Goal: Task Accomplishment & Management: Use online tool/utility

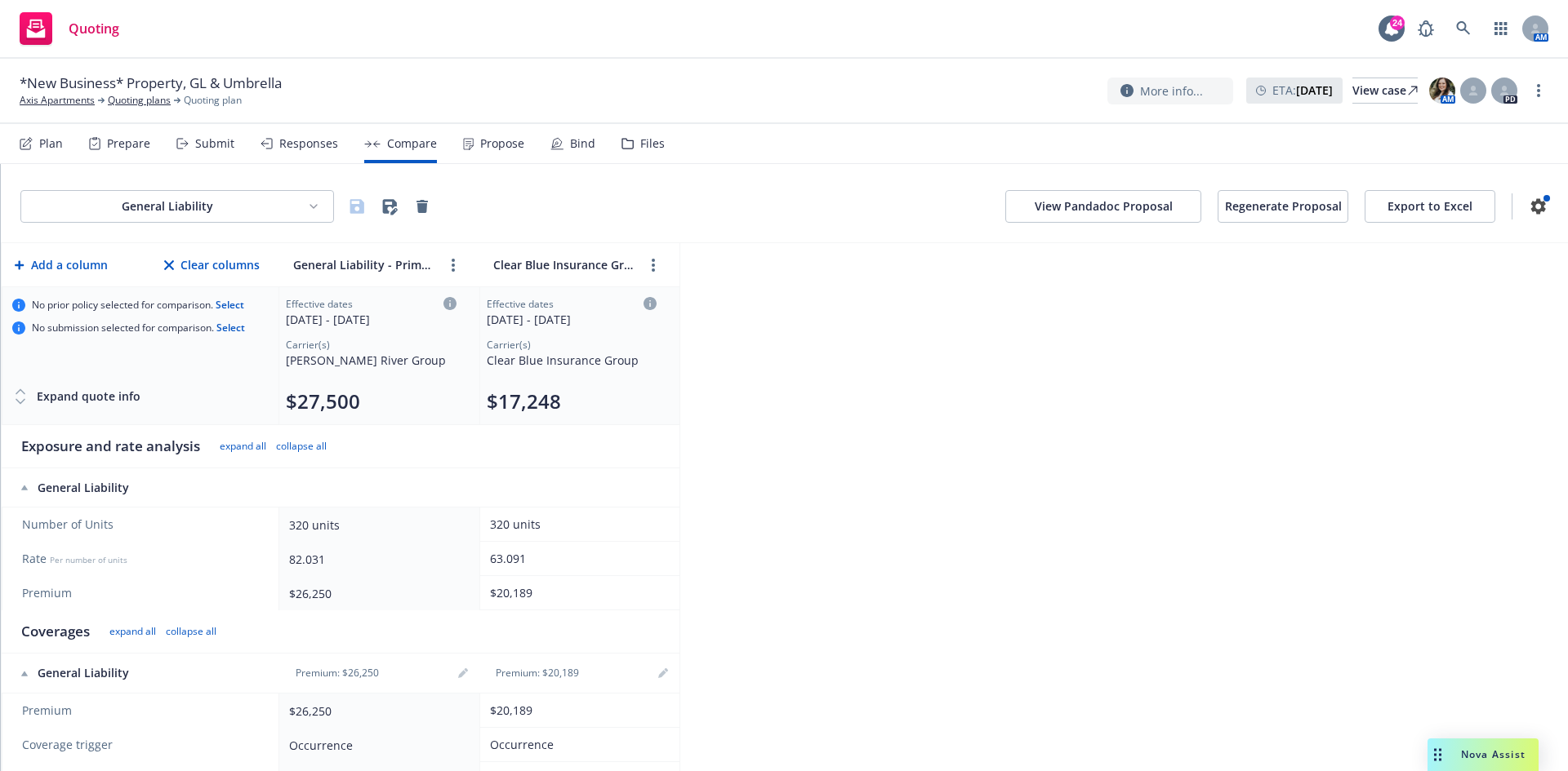
scroll to position [82, 0]
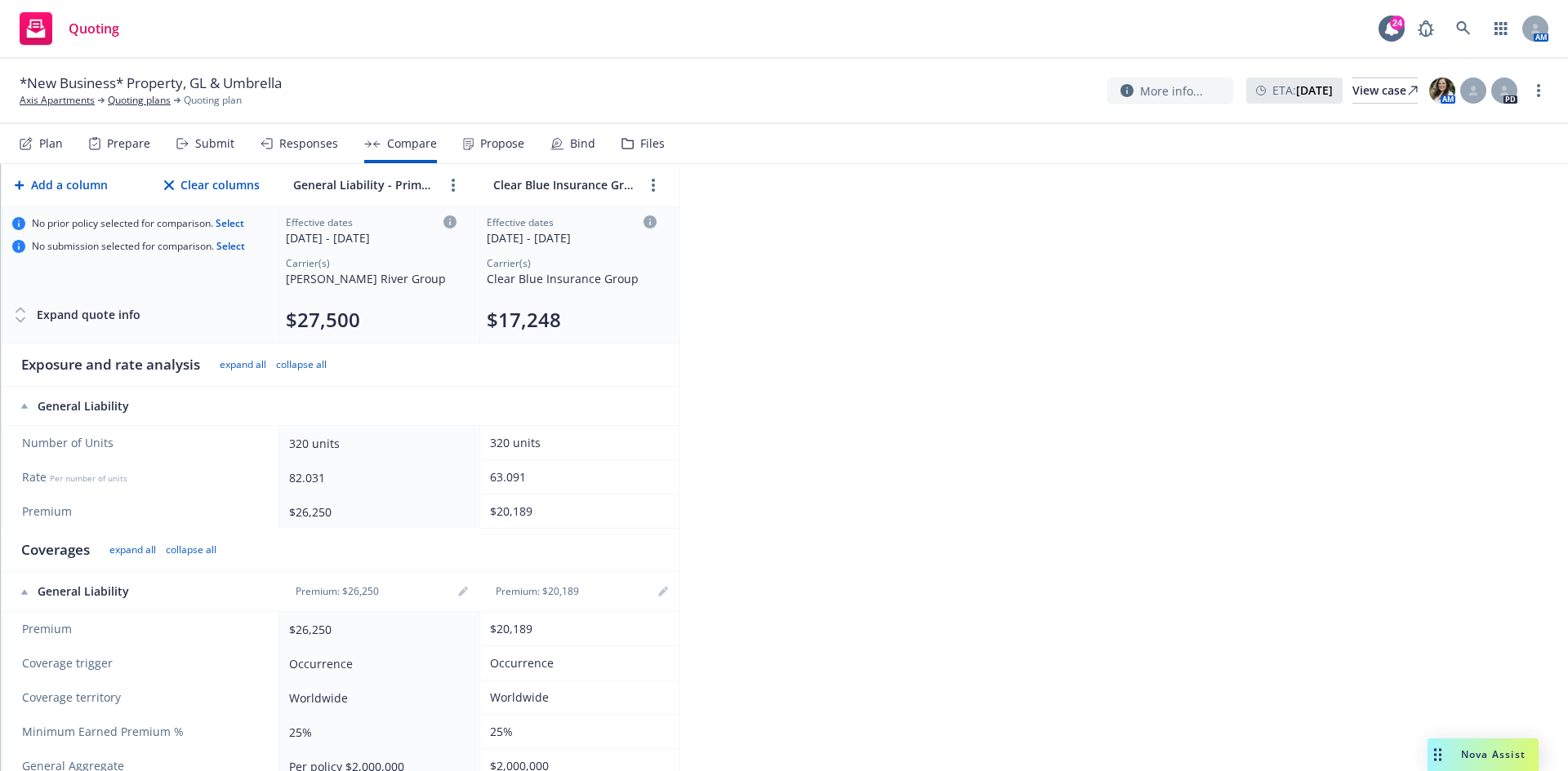
drag, startPoint x: 555, startPoint y: 633, endPoint x: 496, endPoint y: 634, distance: 59.0
click at [496, 634] on div "$20,189" at bounding box center [576, 628] width 174 height 17
drag, startPoint x: 537, startPoint y: 513, endPoint x: 480, endPoint y: 510, distance: 57.1
click at [480, 510] on td "$20,189" at bounding box center [580, 512] width 200 height 35
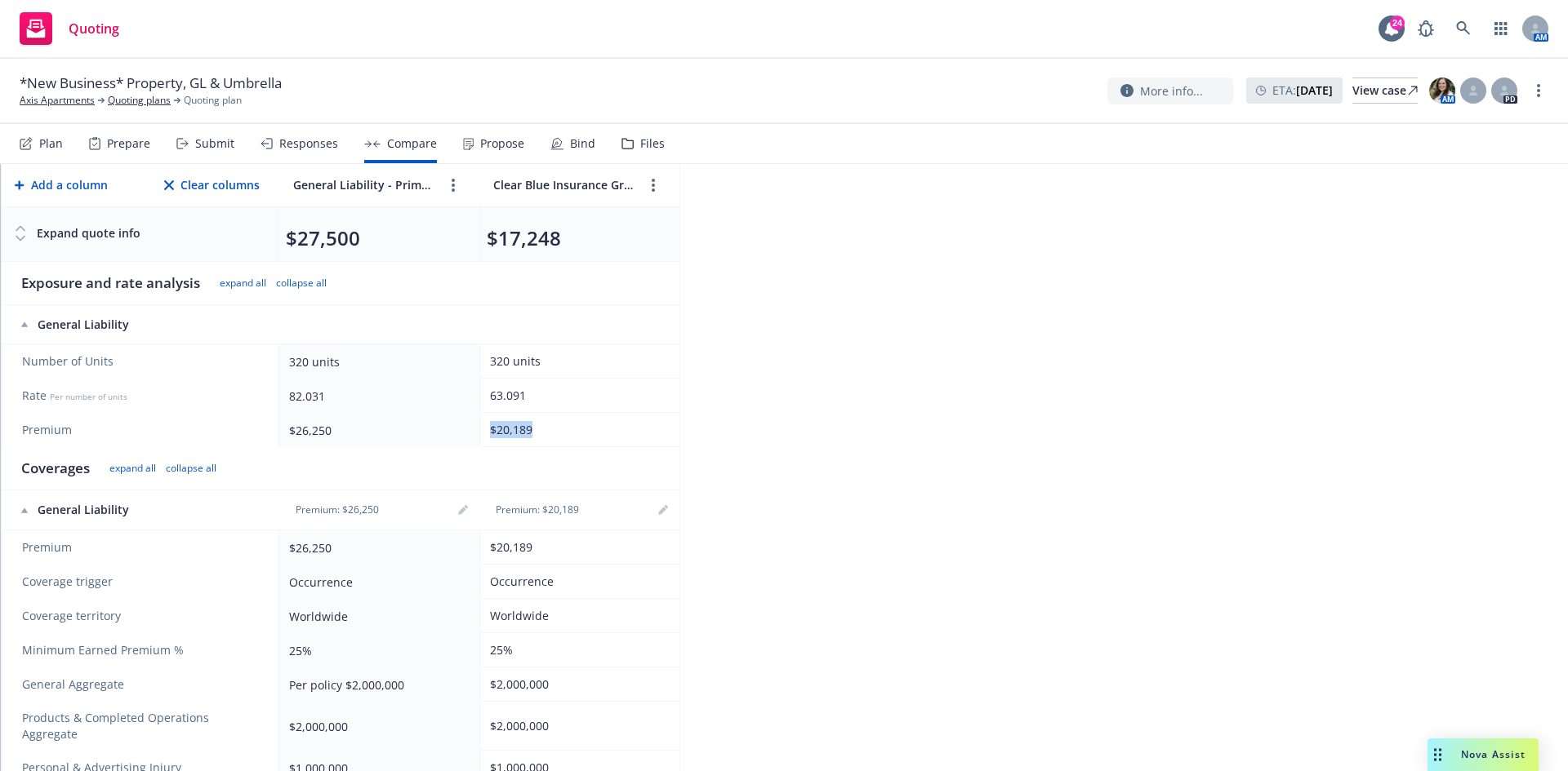
click at [551, 243] on button "$17,248" at bounding box center [524, 238] width 74 height 26
select select "NE"
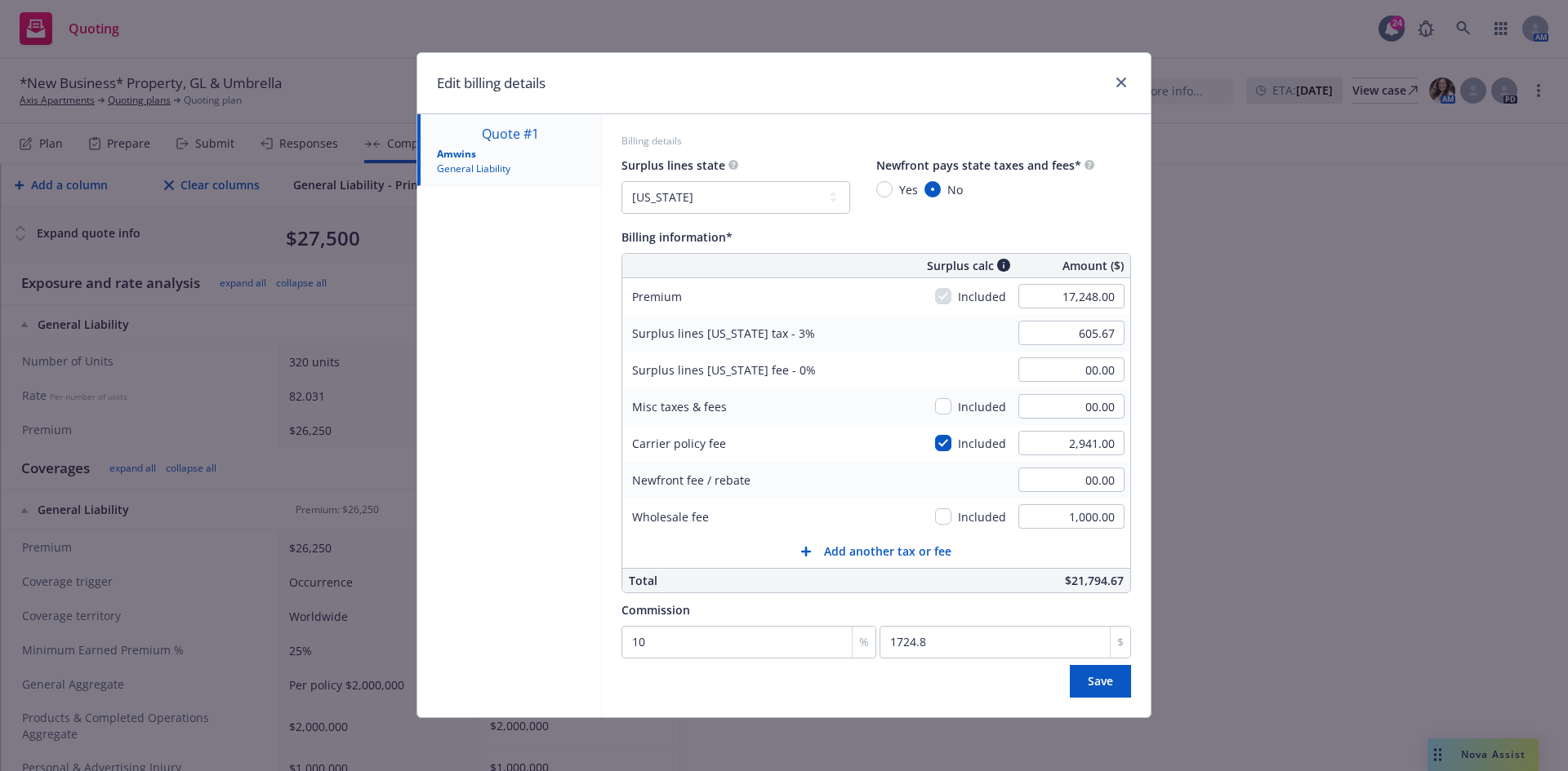
click at [1262, 401] on div "Edit billing details Quote #1 Amwins General Liability Billing details Surplus …" at bounding box center [784, 385] width 1568 height 771
click at [1125, 91] on link "close" at bounding box center [1121, 83] width 20 height 20
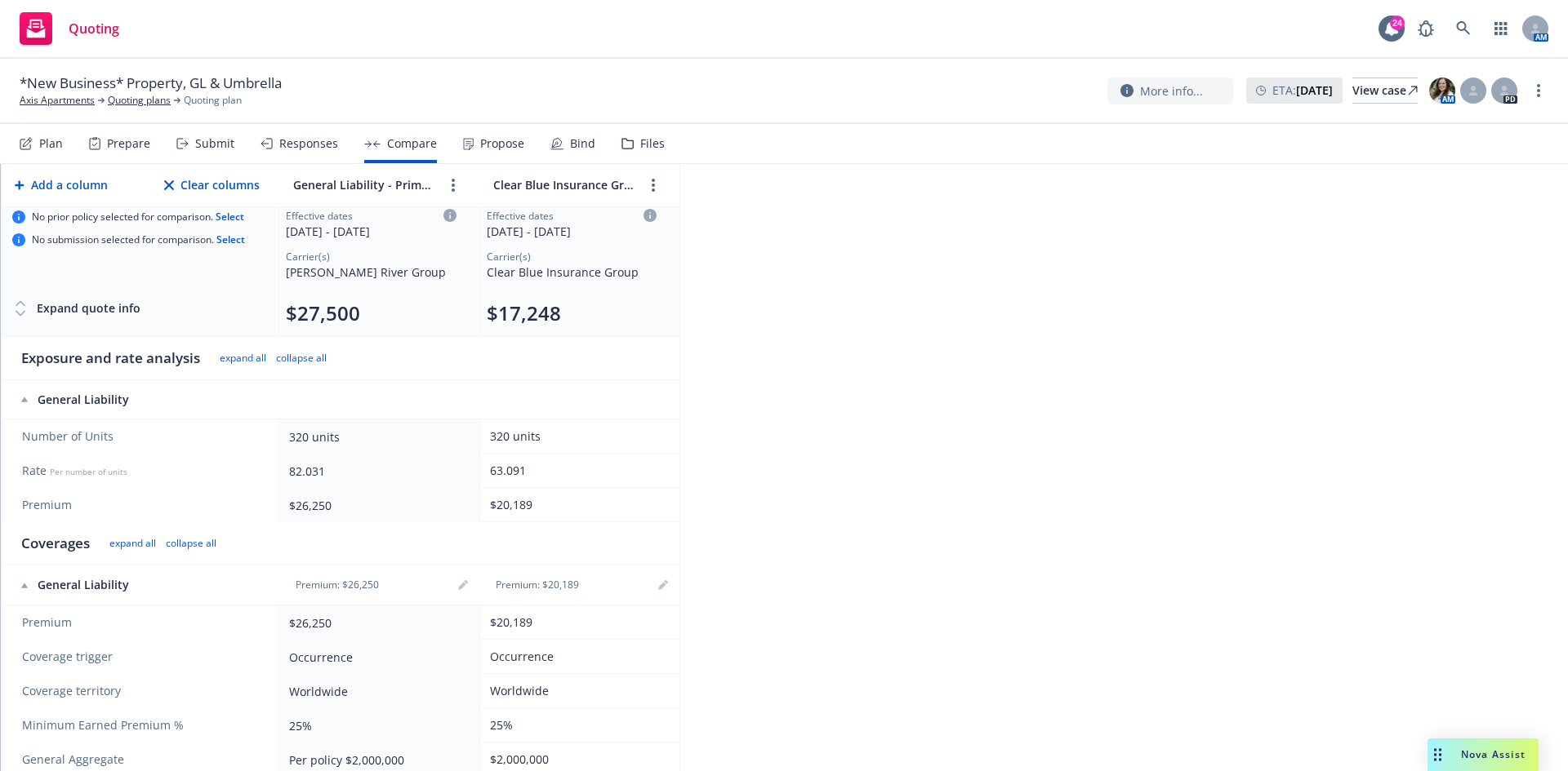
scroll to position [82, 0]
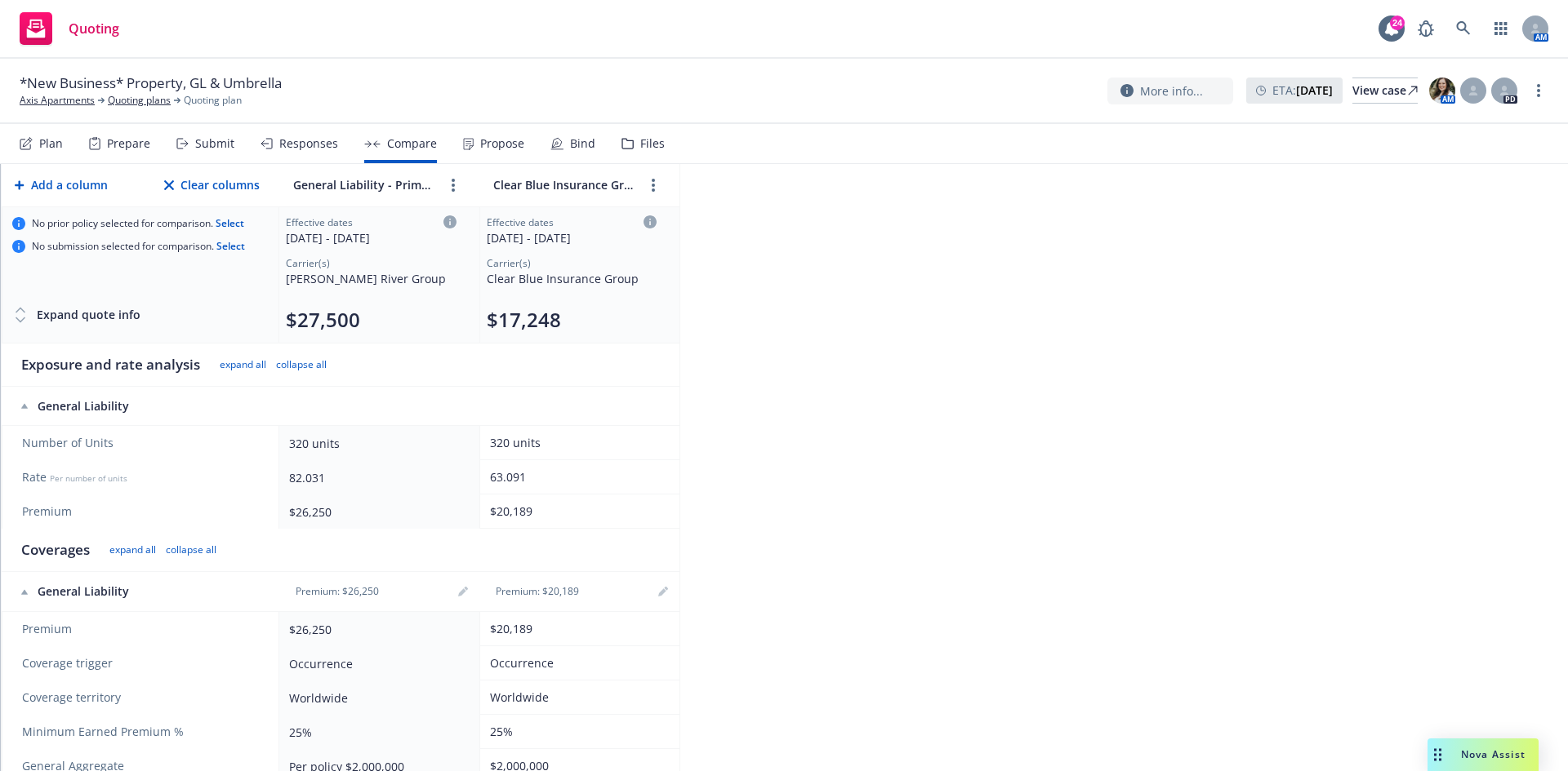
click at [551, 319] on button "$17,248" at bounding box center [524, 320] width 74 height 26
select select "NE"
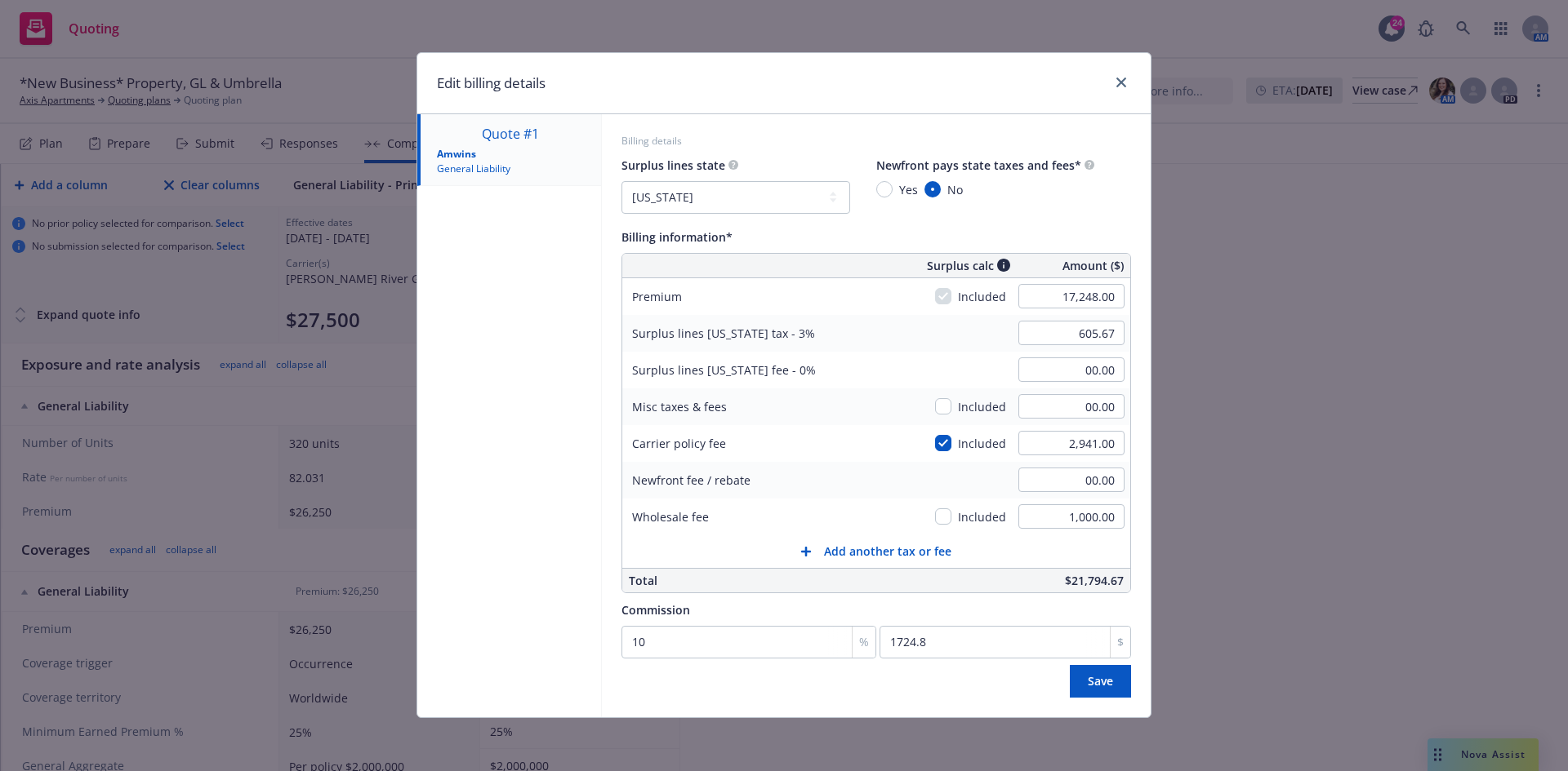
click at [1282, 582] on div "Edit billing details Quote #1 Amwins General Liability Billing details Surplus …" at bounding box center [784, 385] width 1568 height 771
click at [1108, 685] on button "Save" at bounding box center [1099, 681] width 61 height 33
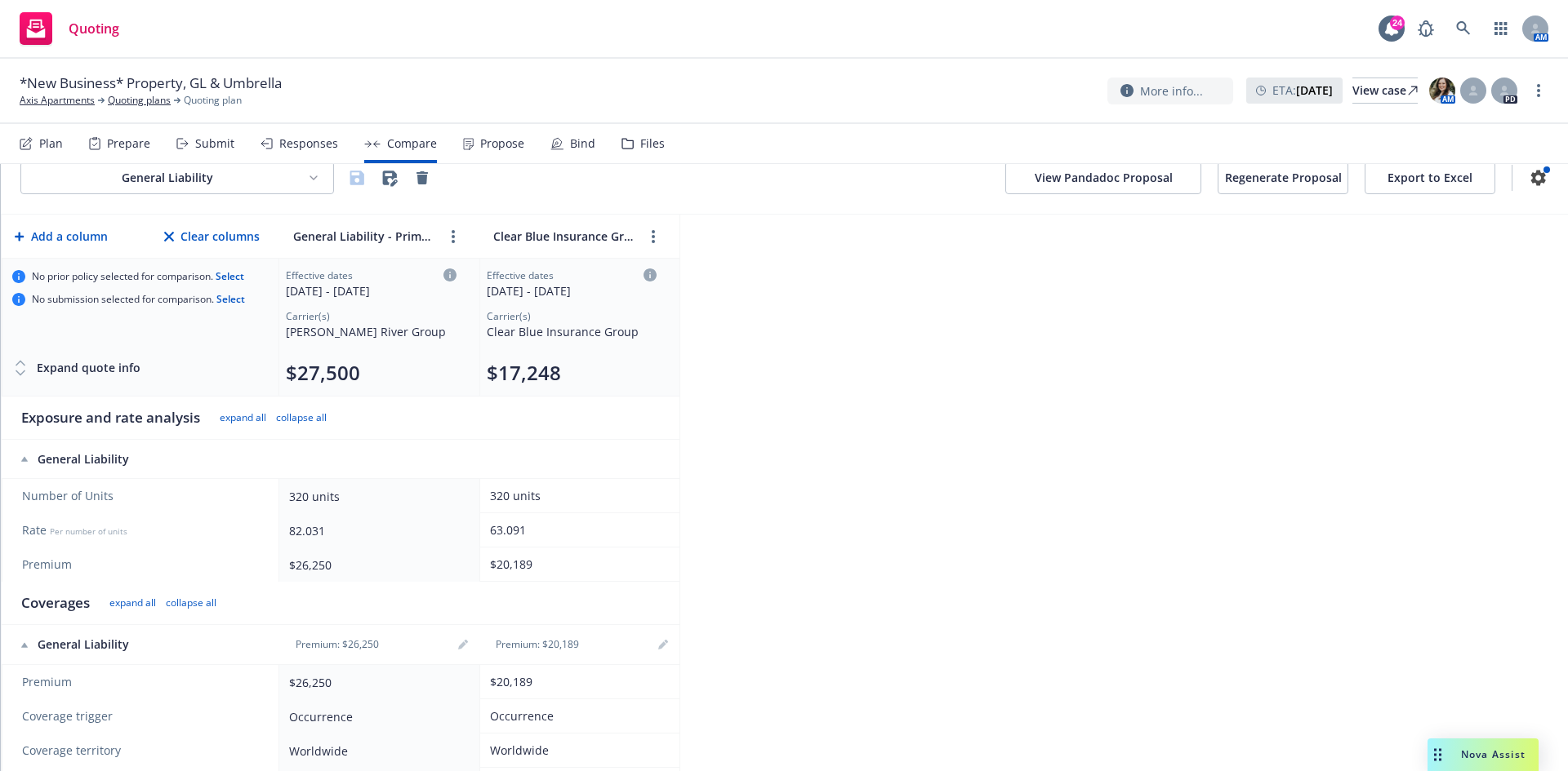
scroll to position [0, 0]
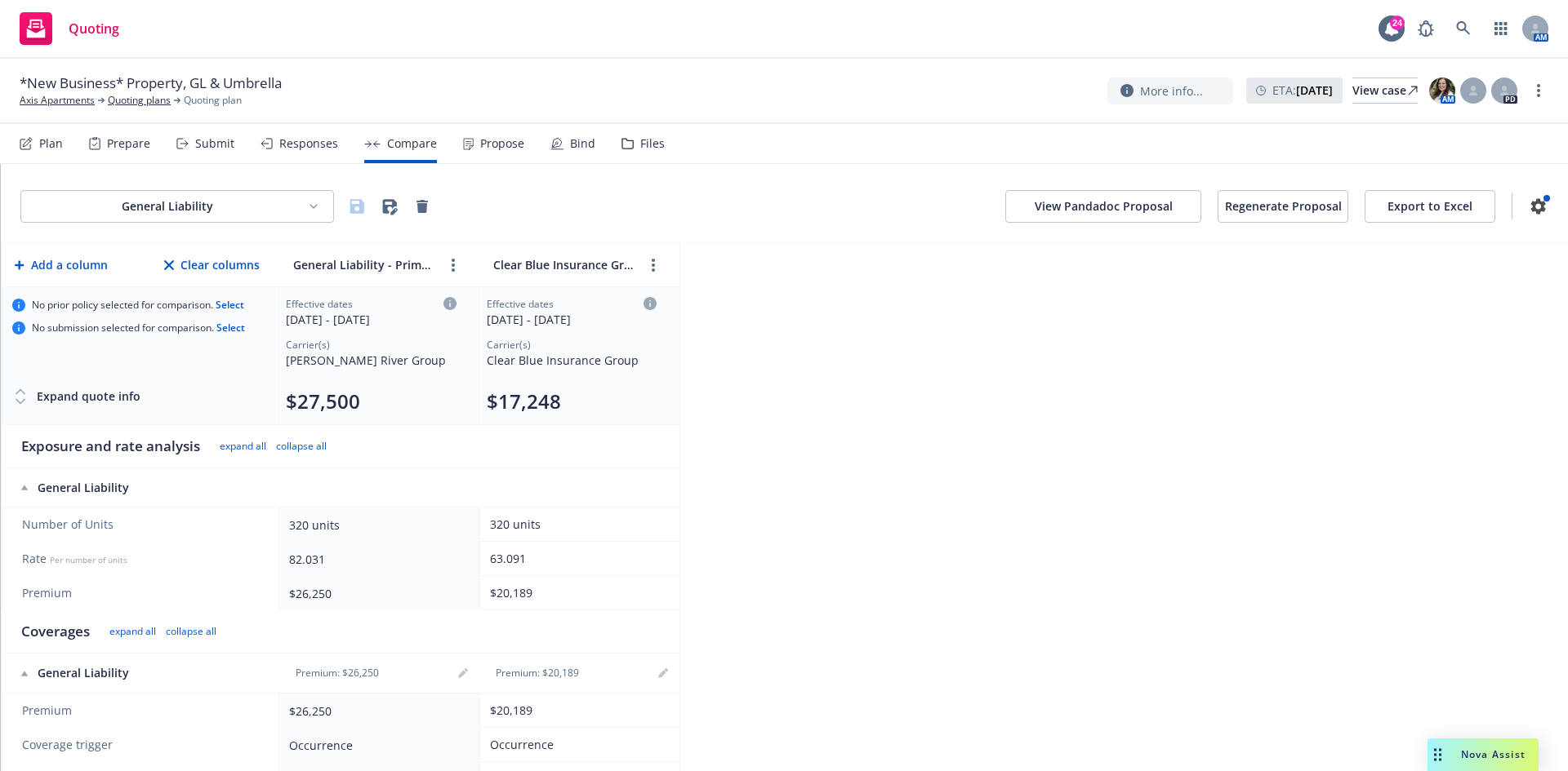
click at [516, 409] on button "$17,248" at bounding box center [524, 401] width 74 height 26
select select "NE"
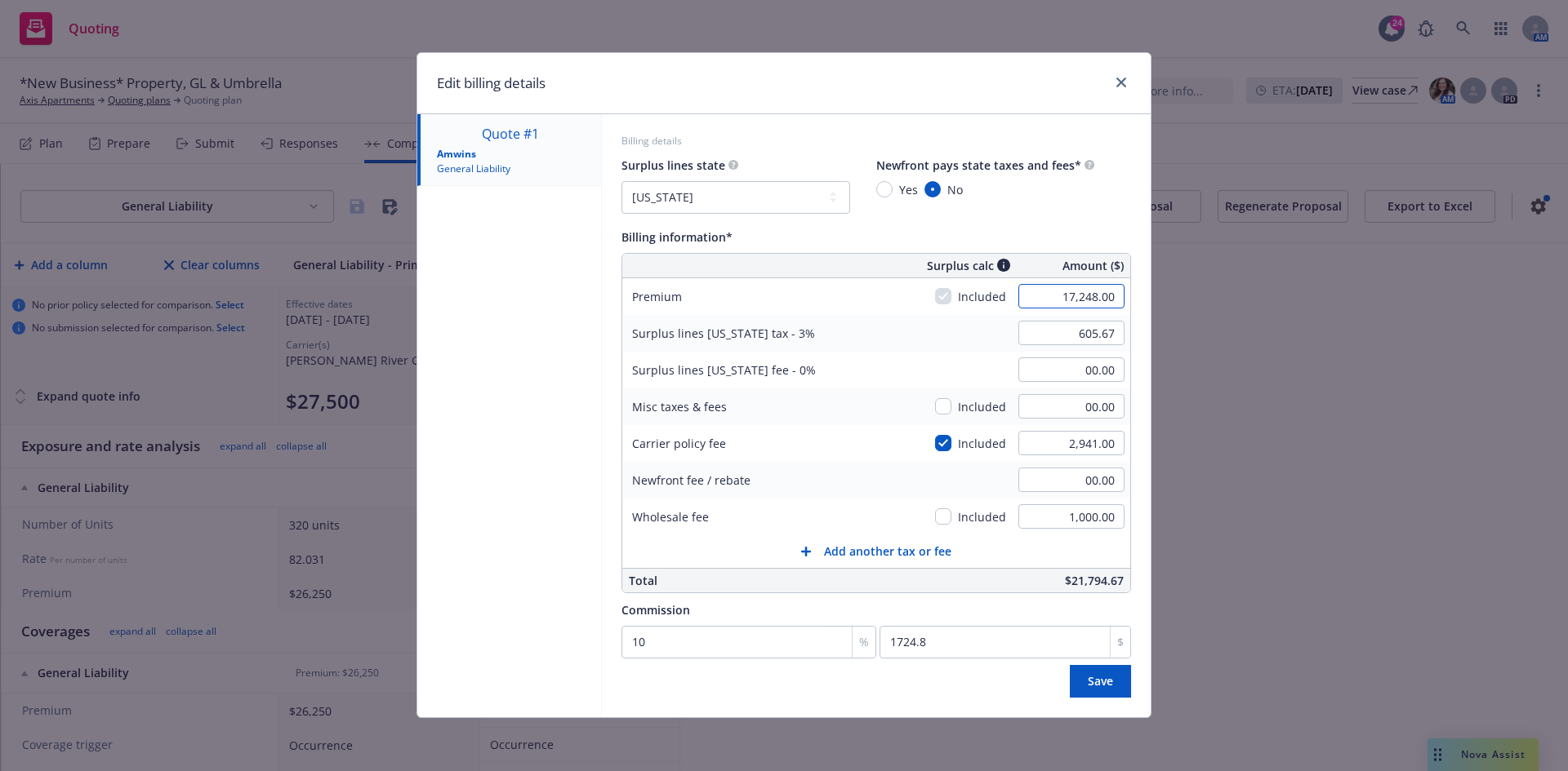
click at [1078, 291] on input "17,248.00" at bounding box center [1071, 296] width 106 height 25
type input "17,498.00"
type input "613.17"
type input "1749.8"
click at [955, 341] on div "Surplus lines Nebraska tax - 3% 613.17" at bounding box center [877, 333] width 509 height 36
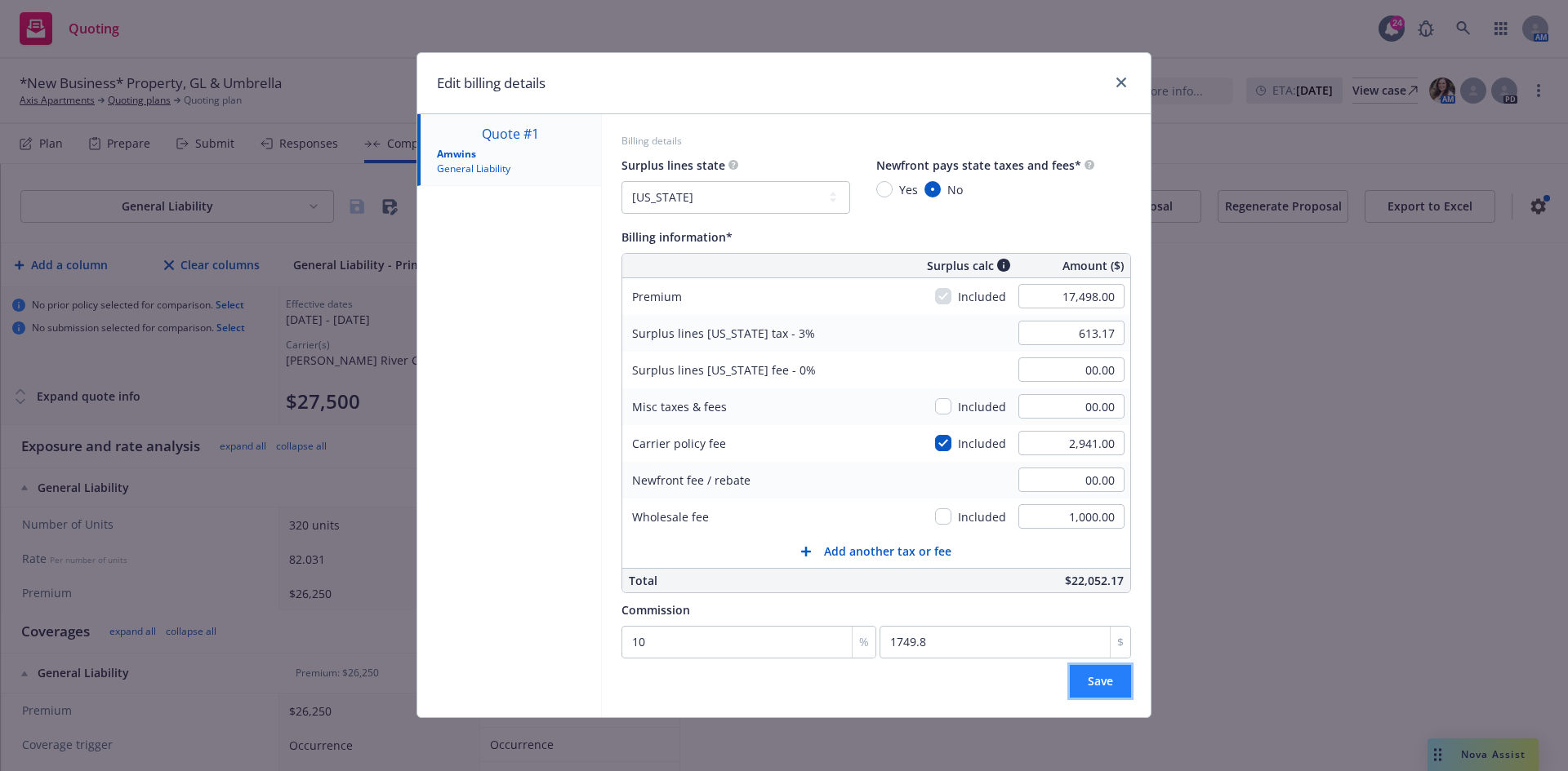
click at [1096, 678] on span "Save" at bounding box center [1100, 680] width 25 height 15
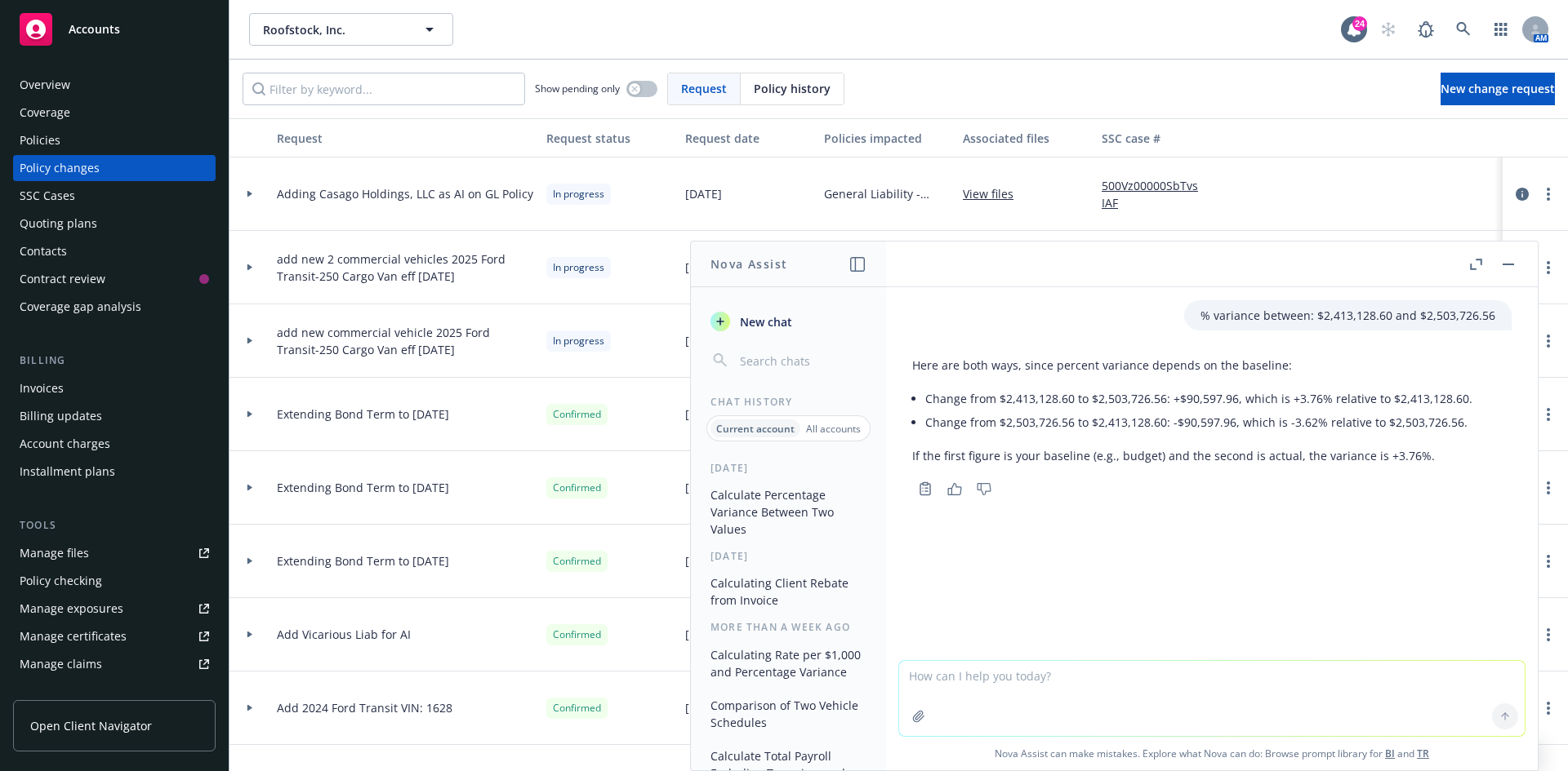
click at [1508, 271] on button "button" at bounding box center [1508, 264] width 20 height 20
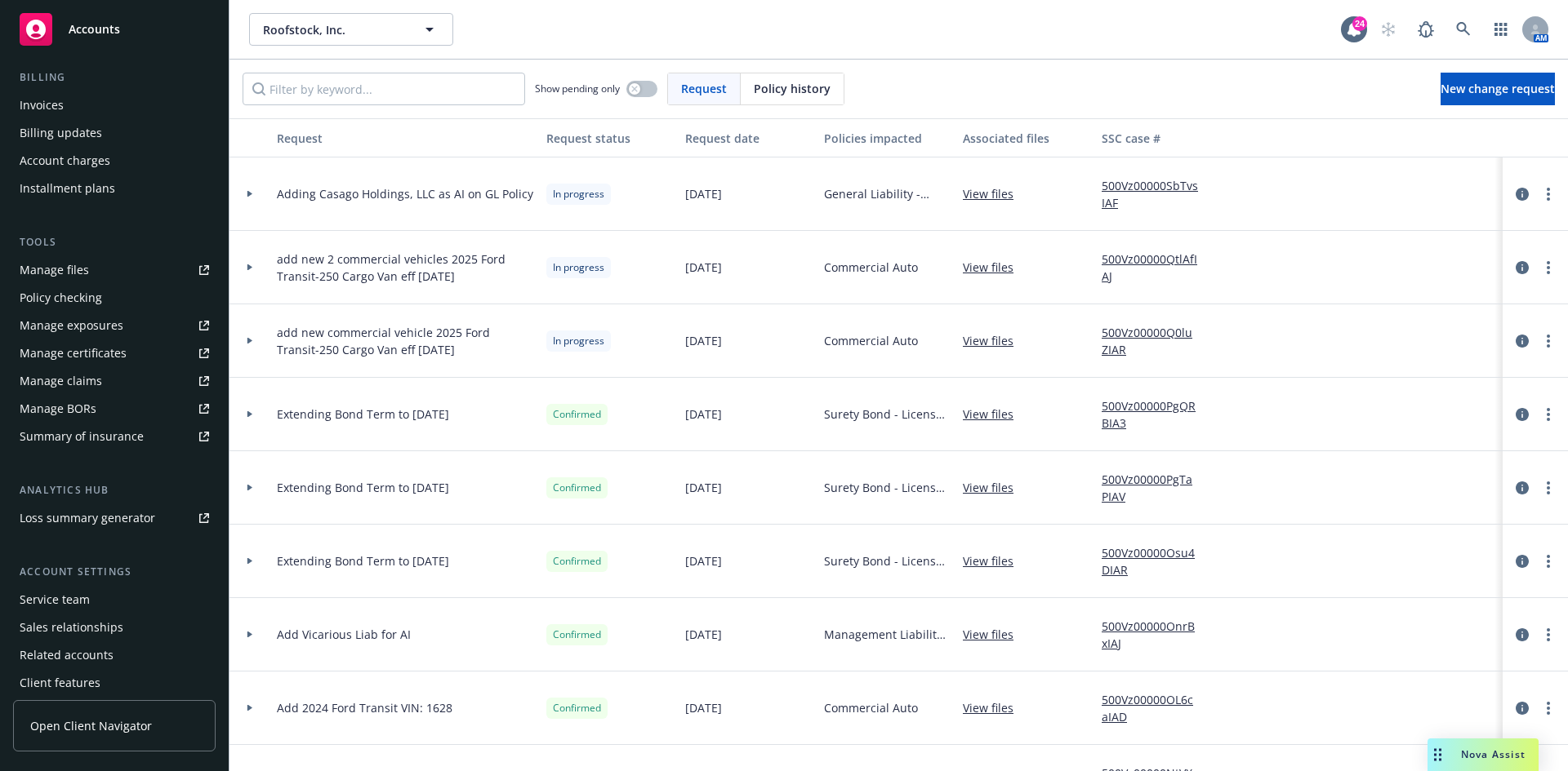
scroll to position [320, 0]
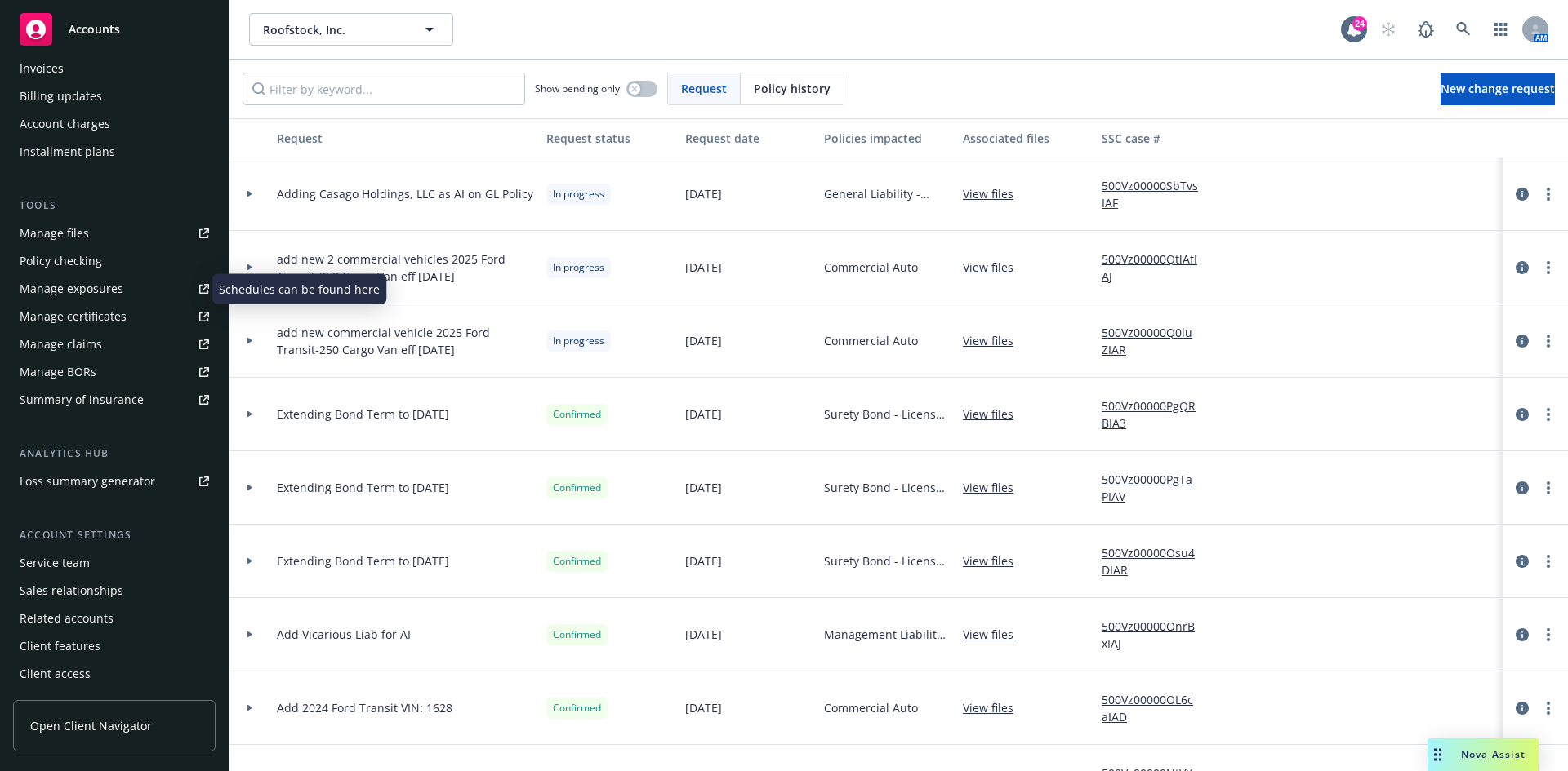
click at [88, 276] on div "Manage exposures" at bounding box center [72, 289] width 104 height 26
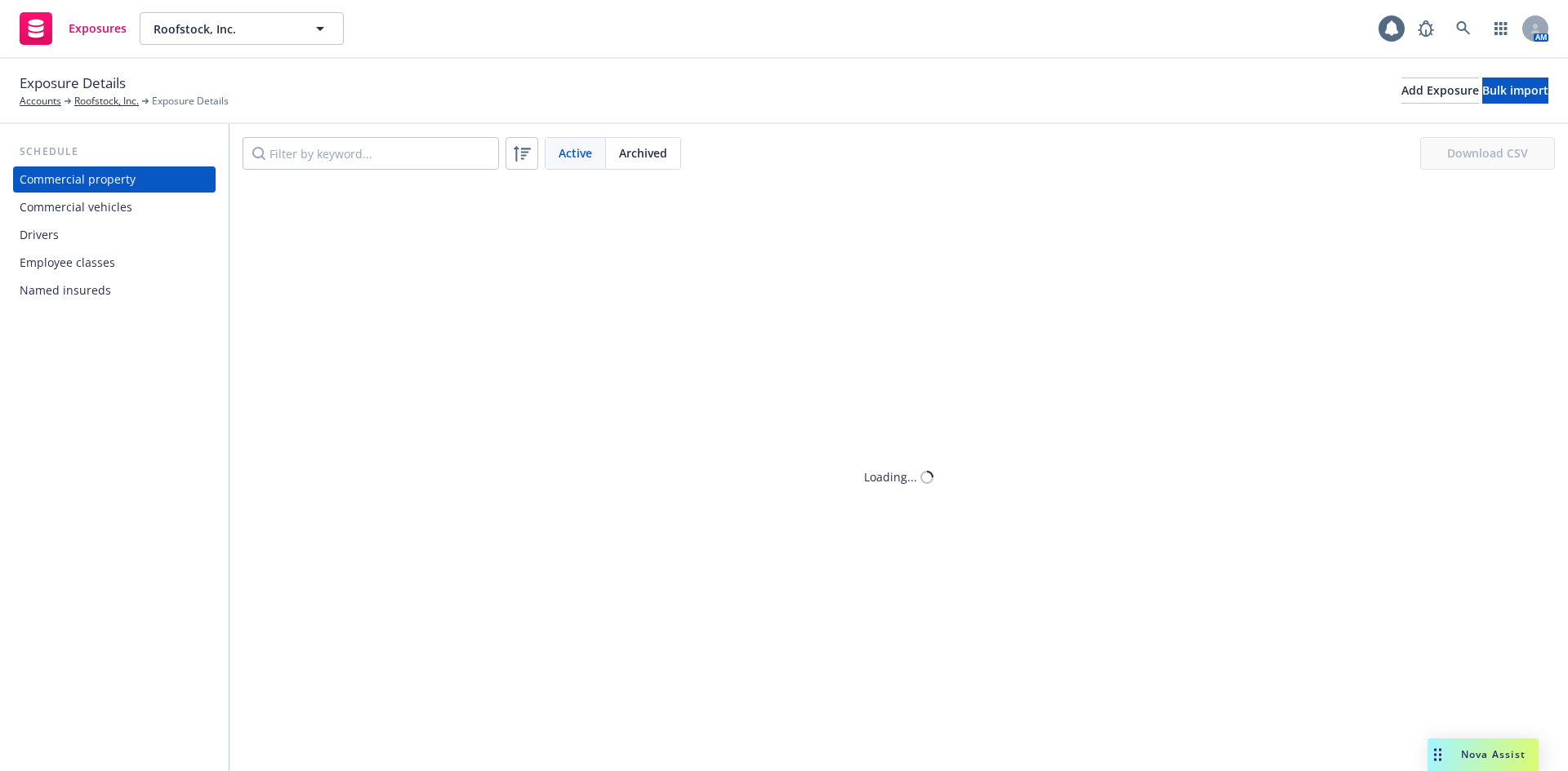
click at [88, 213] on div "Commercial vehicles" at bounding box center [76, 207] width 113 height 26
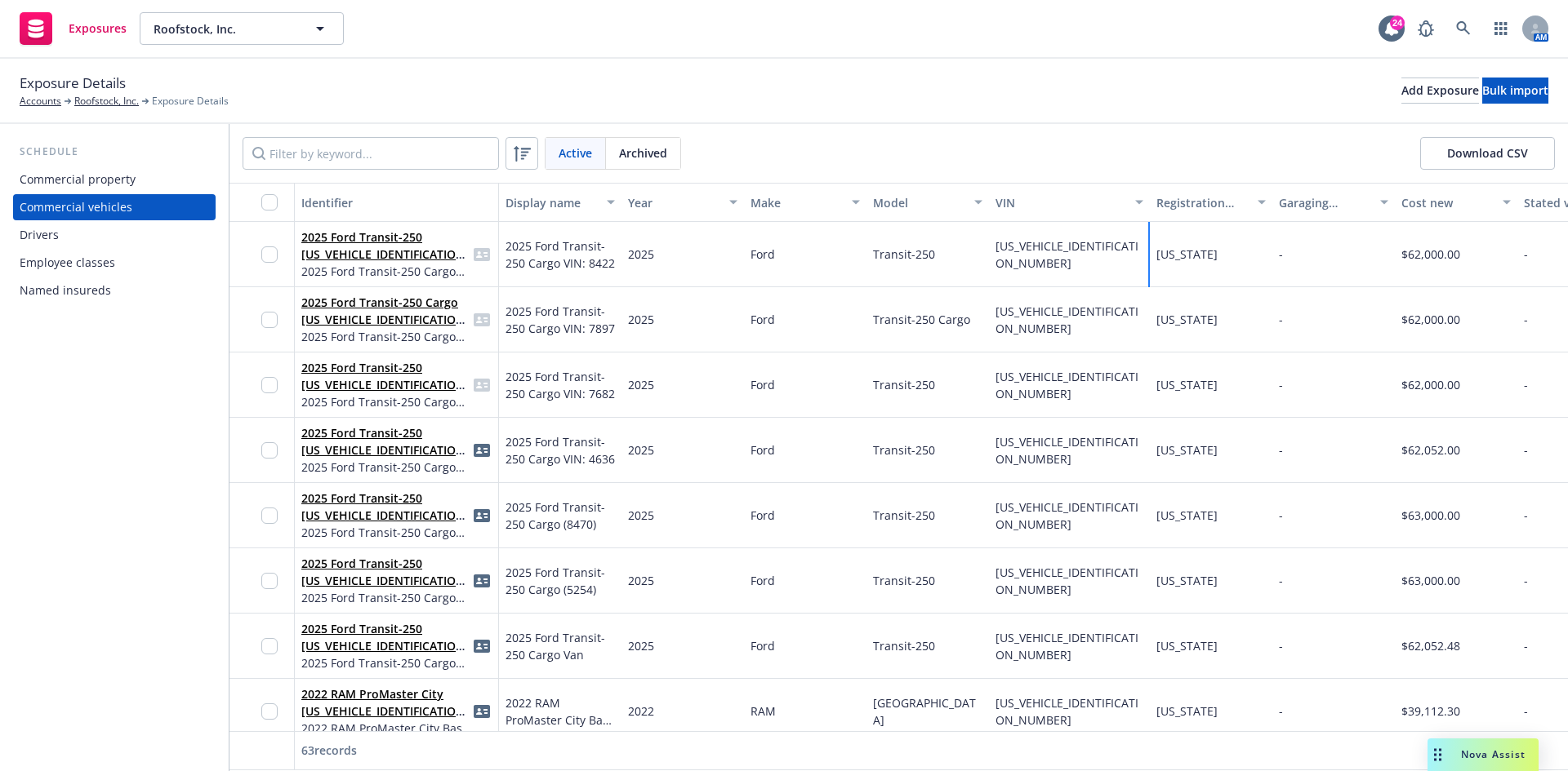
click at [1179, 263] on div "[US_STATE]" at bounding box center [1210, 254] width 123 height 65
click at [1230, 260] on div "[US_STATE]" at bounding box center [1210, 254] width 123 height 65
click at [375, 252] on link "2025 Ford Transit-250 [US_VEHICLE_IDENTIFICATION_NUMBER]" at bounding box center [385, 254] width 168 height 50
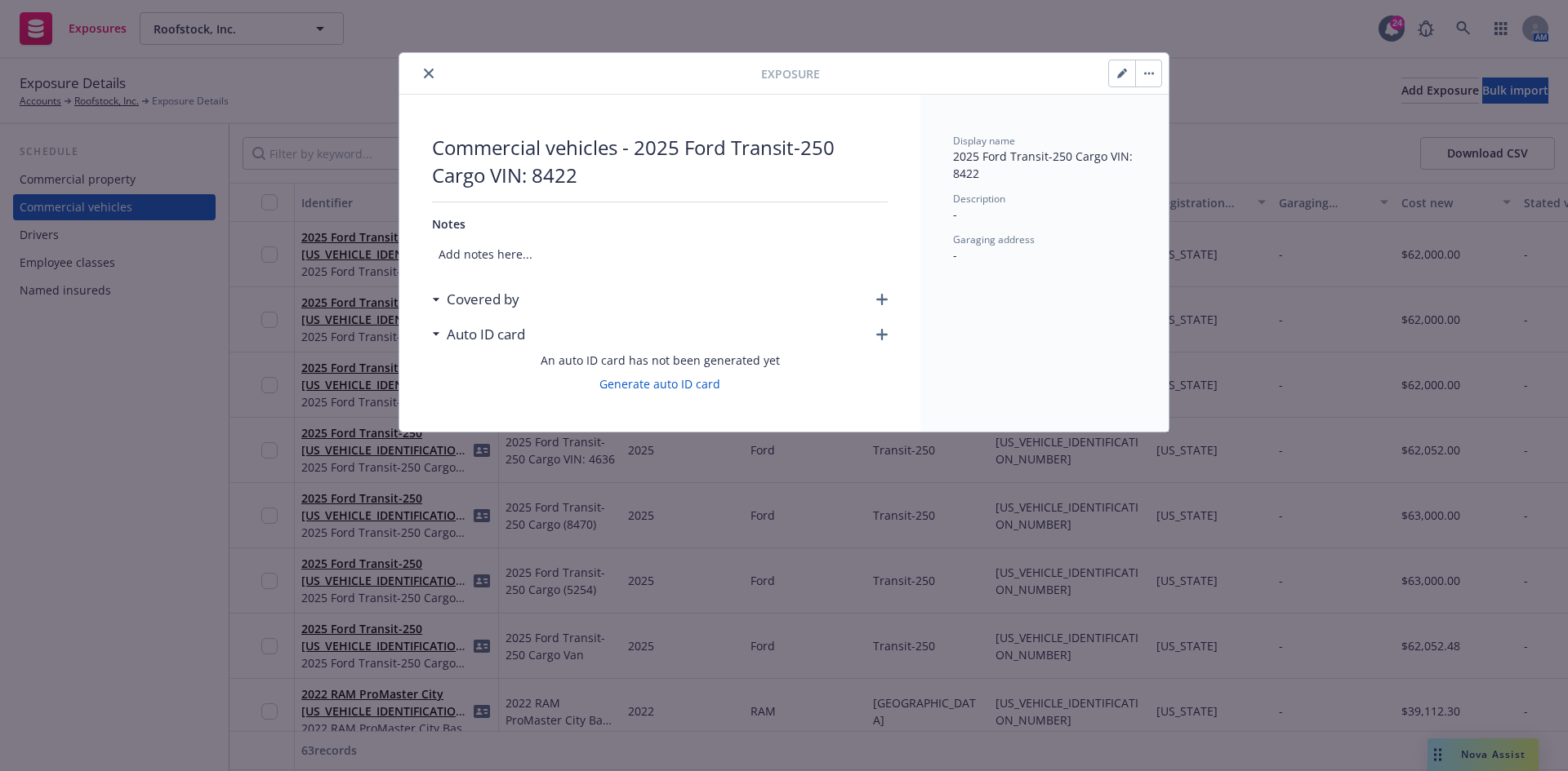
click at [1116, 75] on button "button" at bounding box center [1121, 74] width 26 height 26
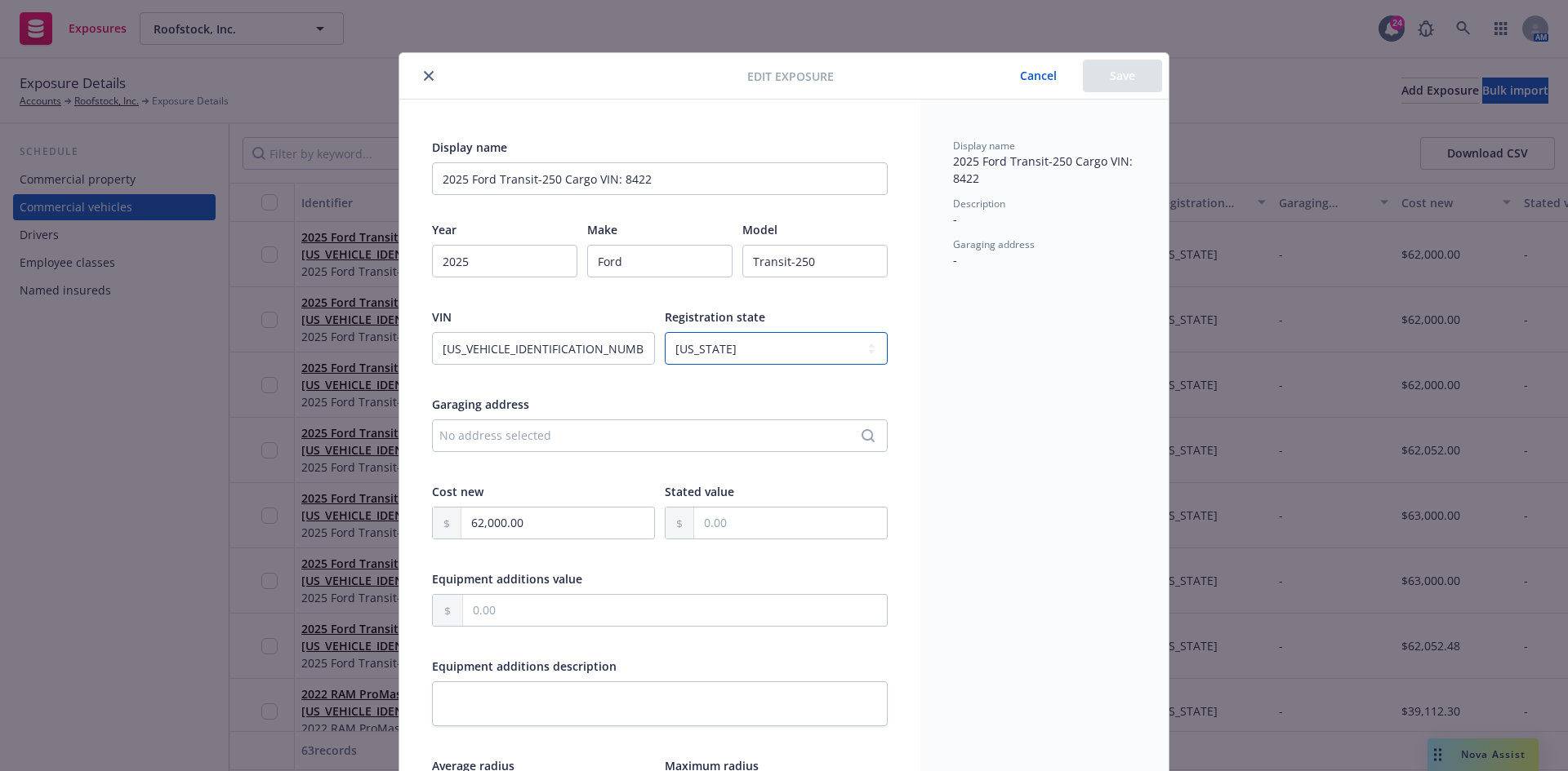
click at [739, 347] on select "-- select an option -- [US_STATE] [US_STATE] [US_STATE] [US_STATE] [US_STATE] […" at bounding box center [776, 349] width 223 height 33
select select "AZ"
click at [665, 332] on select "-- select an option -- [US_STATE] [US_STATE] [US_STATE] [US_STATE] [US_STATE] […" at bounding box center [776, 349] width 223 height 33
click at [1143, 74] on button "Save" at bounding box center [1122, 76] width 79 height 33
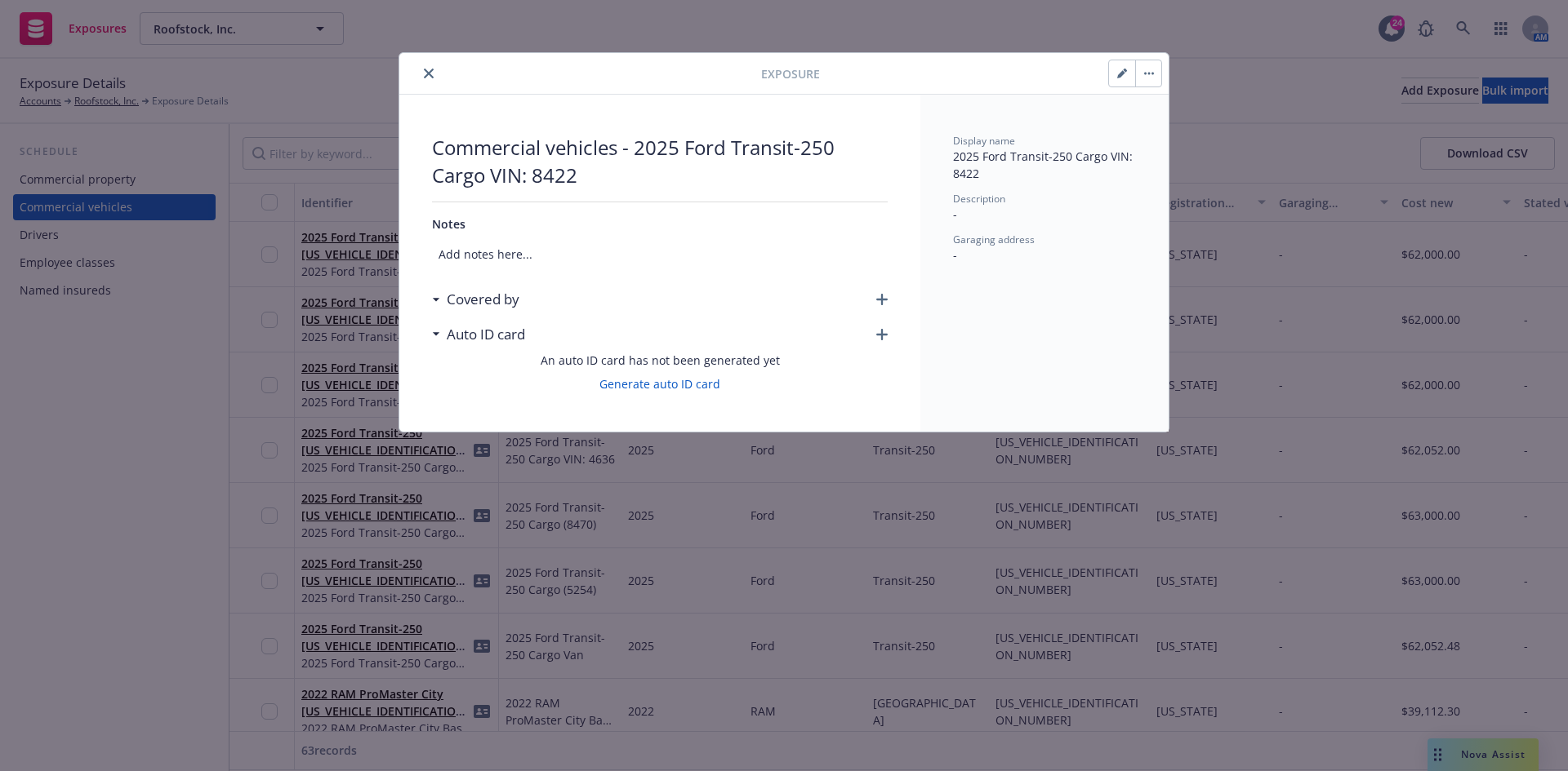
click at [884, 301] on icon "button" at bounding box center [881, 300] width 12 height 12
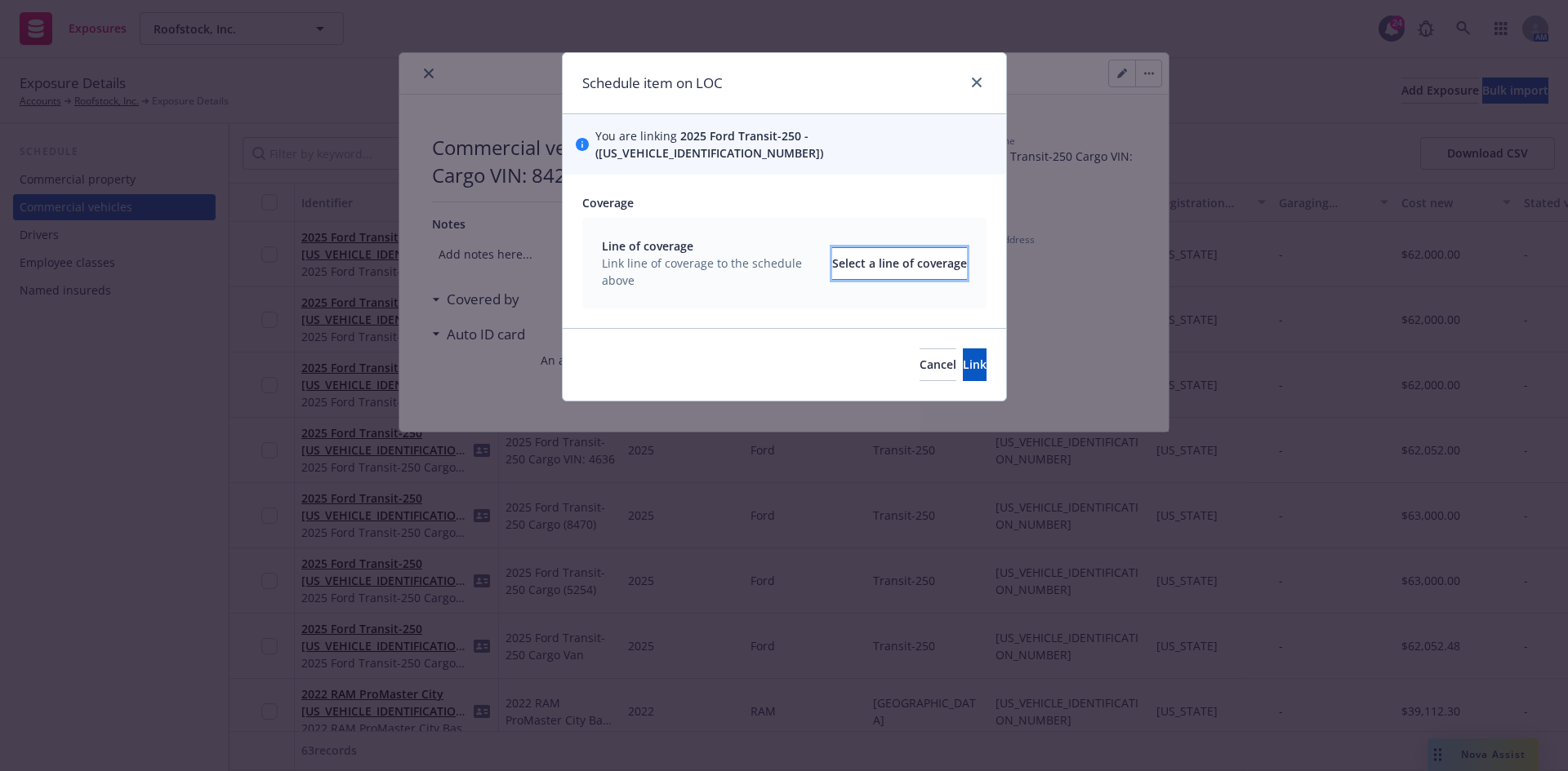
click at [851, 251] on div "Select a line of coverage" at bounding box center [899, 263] width 134 height 31
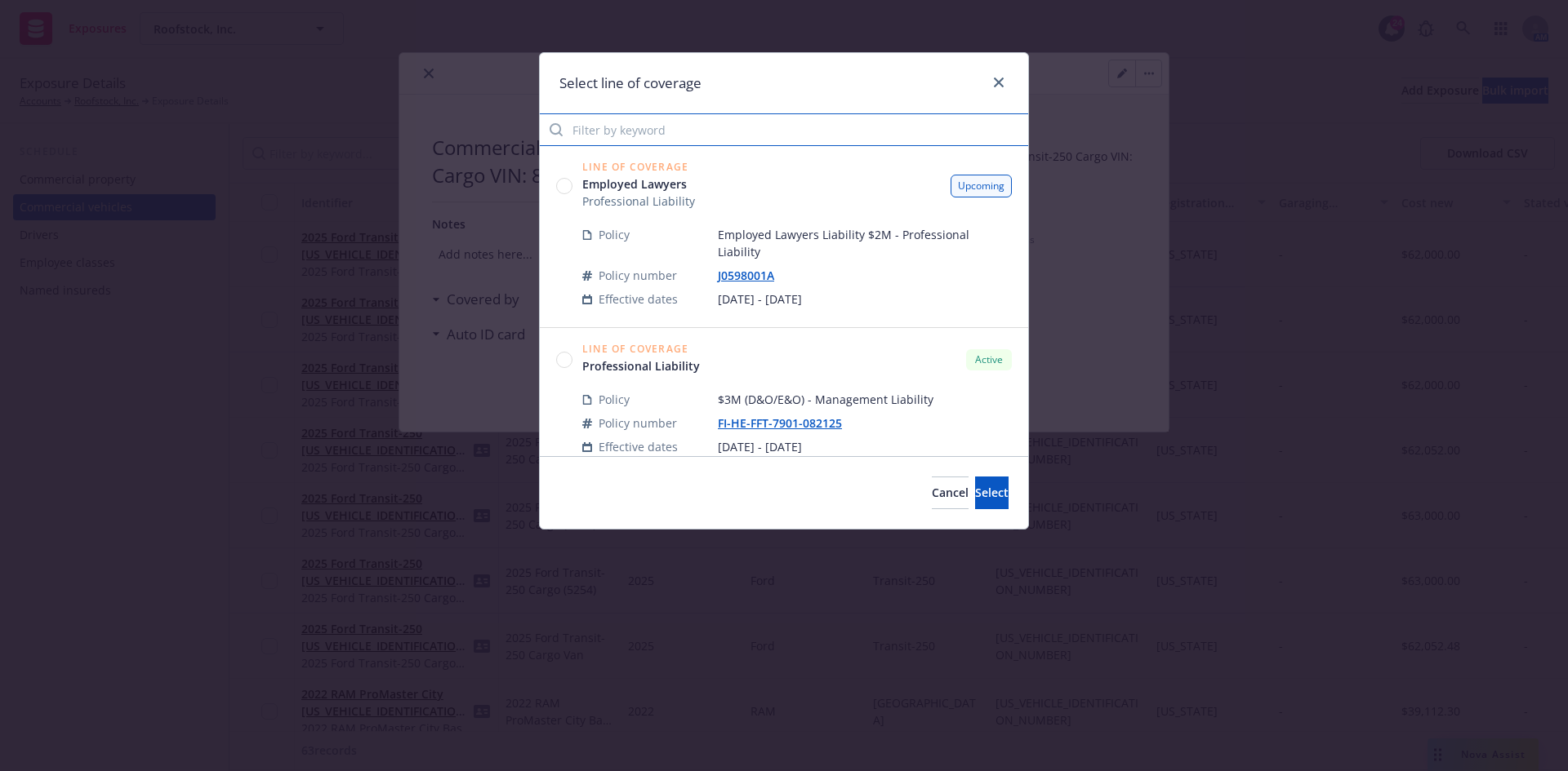
click at [671, 124] on input "Filter by keyword" at bounding box center [783, 130] width 488 height 33
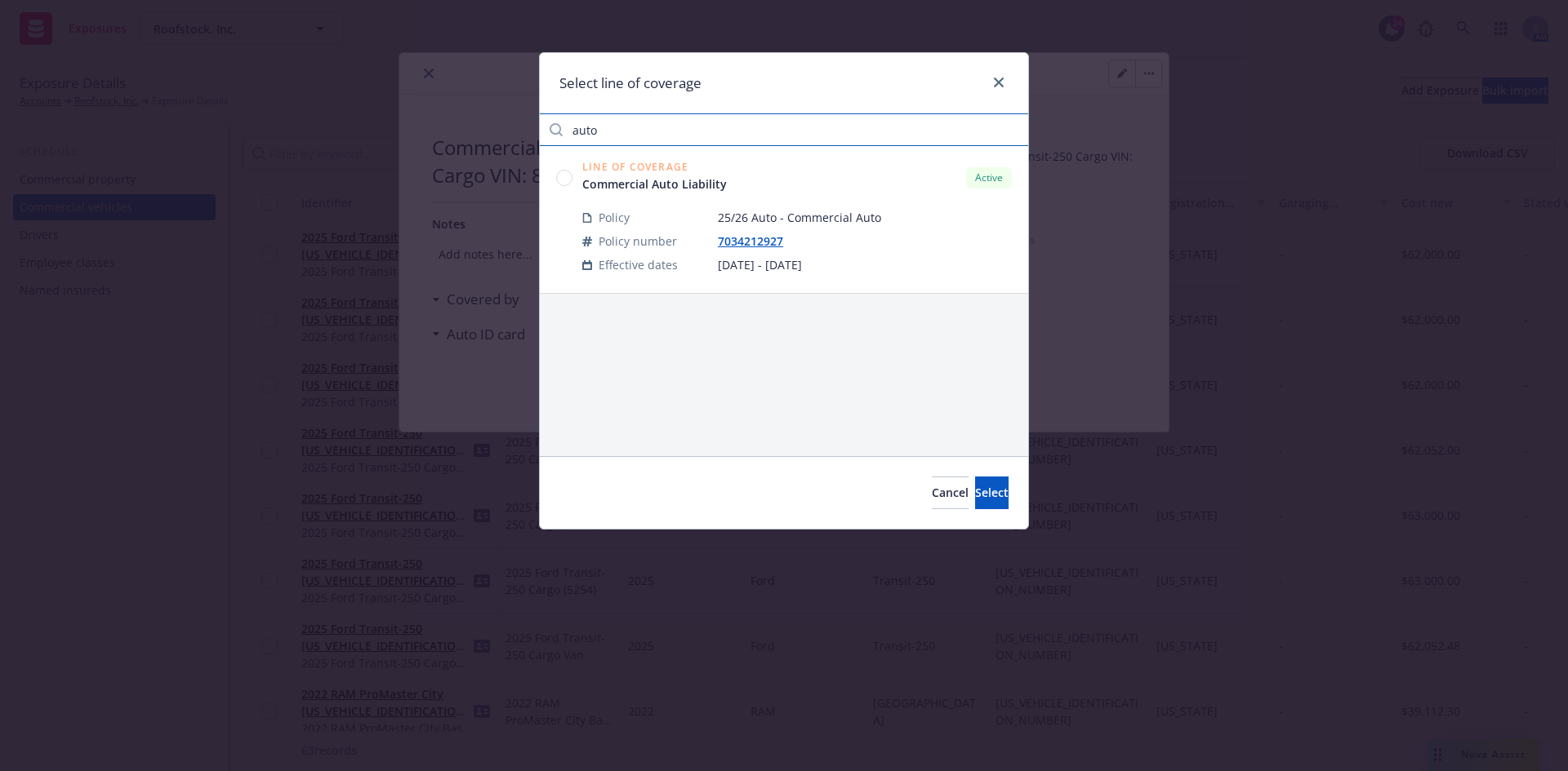
type input "auto"
click at [571, 172] on icon at bounding box center [564, 178] width 16 height 16
click at [975, 502] on button "Select" at bounding box center [991, 493] width 34 height 33
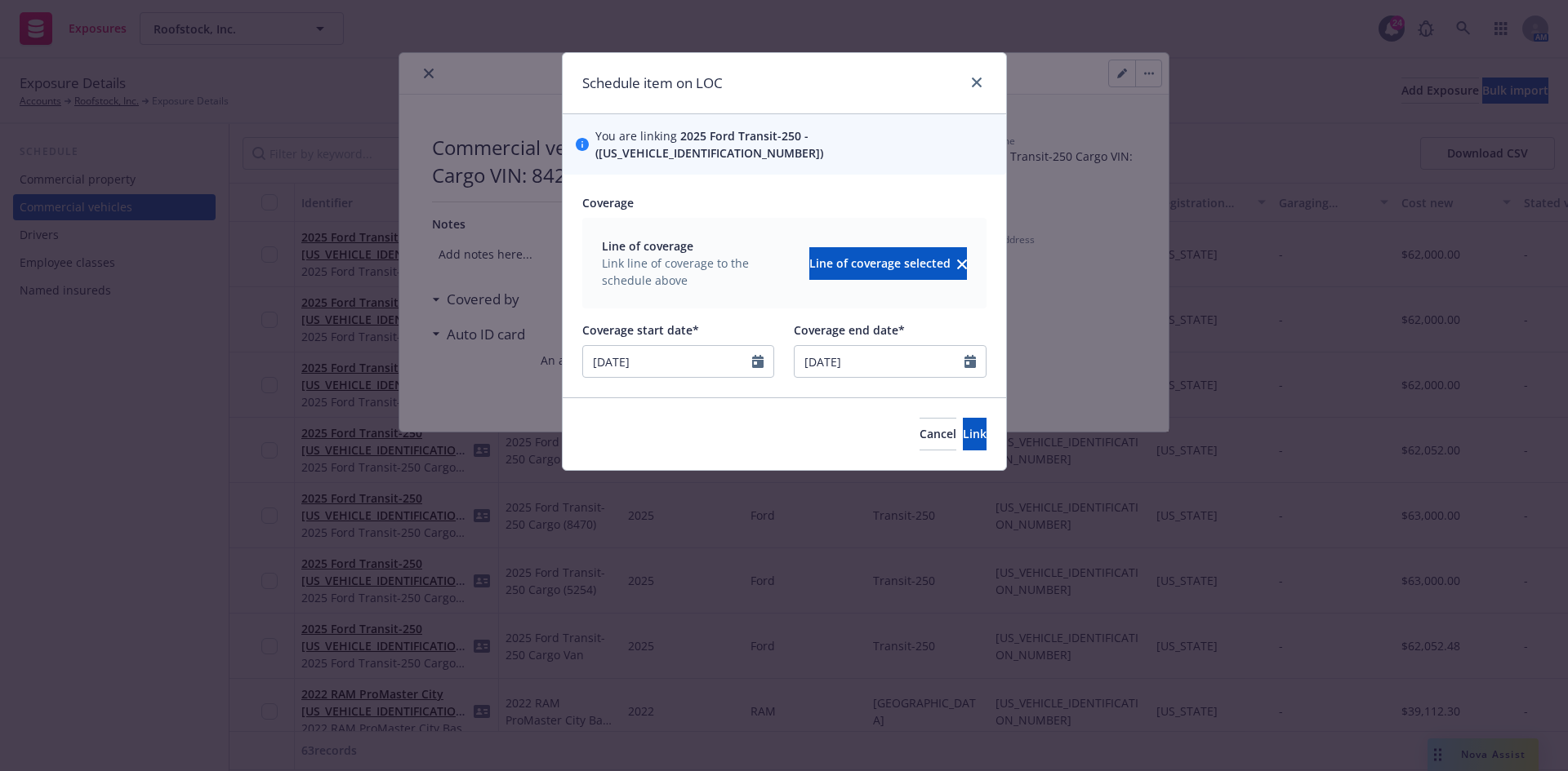
click at [957, 434] on div "Cancel Link" at bounding box center [784, 434] width 443 height 73
click at [759, 355] on icon "Calendar" at bounding box center [758, 361] width 12 height 13
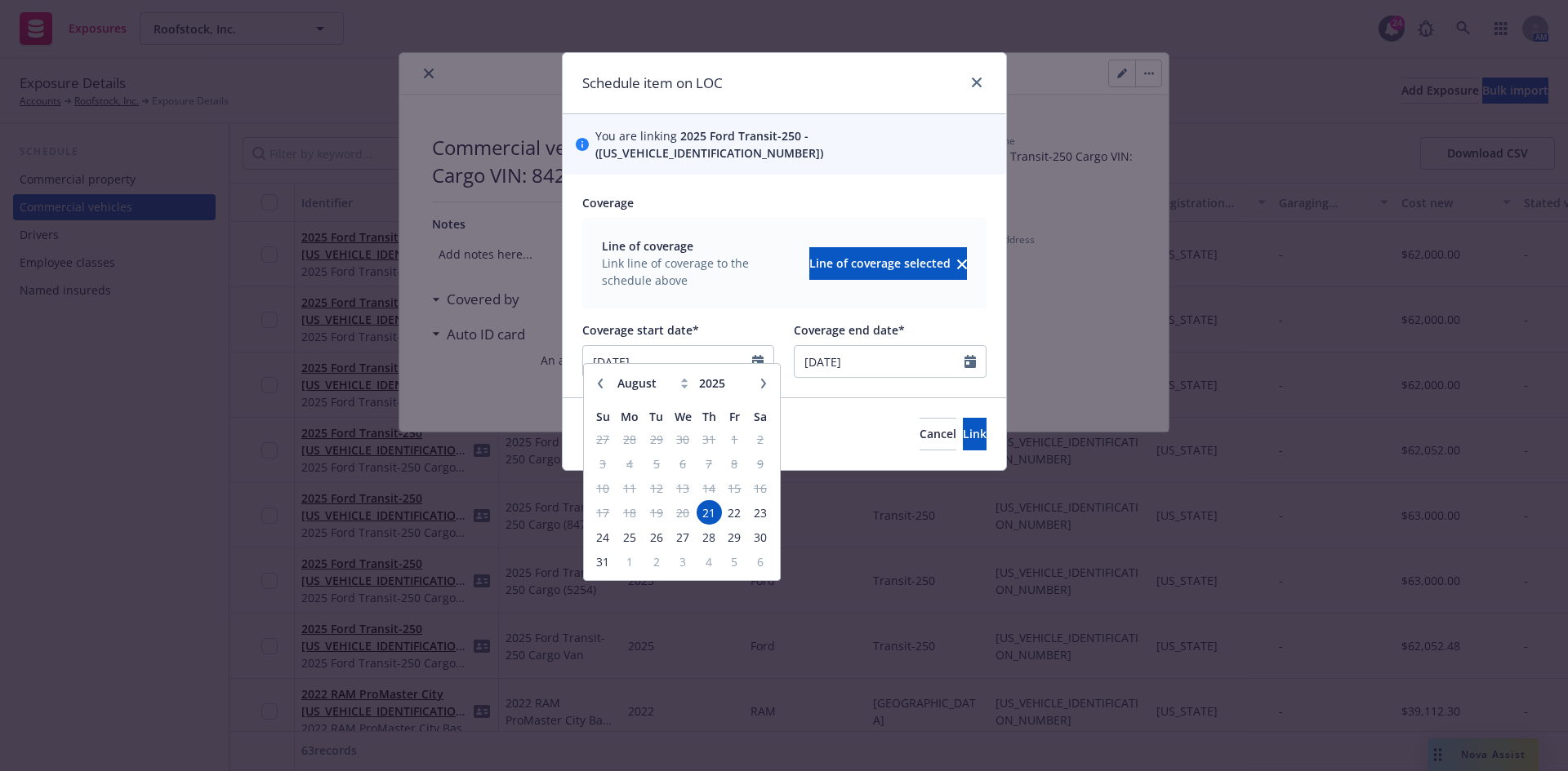
click at [764, 384] on icon "button" at bounding box center [762, 382] width 5 height 10
select select "9"
click at [663, 509] on span "23" at bounding box center [656, 513] width 22 height 20
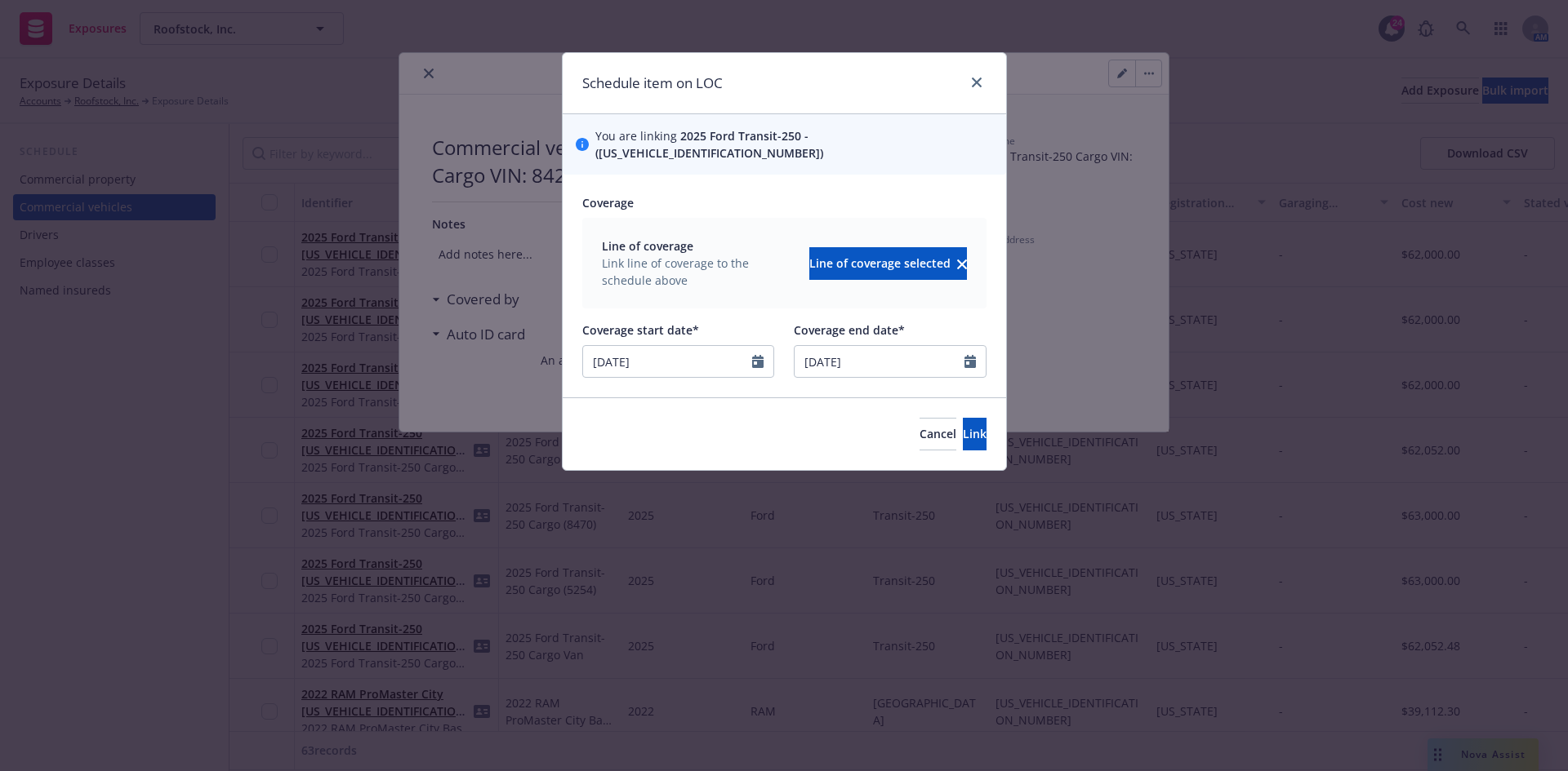
type input "[DATE]"
click at [963, 426] on span "Link" at bounding box center [975, 433] width 24 height 15
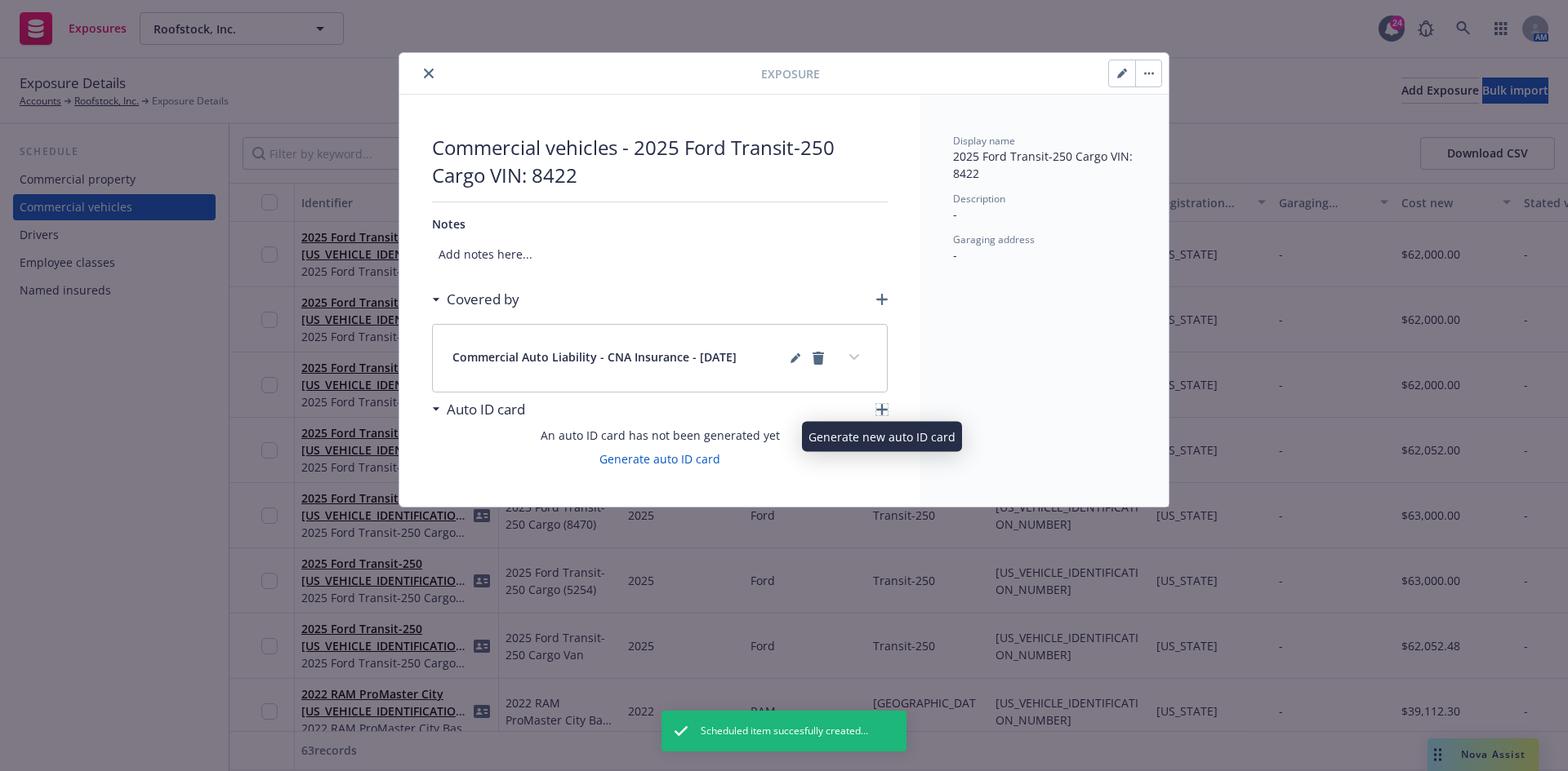
click at [879, 410] on icon "button" at bounding box center [881, 410] width 12 height 12
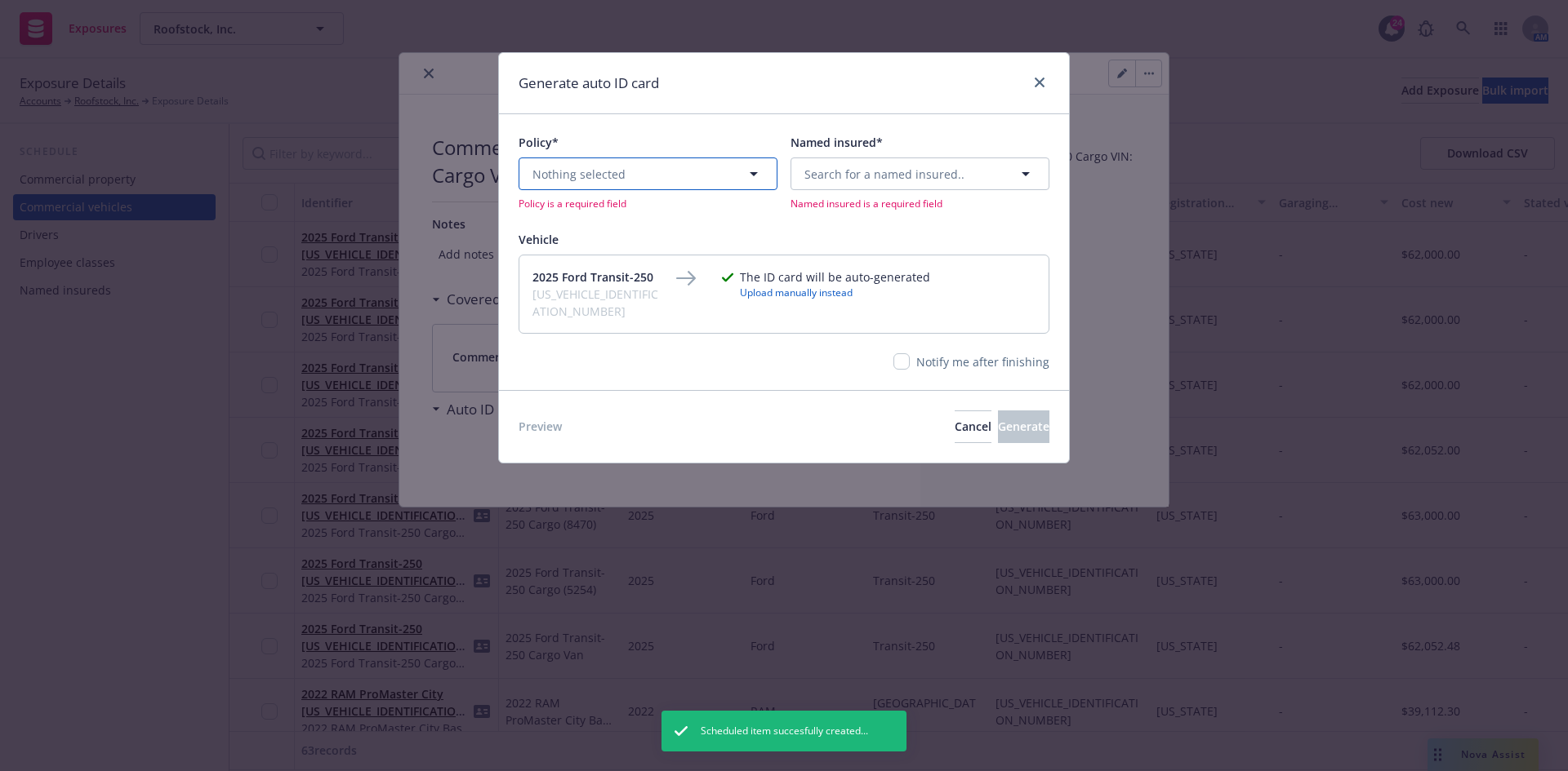
click at [612, 187] on button "Nothing selected" at bounding box center [648, 173] width 259 height 33
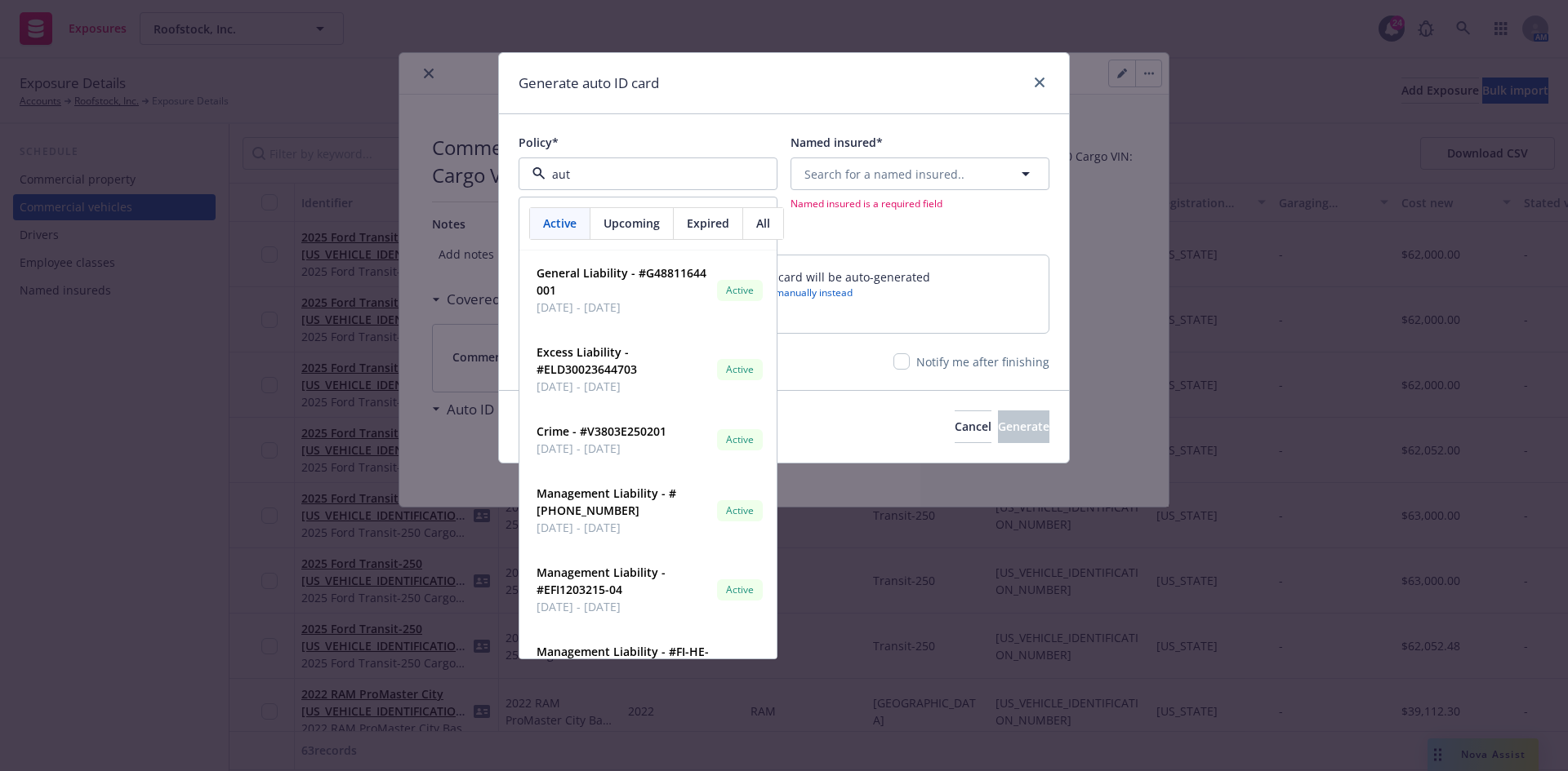
type input "auto"
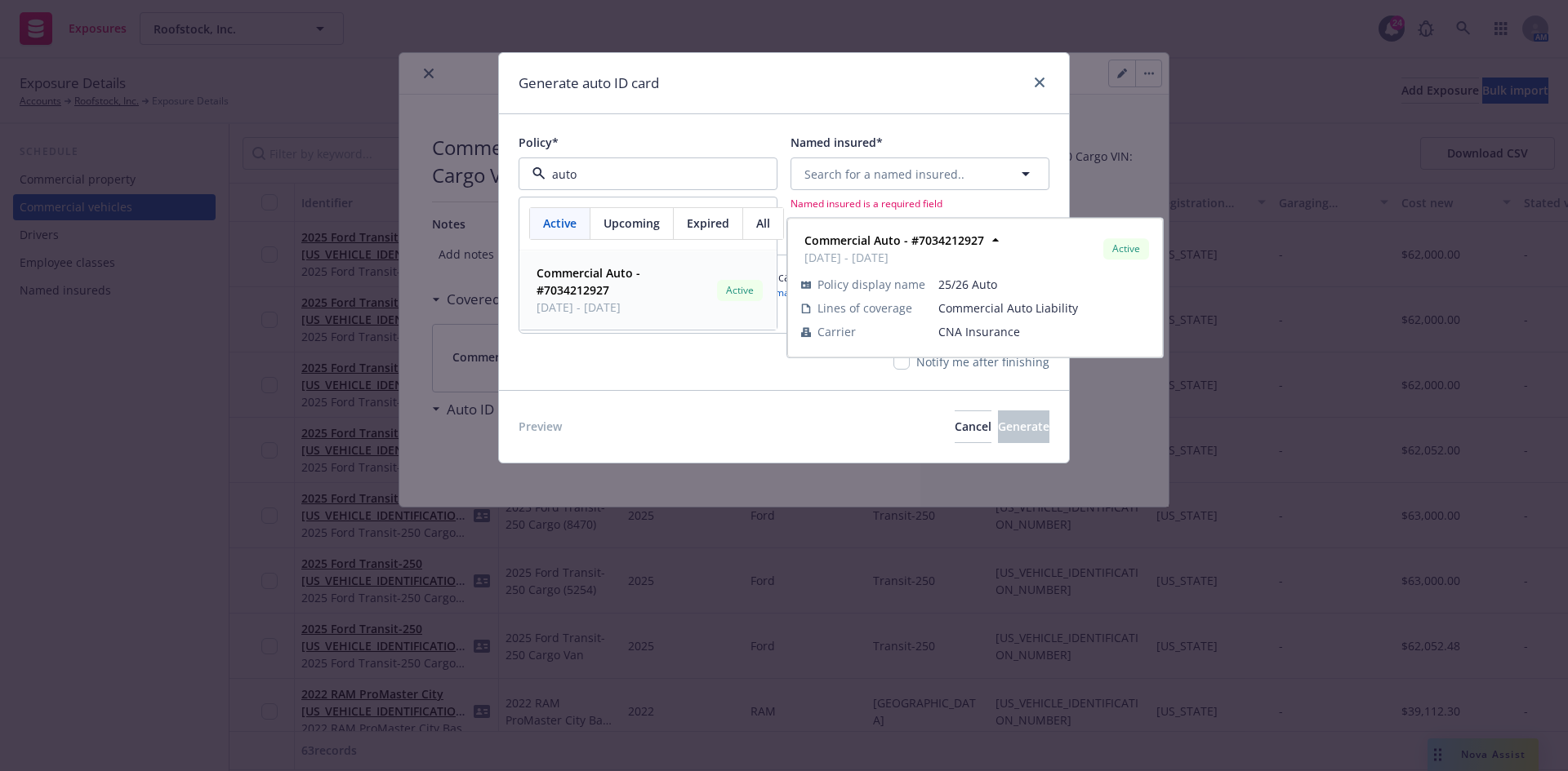
click at [629, 283] on span "Commercial Auto - #7034212927" at bounding box center [622, 282] width 174 height 35
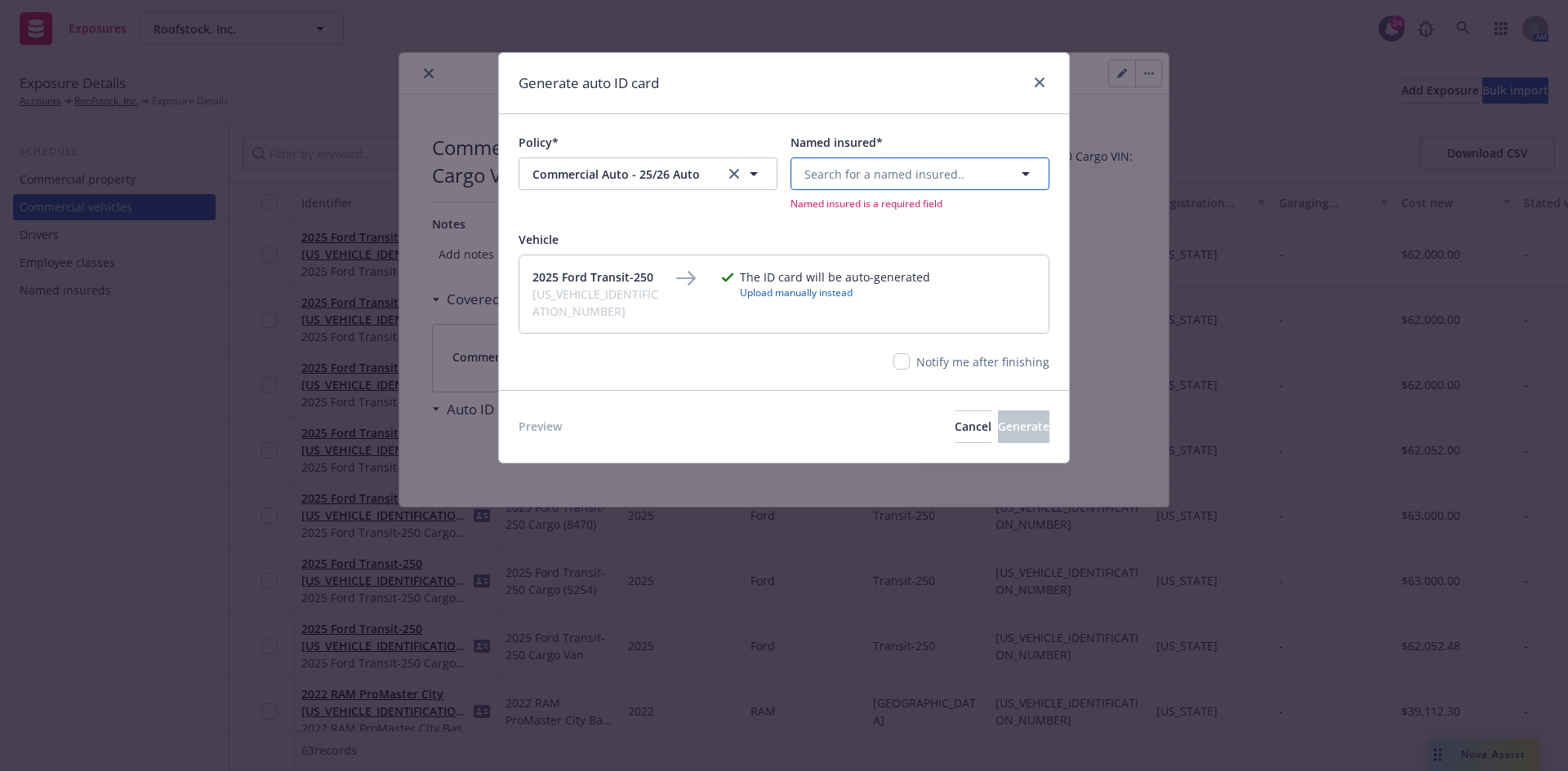
click at [910, 170] on span "Search for a named insured.." at bounding box center [884, 173] width 160 height 17
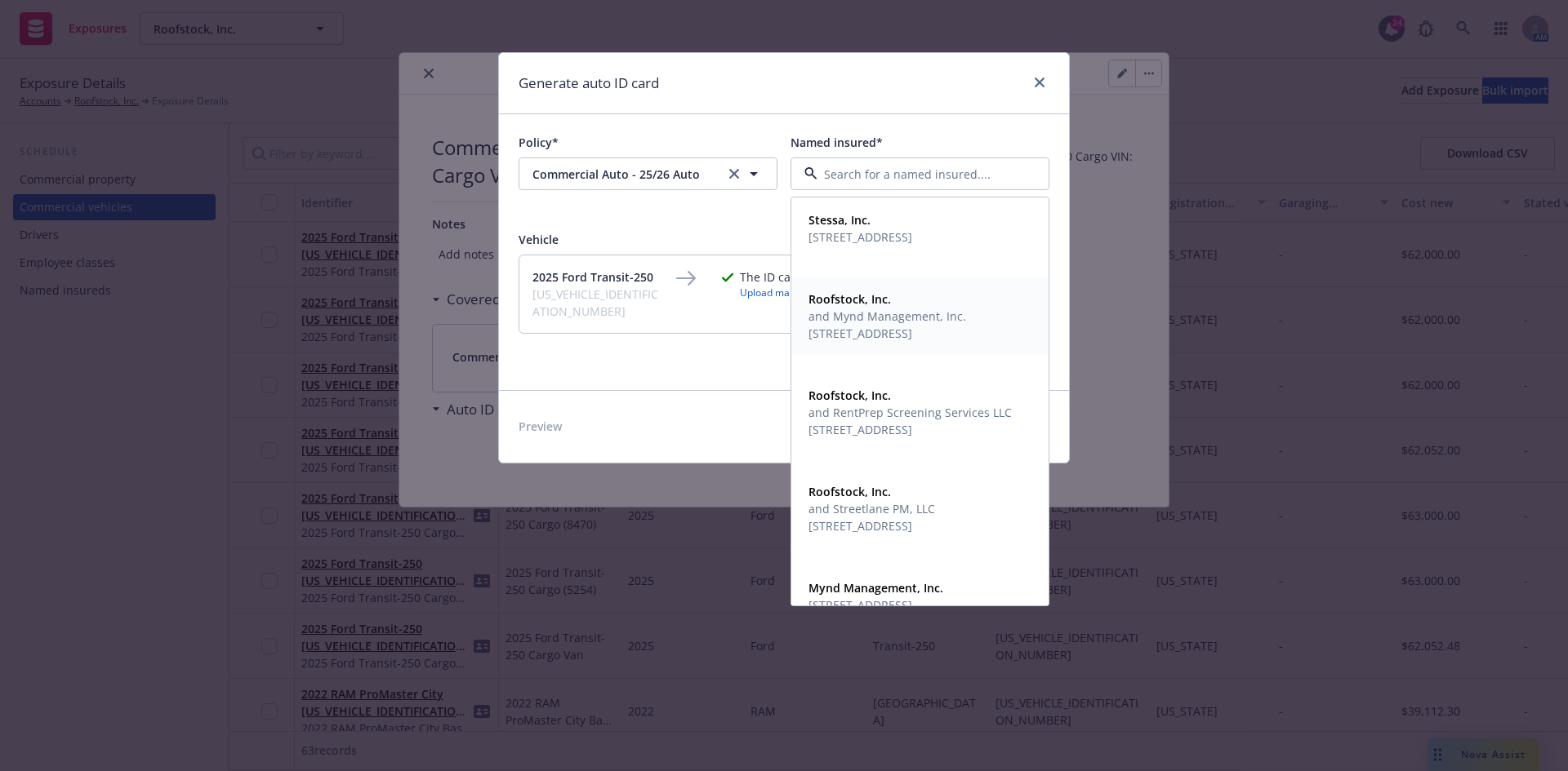
click at [875, 323] on span "and Mynd Management, Inc." at bounding box center [887, 316] width 157 height 17
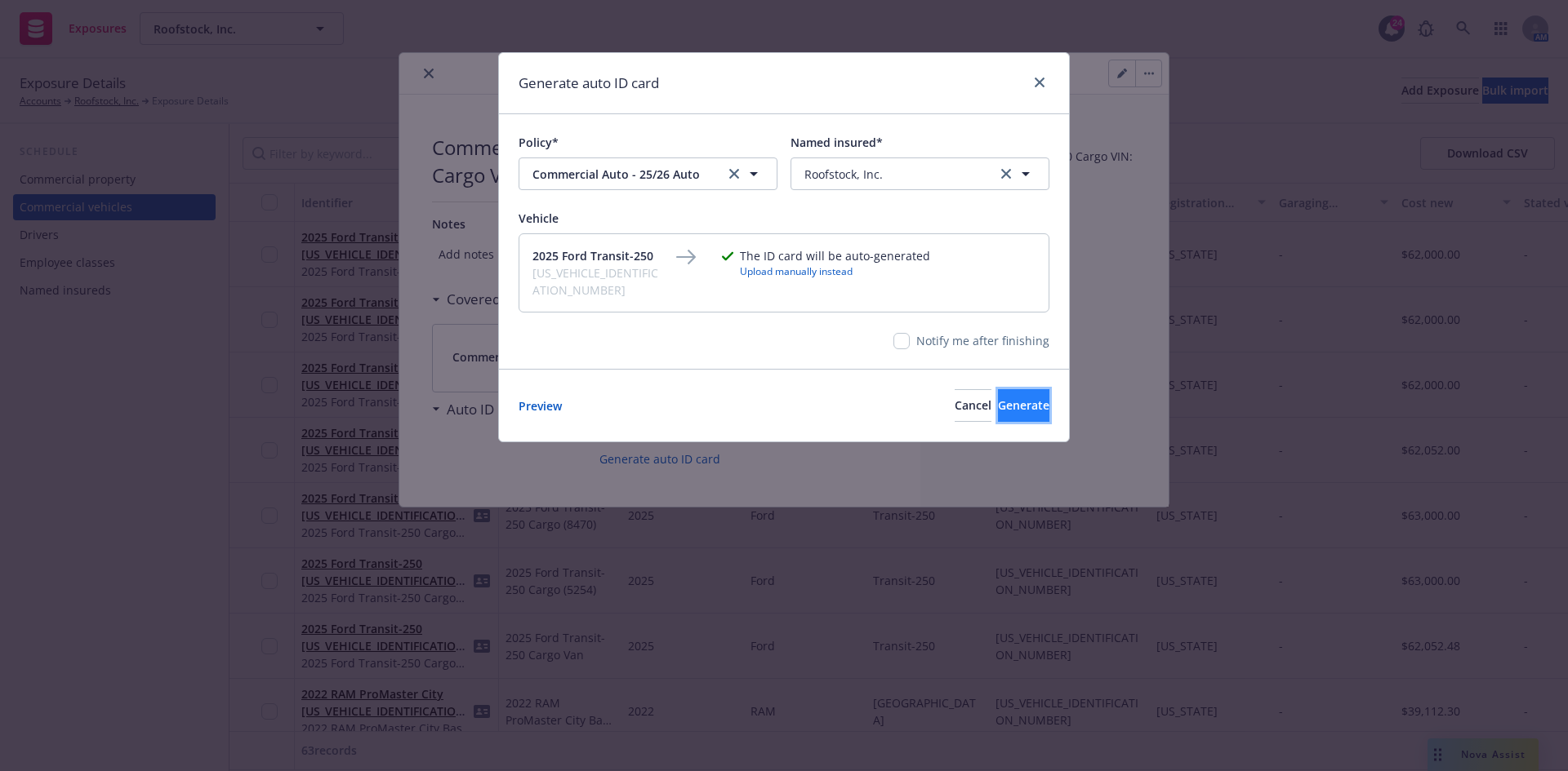
click at [997, 398] on span "Generate" at bounding box center [1023, 405] width 52 height 15
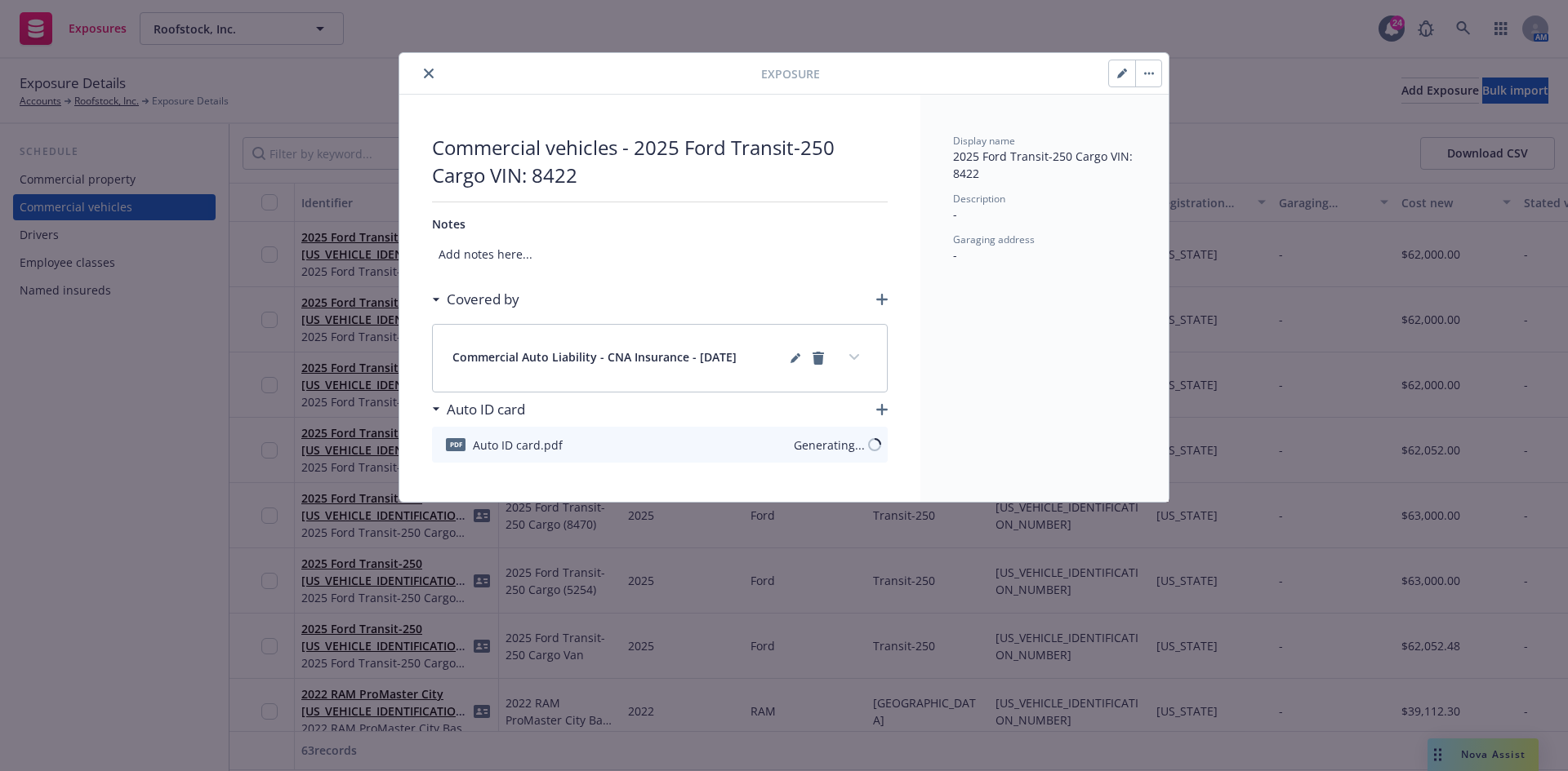
click at [428, 74] on icon "close" at bounding box center [428, 73] width 10 height 10
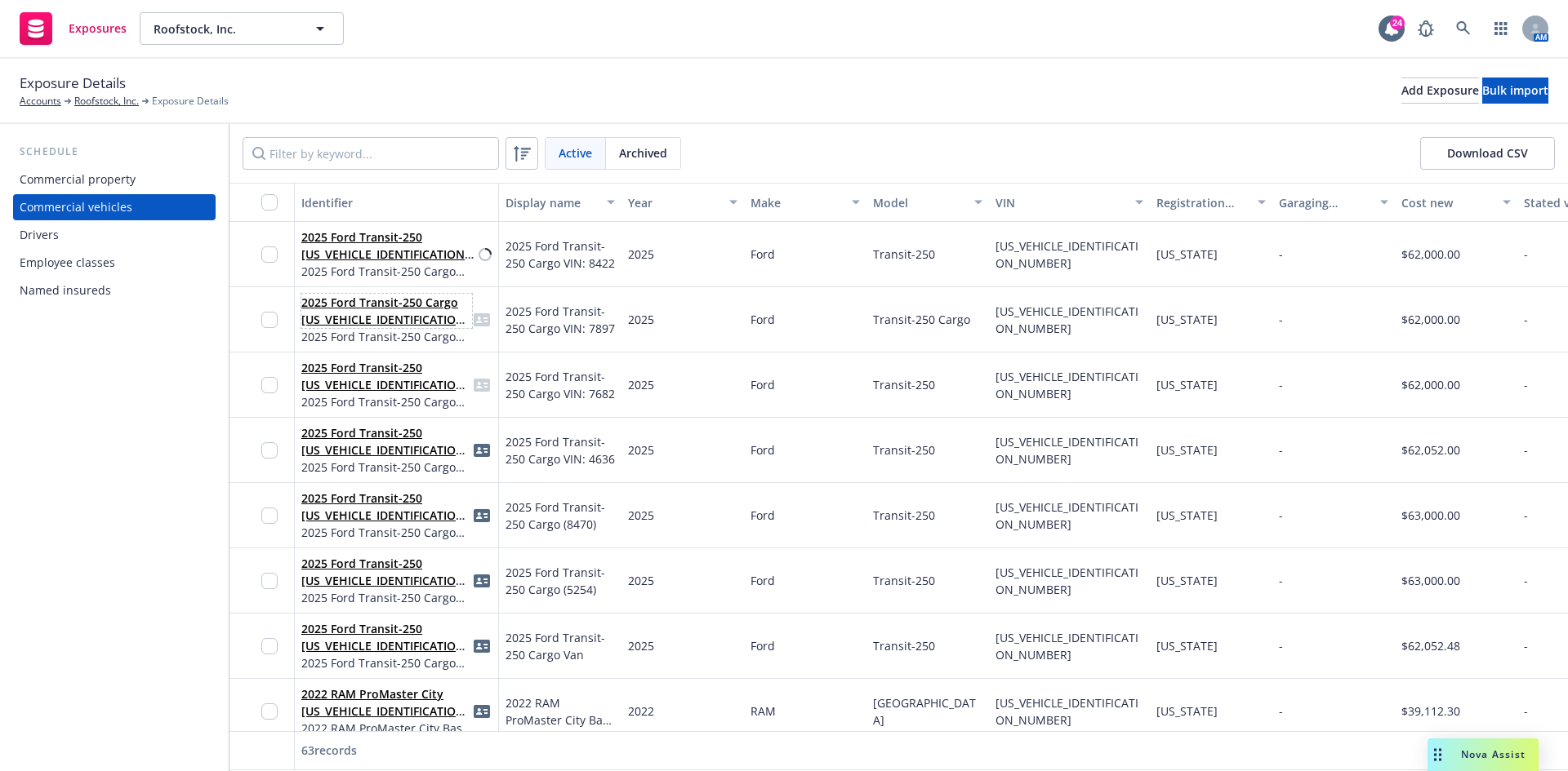
click at [399, 316] on link "2025 Ford Transit-250 Cargo [US_VEHICLE_IDENTIFICATION_NUMBER]" at bounding box center [385, 319] width 168 height 50
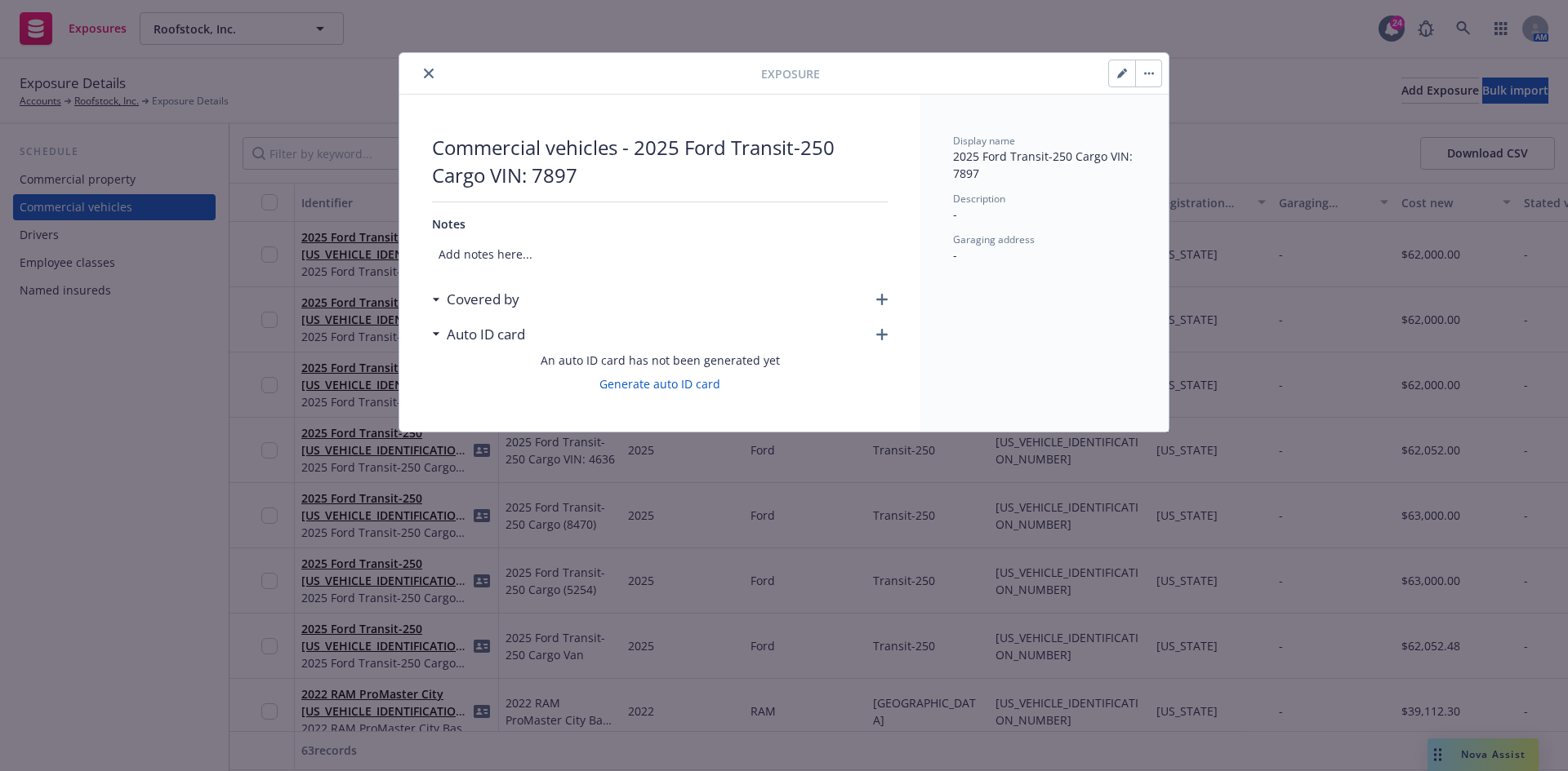
click at [1107, 83] on div at bounding box center [990, 74] width 342 height 28
click at [1115, 77] on button "button" at bounding box center [1121, 74] width 26 height 26
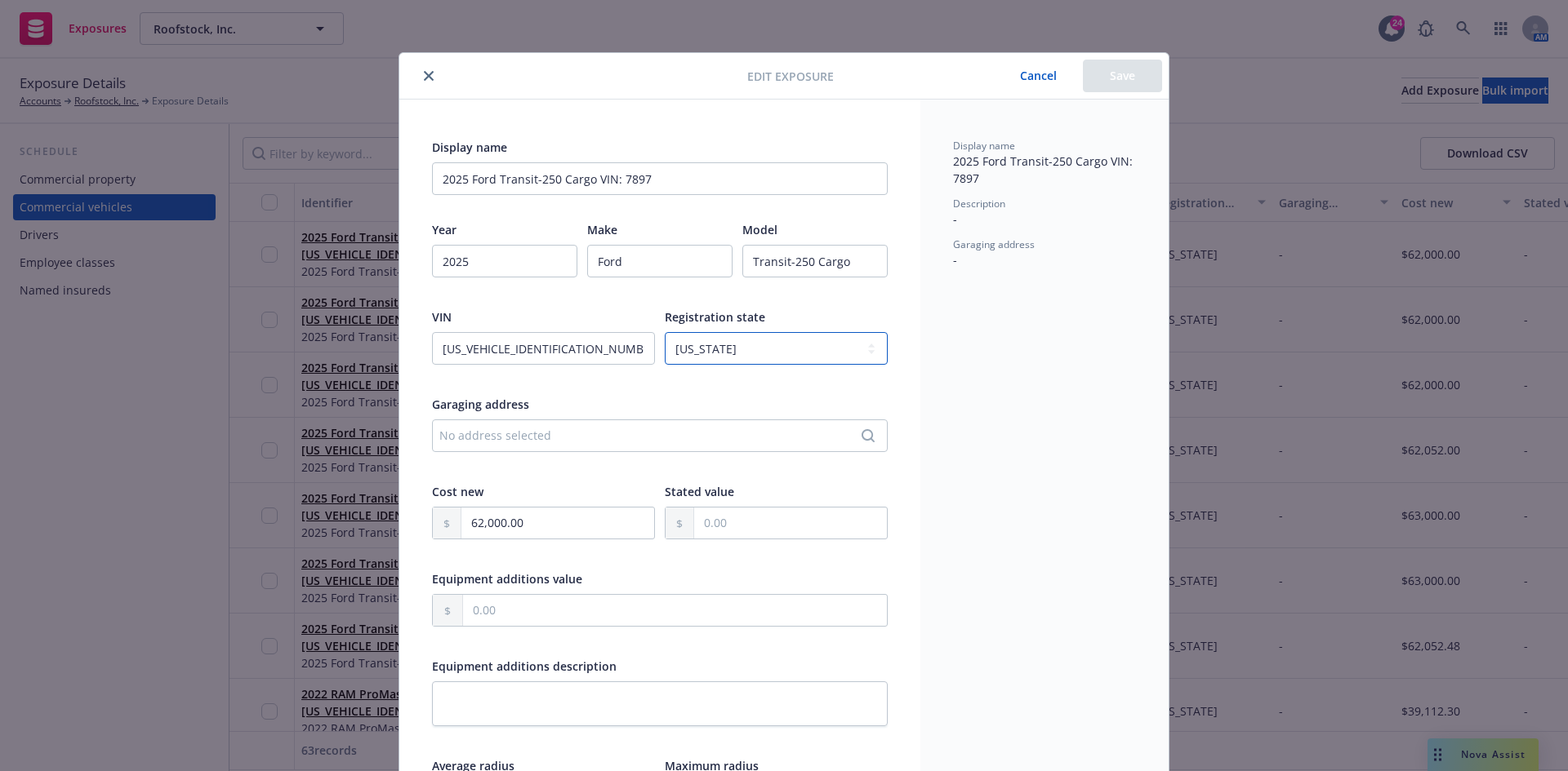
click at [736, 359] on select "-- select an option -- [US_STATE] [US_STATE] [US_STATE] [US_STATE] [US_STATE] […" at bounding box center [776, 349] width 223 height 33
select select "AZ"
click at [665, 332] on select "-- select an option -- [US_STATE] [US_STATE] [US_STATE] [US_STATE] [US_STATE] […" at bounding box center [776, 349] width 223 height 33
click at [1150, 69] on button "Save" at bounding box center [1122, 76] width 79 height 33
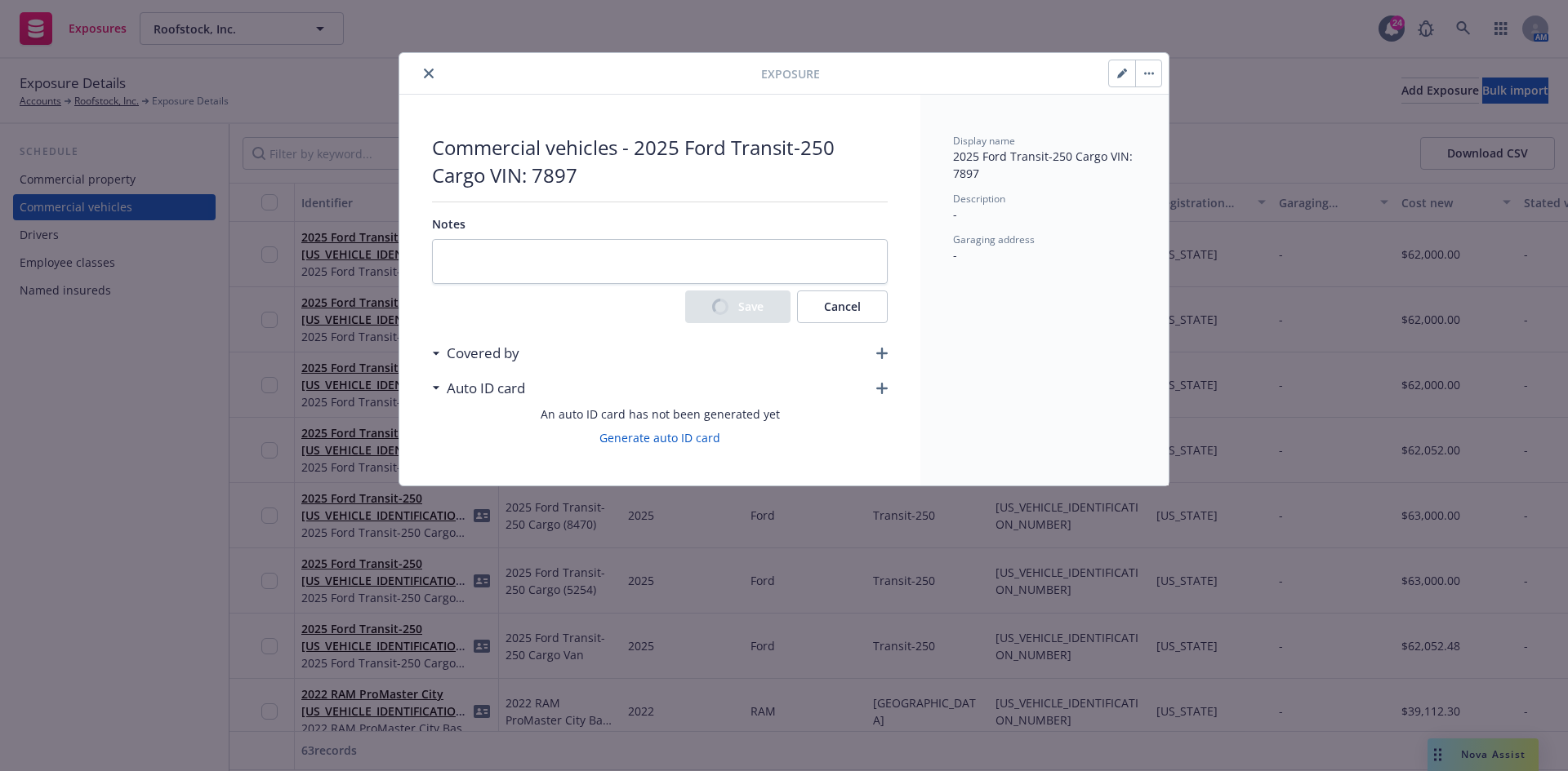
click at [894, 347] on div "Commercial vehicles - 2025 Ford Transit-250 Cargo VIN: 7897 Notes Save Cancel C…" at bounding box center [659, 290] width 521 height 390
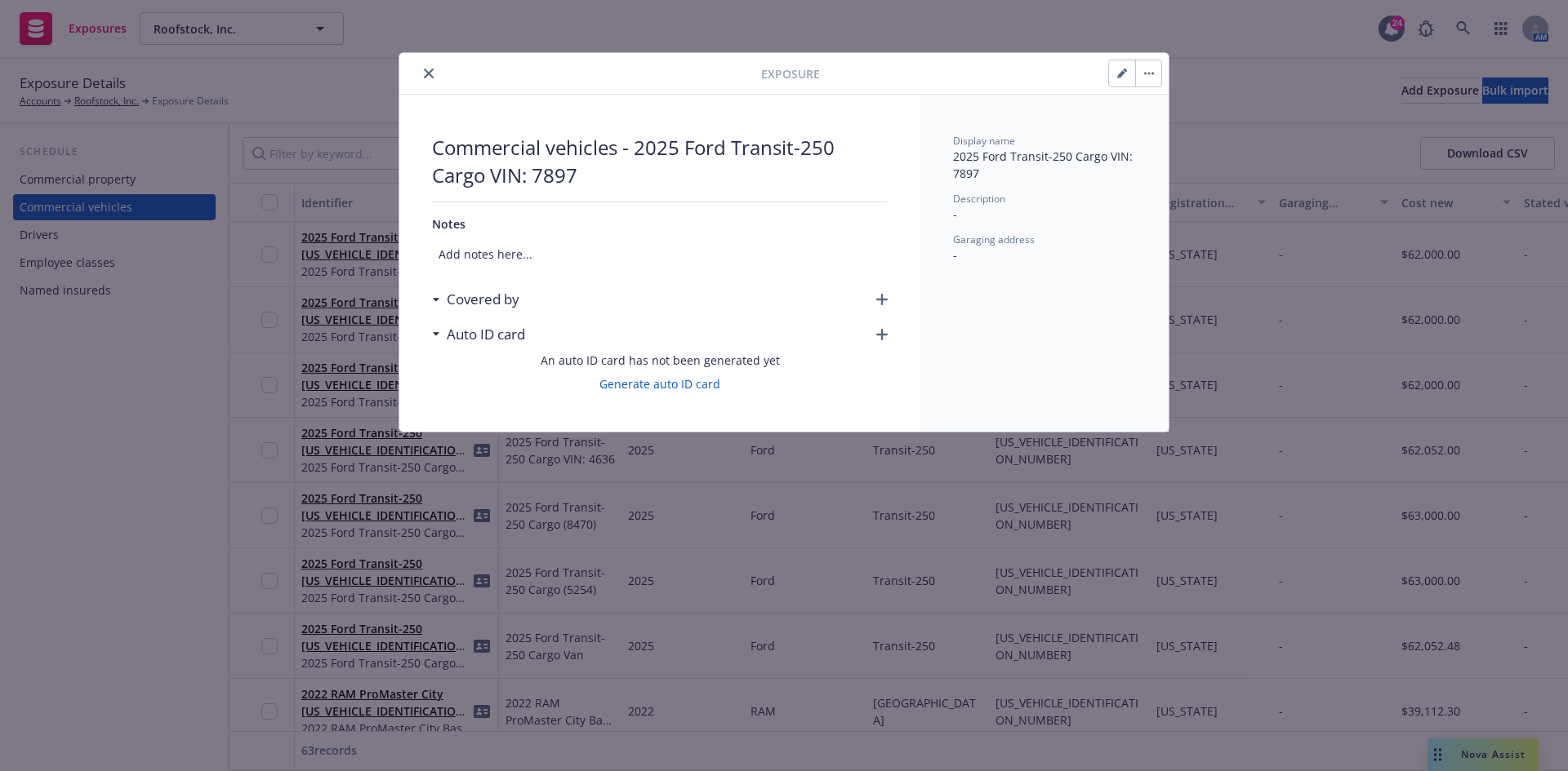
click at [883, 353] on div "An auto ID card has not been generated yet Generate auto ID card" at bounding box center [659, 371] width 455 height 41
click at [882, 301] on icon "button" at bounding box center [881, 300] width 12 height 12
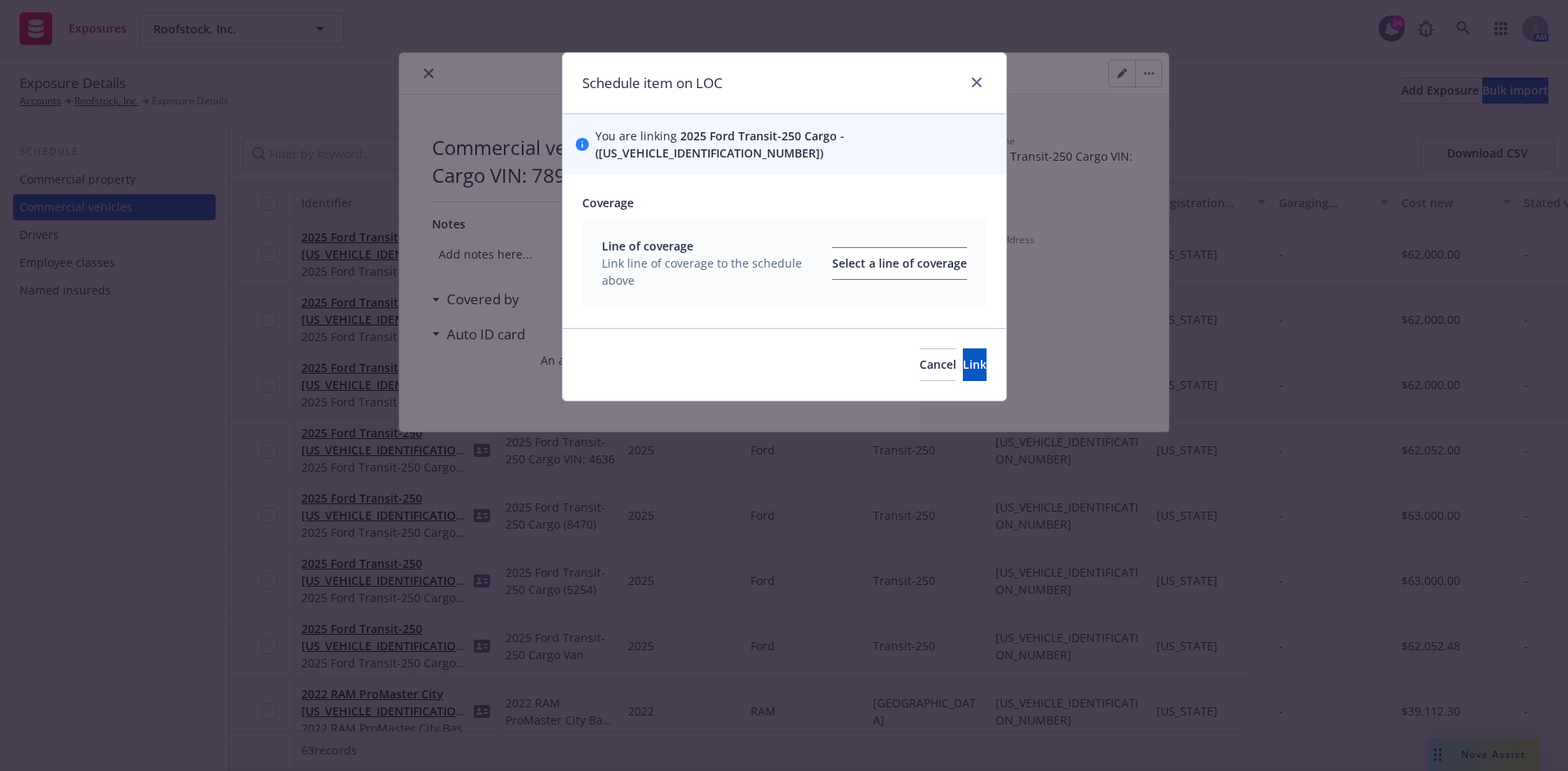
click at [802, 238] on div "Line of coverage Link line of coverage to the schedule above Select a line of c…" at bounding box center [784, 263] width 365 height 52
click at [832, 248] on div "Select a line of coverage" at bounding box center [899, 263] width 134 height 31
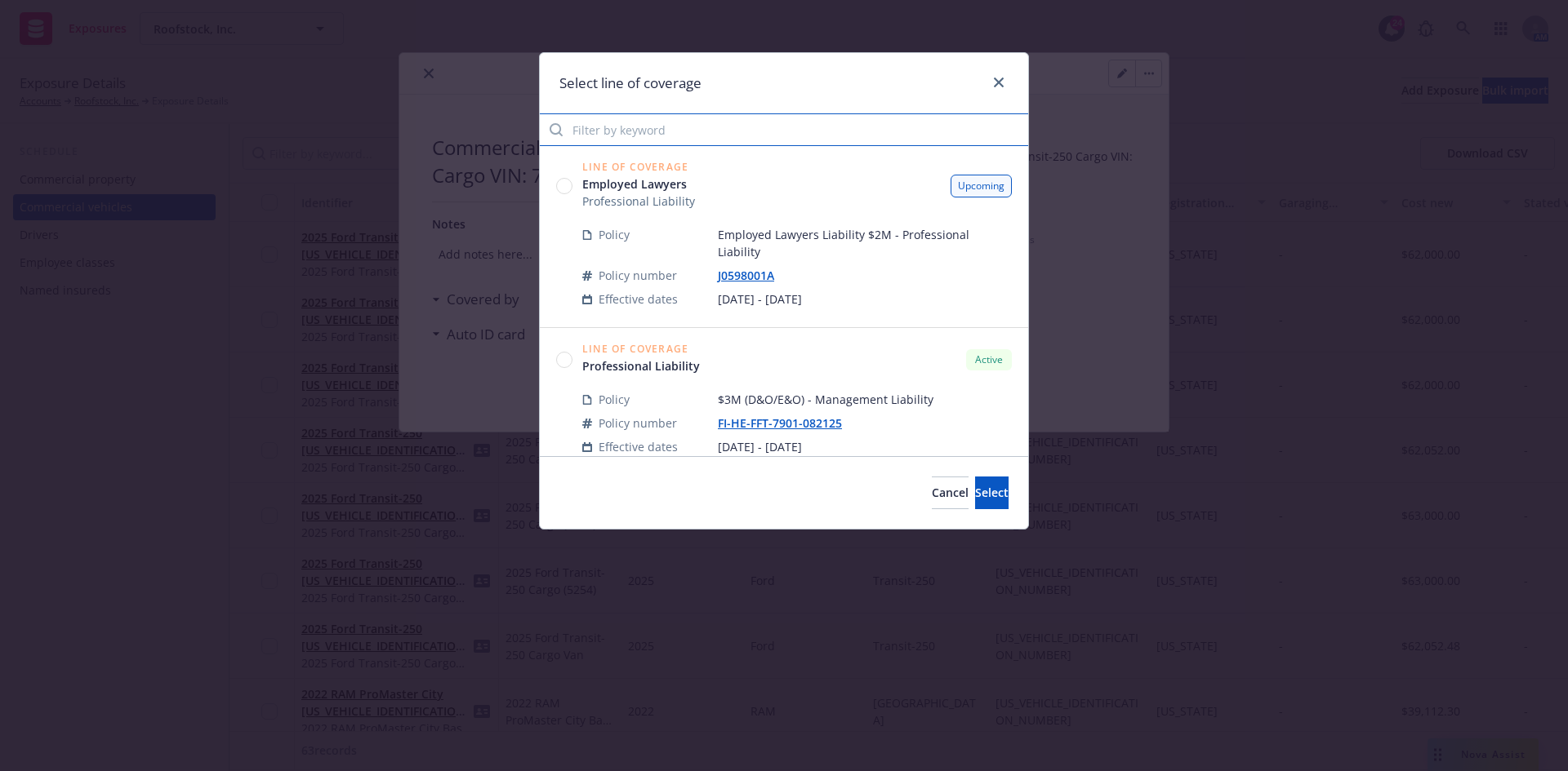
click at [655, 133] on input "Filter by keyword" at bounding box center [783, 130] width 488 height 33
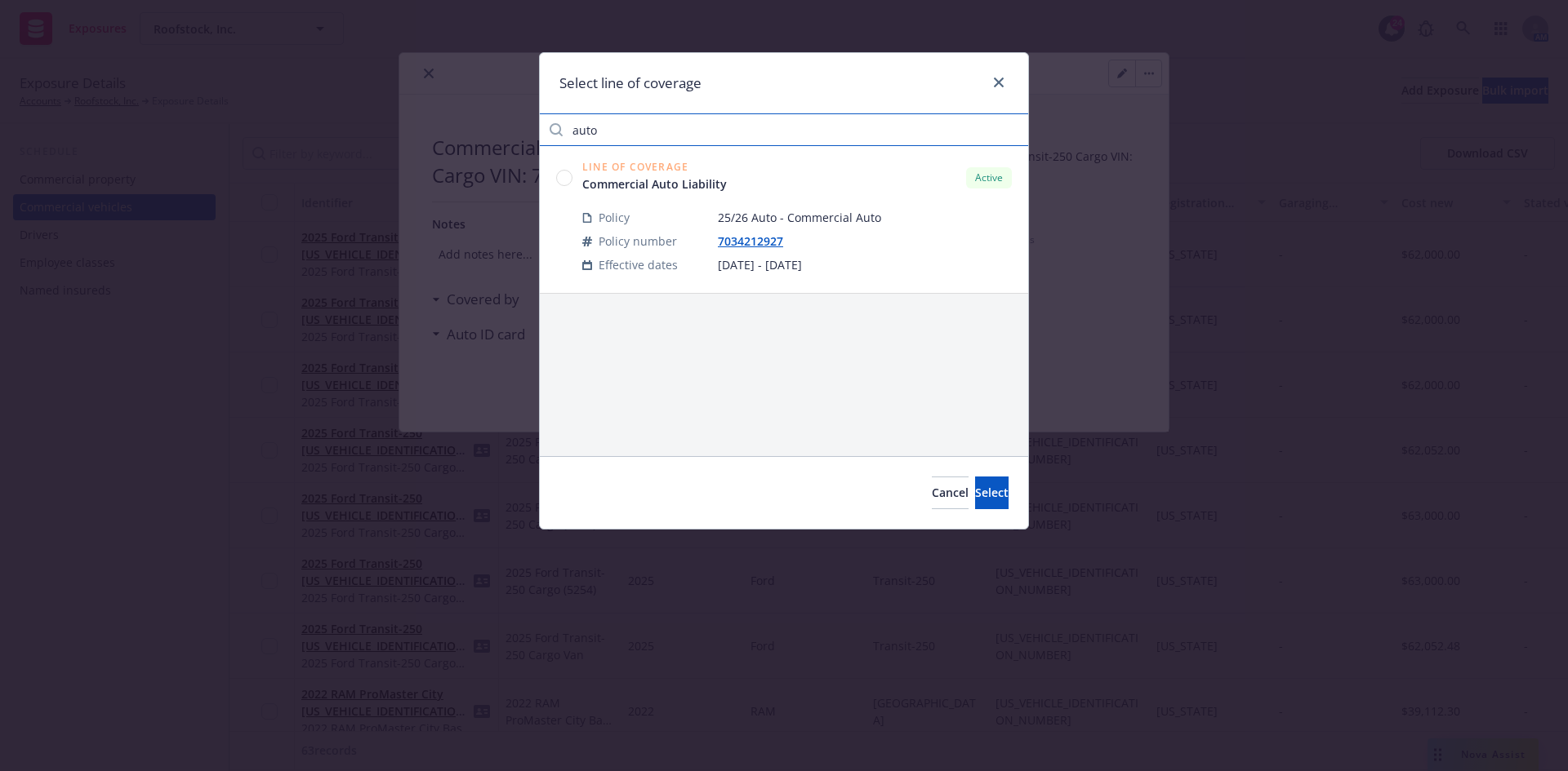
type input "auto"
click at [569, 175] on circle at bounding box center [564, 177] width 15 height 15
click at [1003, 491] on button "Select" at bounding box center [991, 493] width 34 height 33
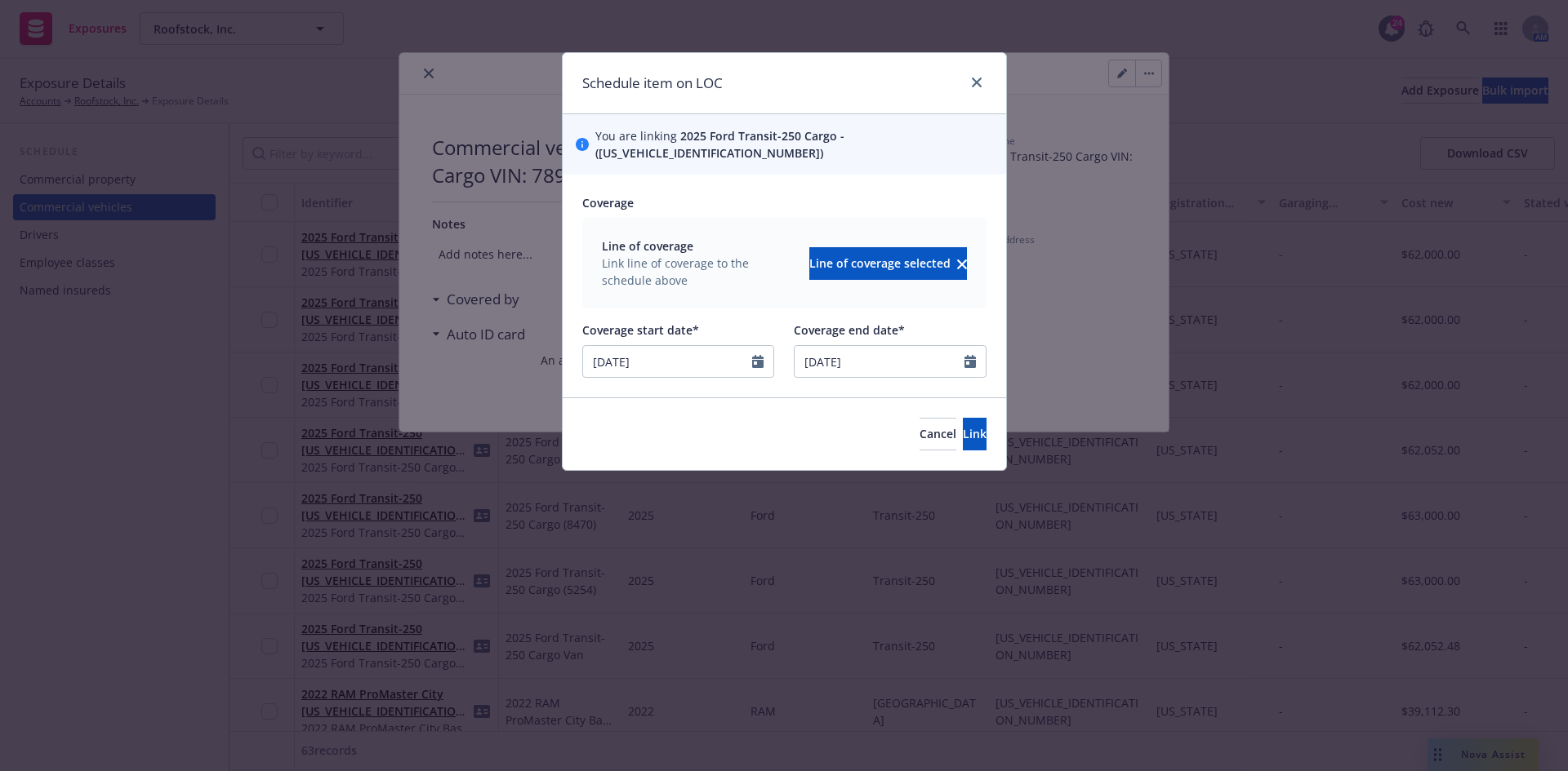
click at [766, 346] on div at bounding box center [762, 361] width 21 height 31
click at [759, 355] on icon "Calendar" at bounding box center [758, 361] width 12 height 13
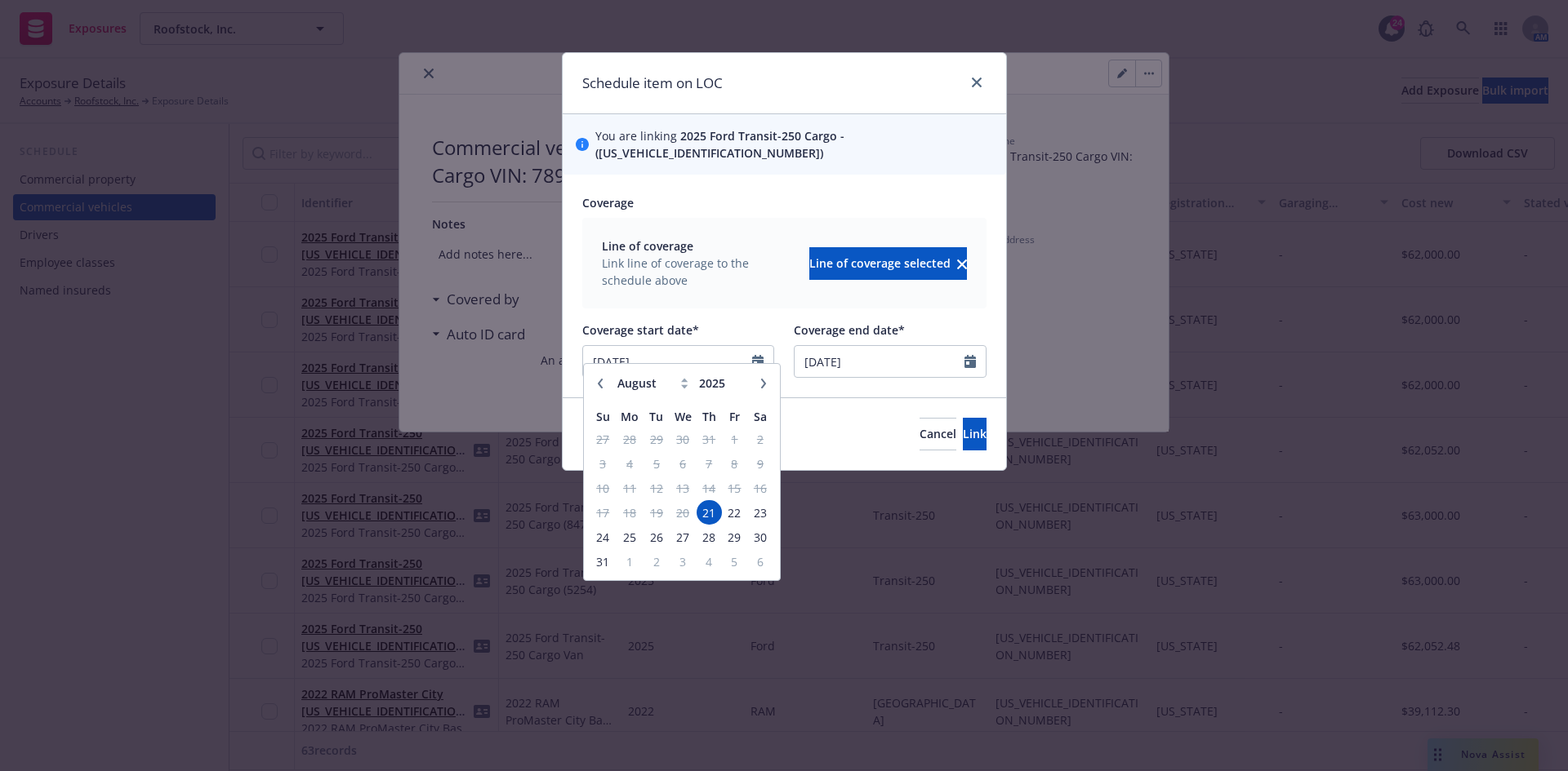
click at [765, 383] on icon "button" at bounding box center [762, 382] width 5 height 10
select select "9"
drag, startPoint x: 651, startPoint y: 509, endPoint x: 670, endPoint y: 511, distance: 19.1
click at [656, 511] on span "23" at bounding box center [656, 513] width 22 height 20
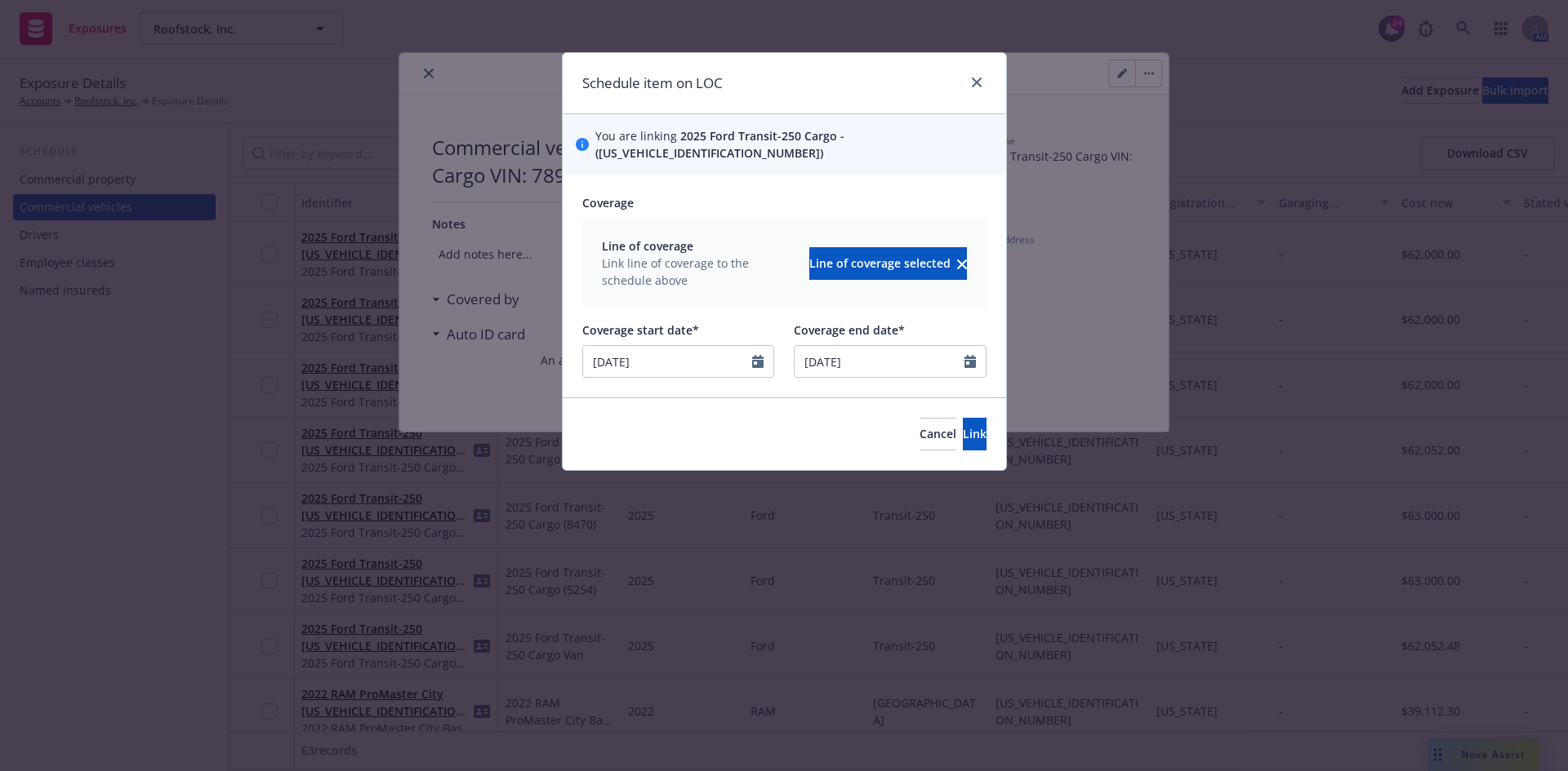
type input "[DATE]"
click at [963, 426] on span "Link" at bounding box center [975, 433] width 24 height 15
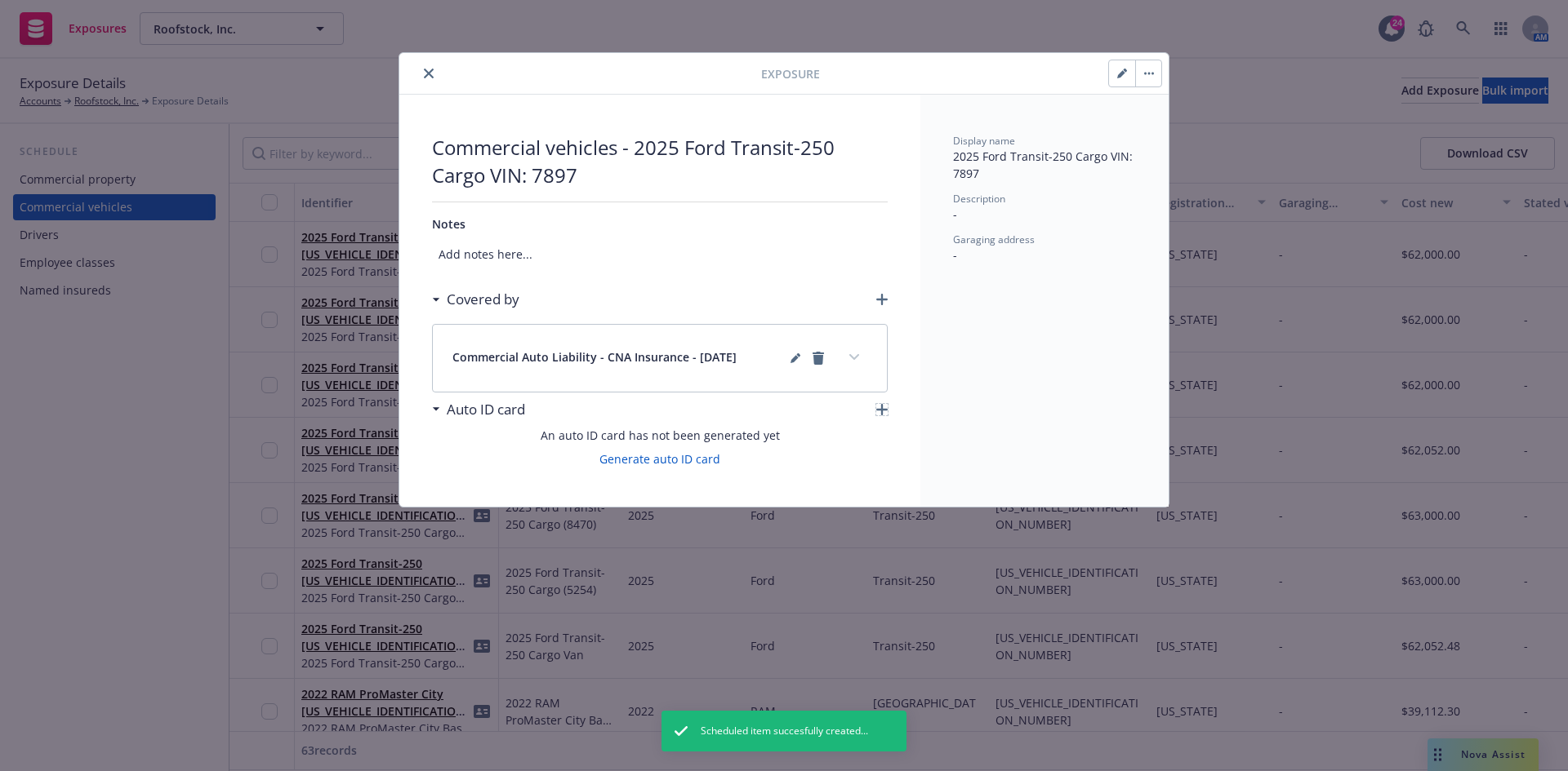
click at [883, 410] on icon "button" at bounding box center [881, 410] width 12 height 12
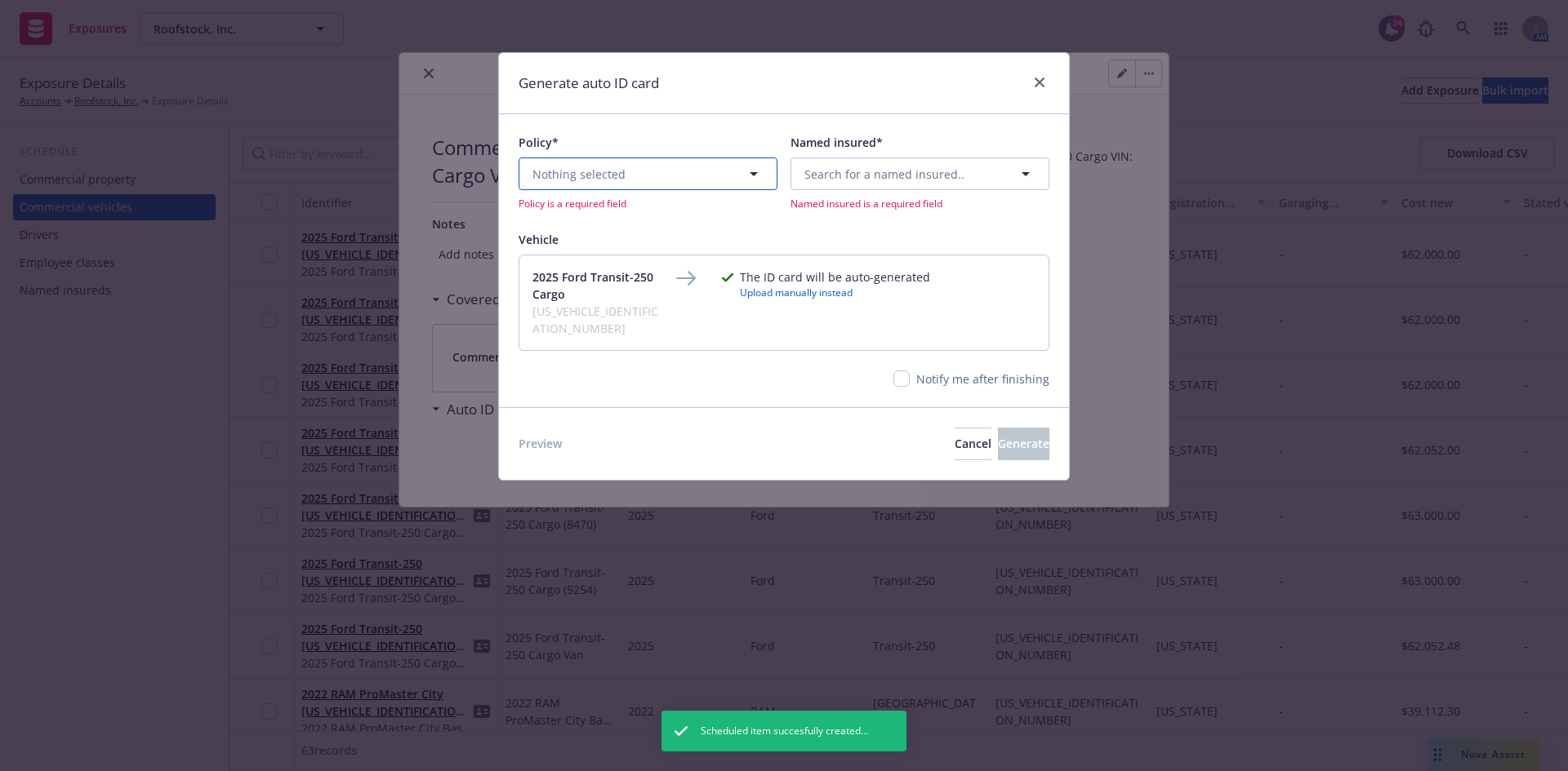
click at [604, 163] on button "Nothing selected" at bounding box center [648, 173] width 259 height 33
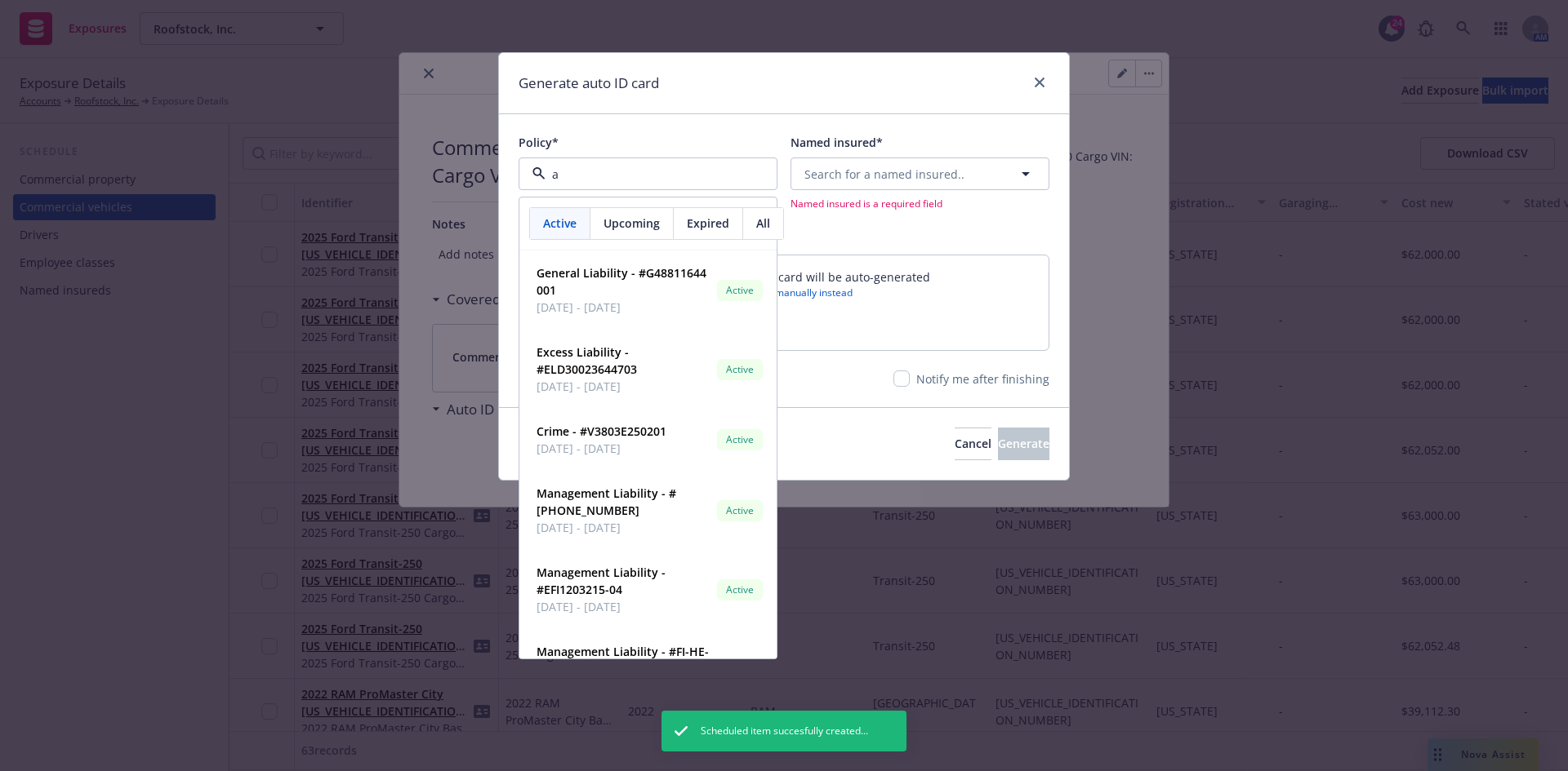
type input "au"
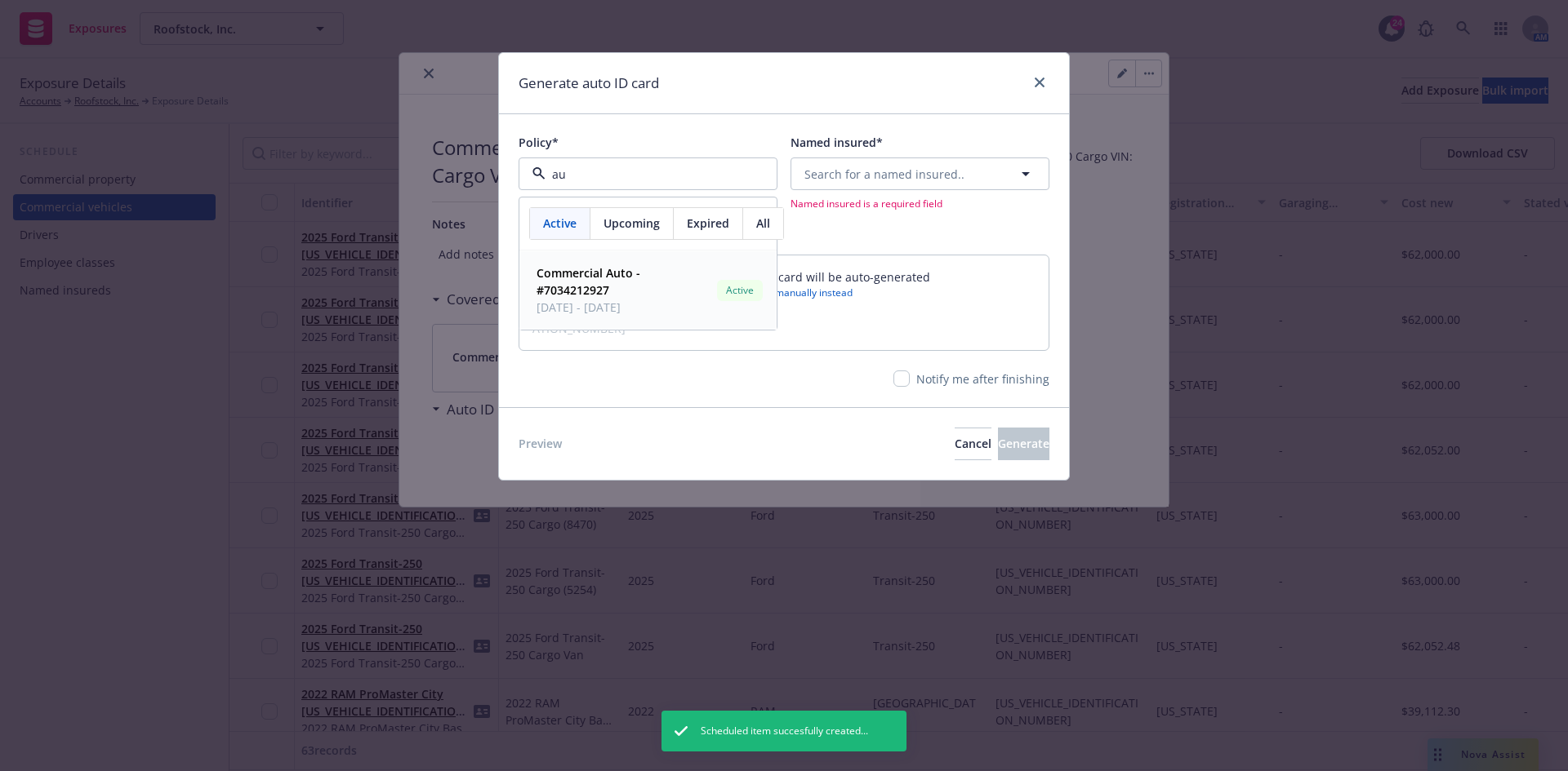
drag, startPoint x: 625, startPoint y: 297, endPoint x: 730, endPoint y: 265, distance: 109.8
click at [627, 297] on span "Commercial Auto - #7034212927" at bounding box center [622, 282] width 174 height 35
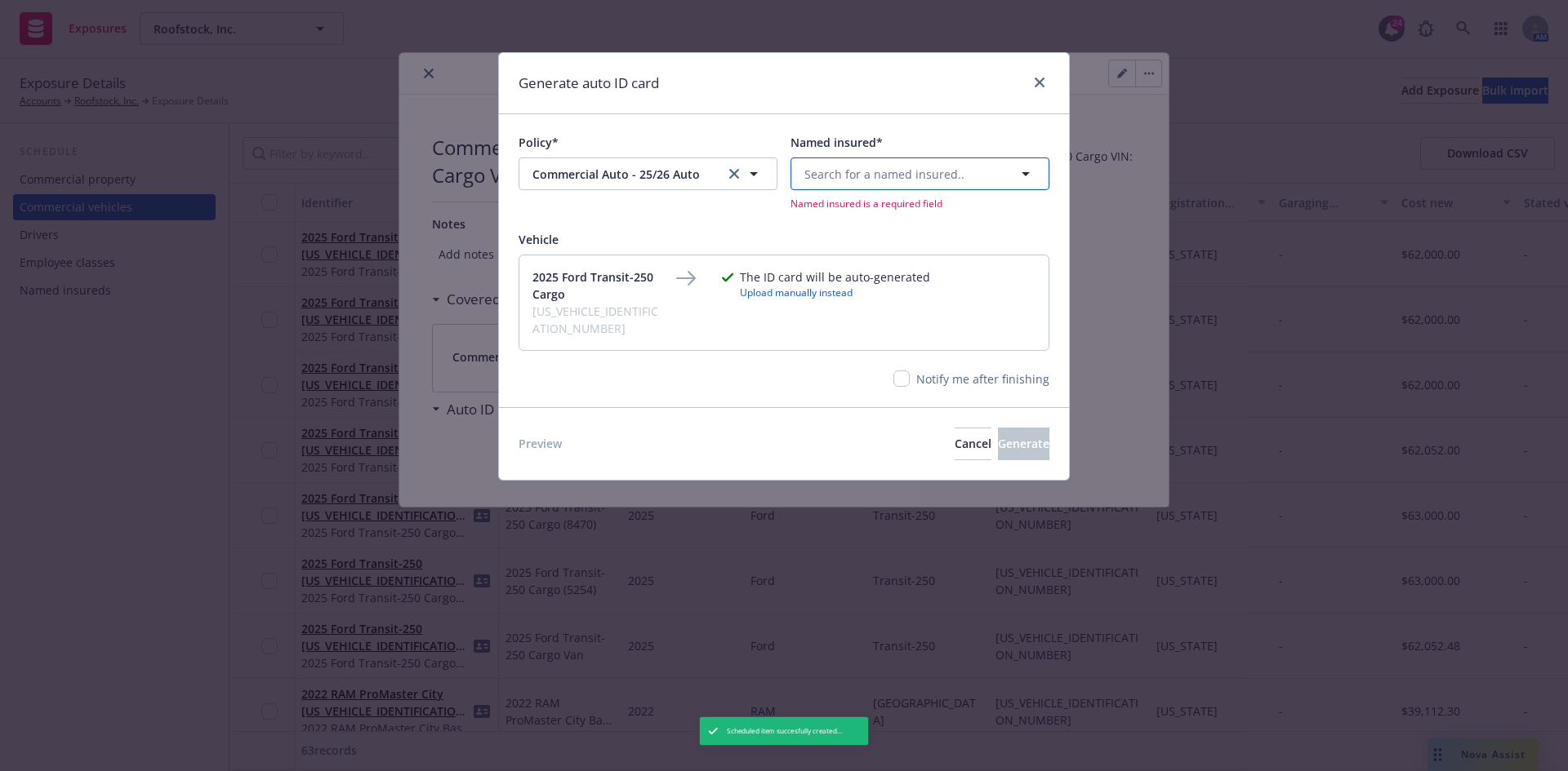
click at [901, 182] on span "Search for a named insured.." at bounding box center [884, 173] width 160 height 17
click at [898, 328] on span "[STREET_ADDRESS]" at bounding box center [887, 333] width 157 height 17
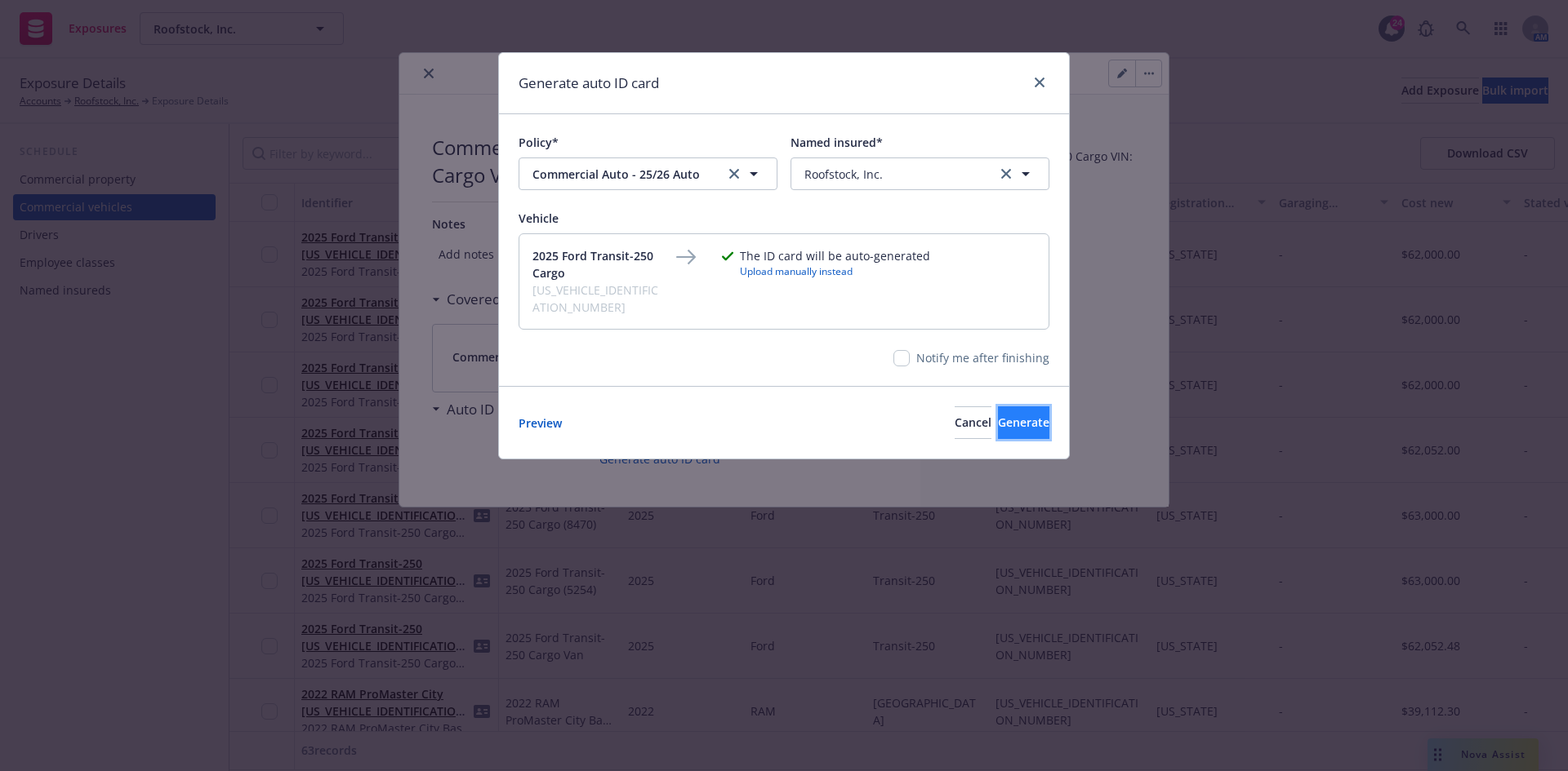
click at [997, 415] on span "Generate" at bounding box center [1023, 422] width 52 height 15
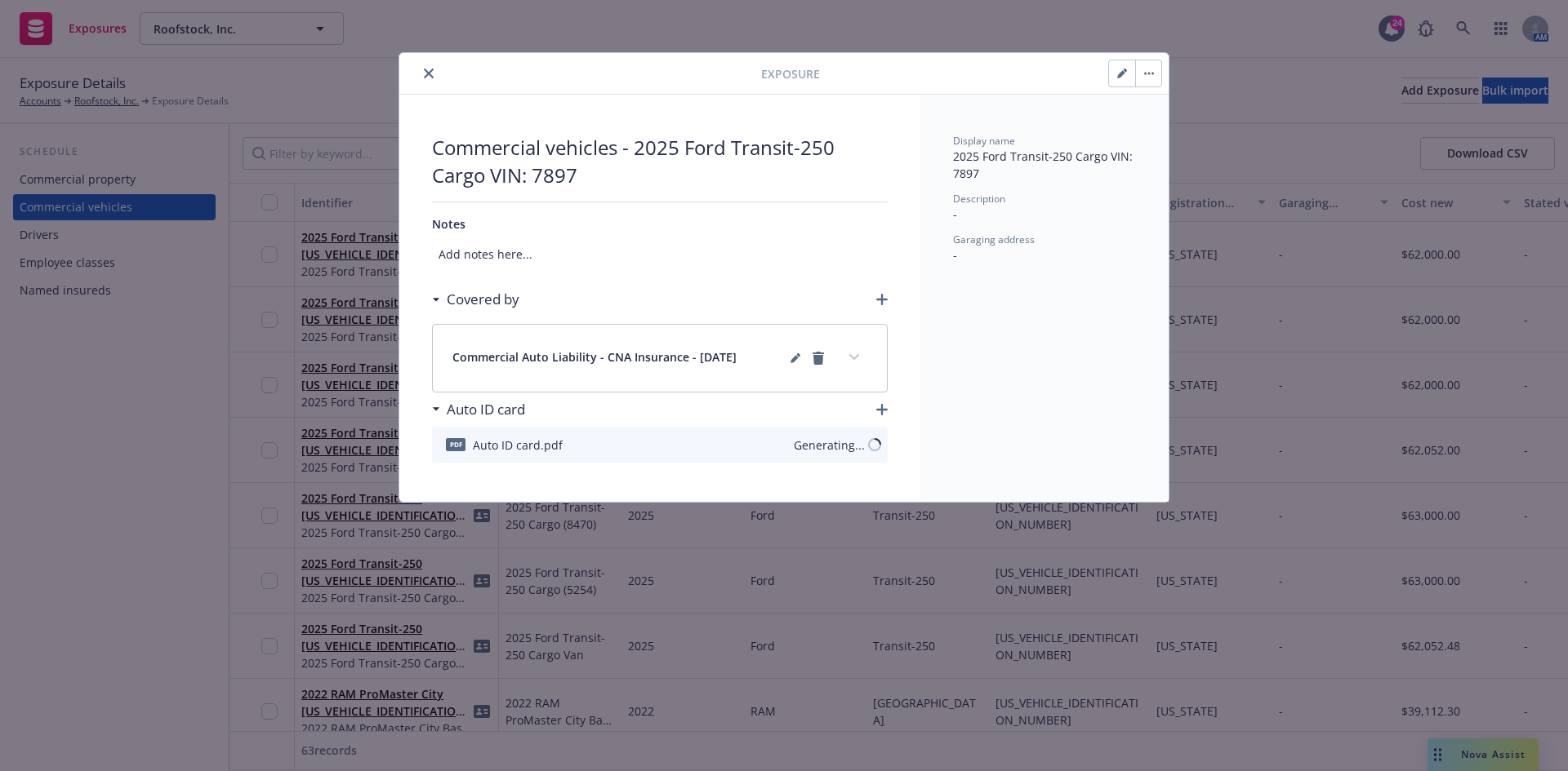
click at [432, 72] on icon "close" at bounding box center [428, 73] width 10 height 10
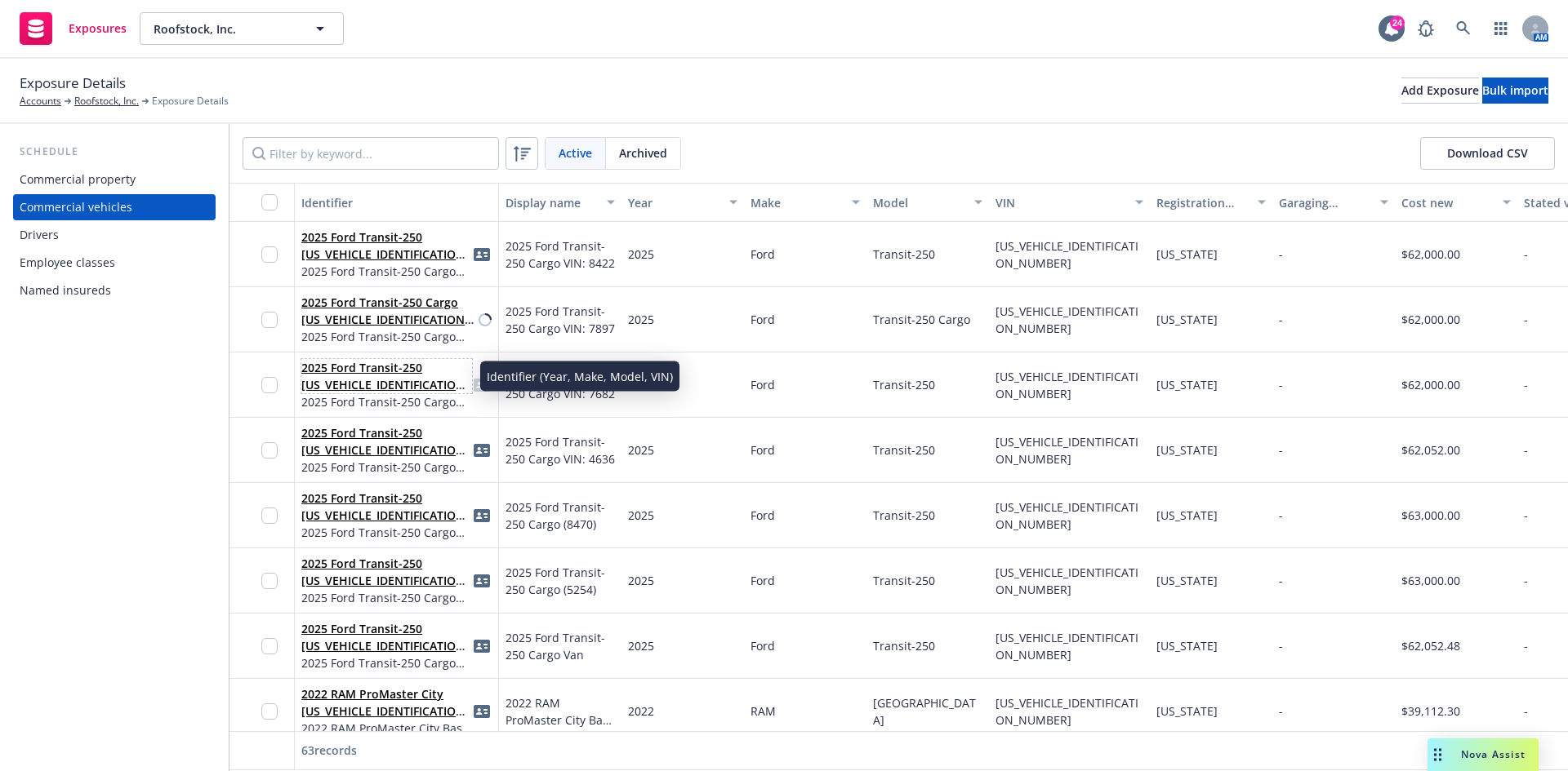
click at [340, 373] on link "2025 Ford Transit-250 [US_VEHICLE_IDENTIFICATION_NUMBER]" at bounding box center [385, 384] width 168 height 50
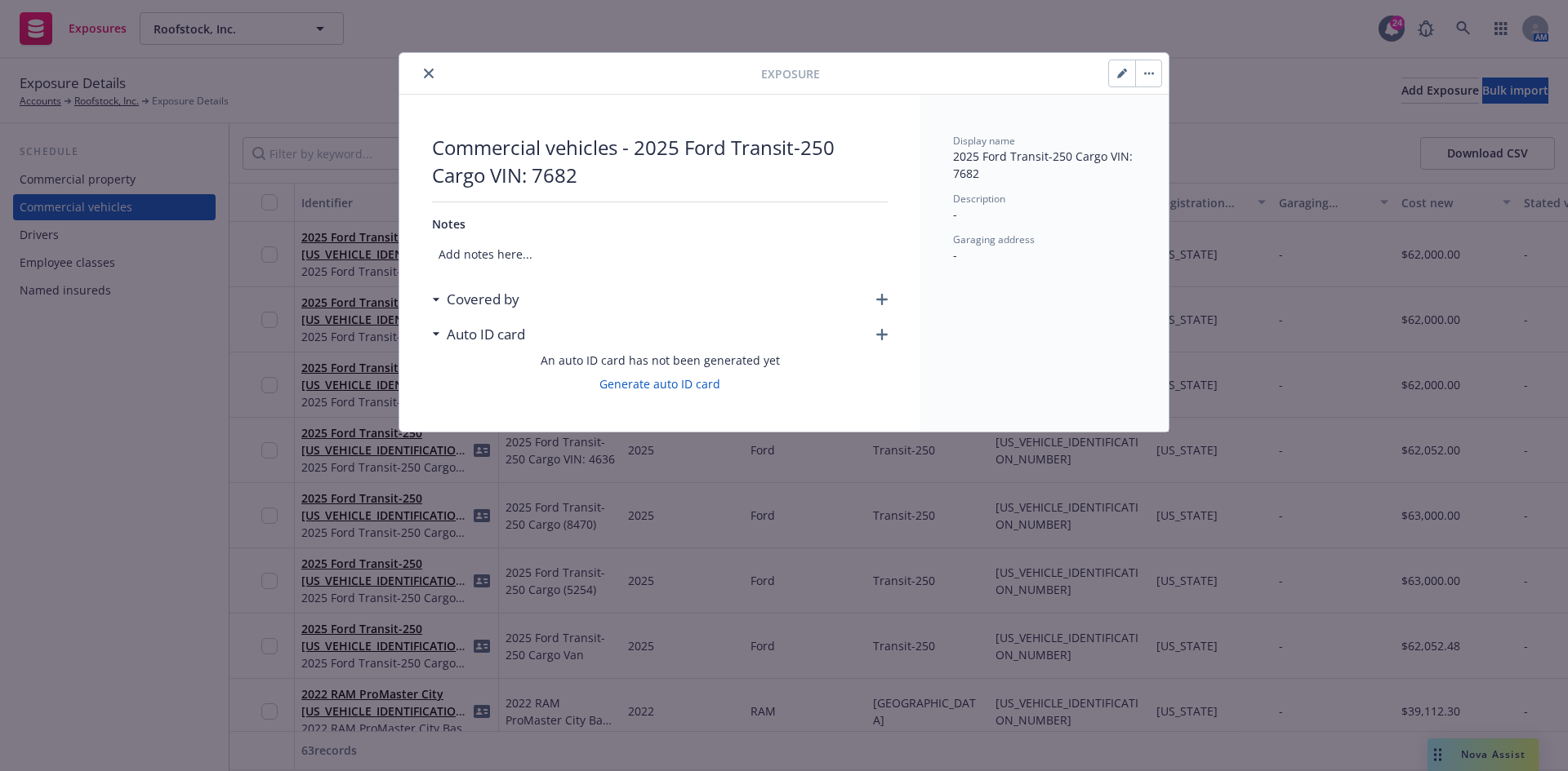
click at [880, 301] on icon "button" at bounding box center [881, 300] width 12 height 12
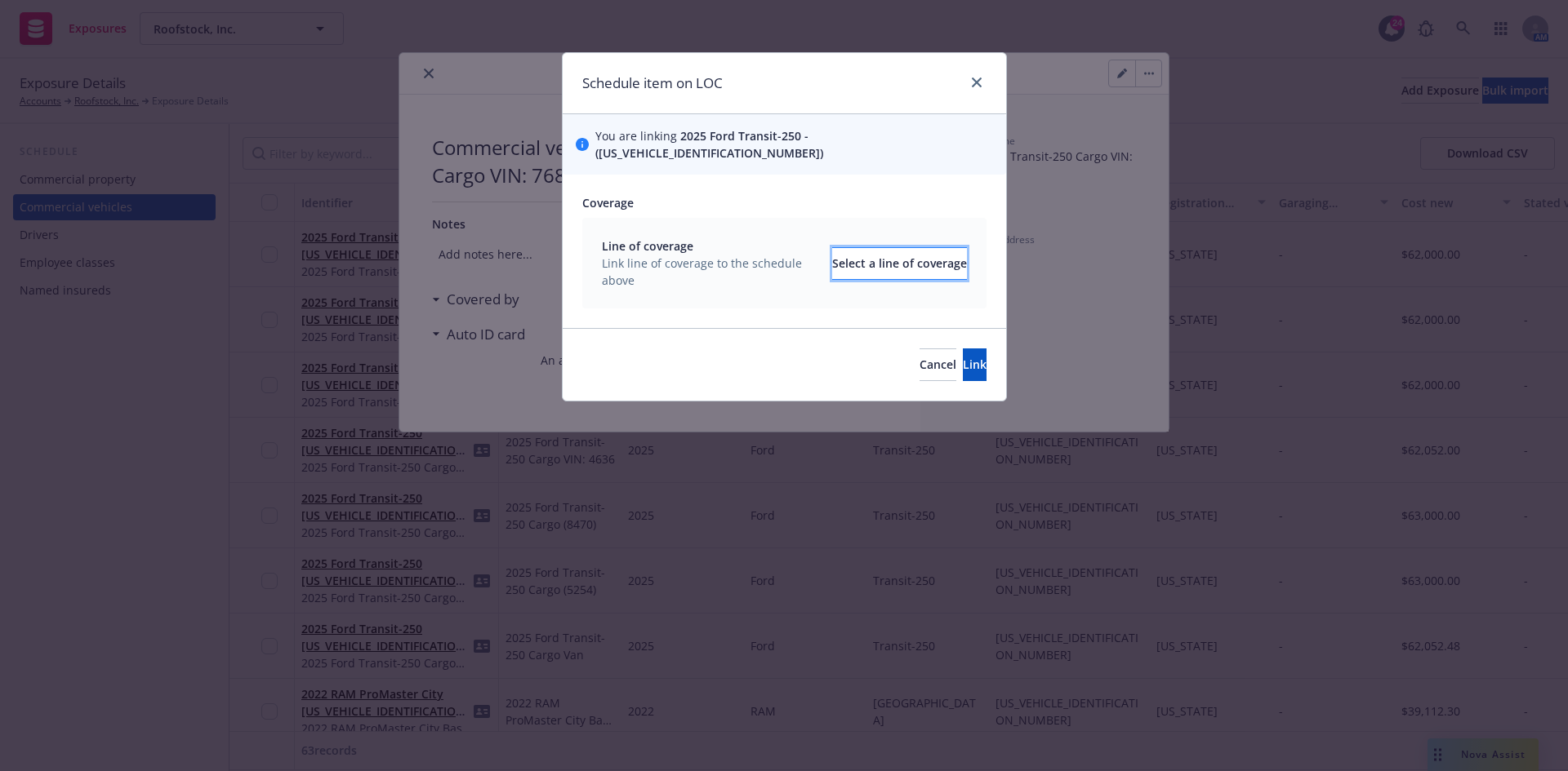
click at [832, 248] on div "Select a line of coverage" at bounding box center [899, 263] width 134 height 31
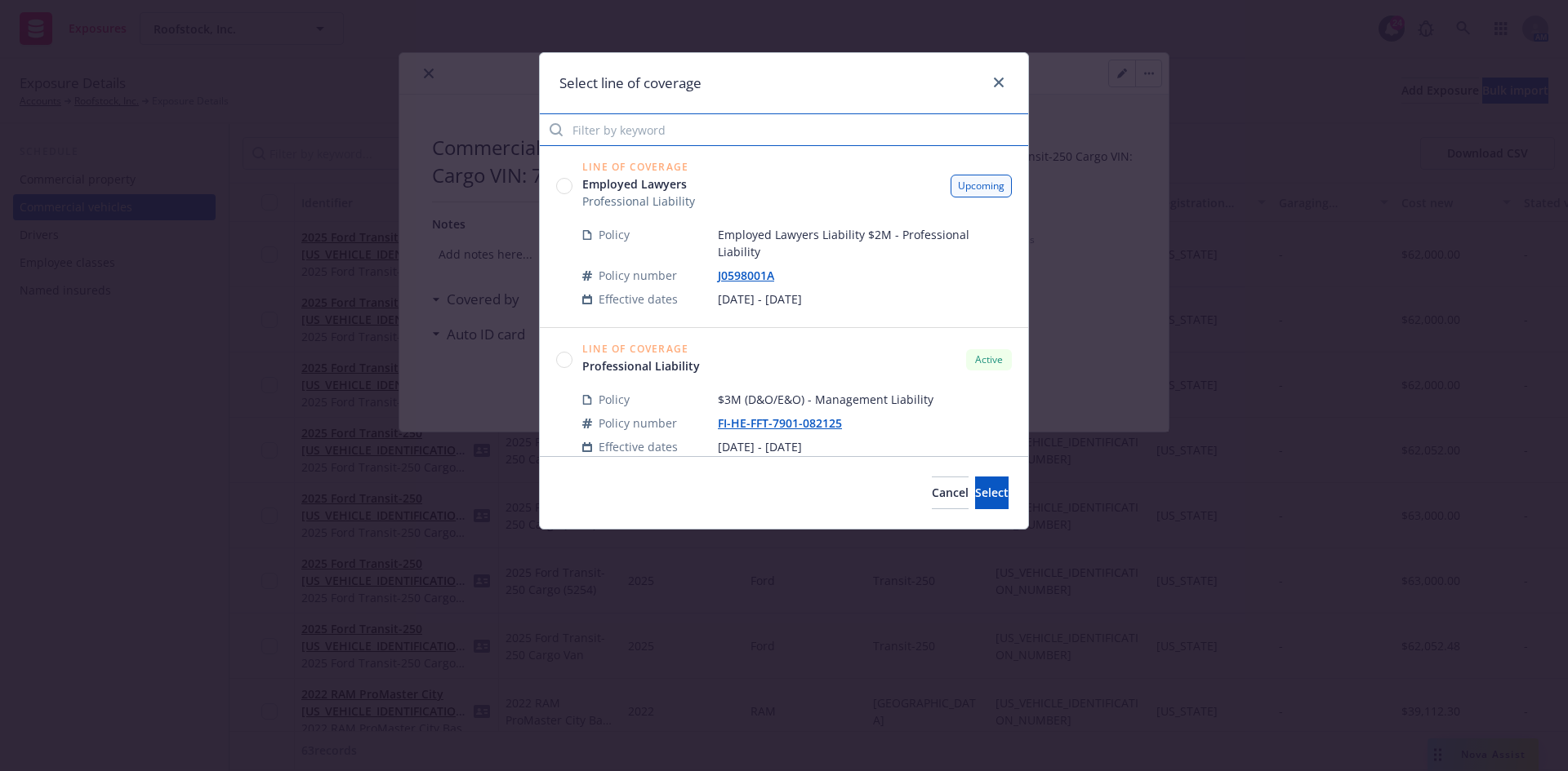
click at [657, 133] on input "Filter by keyword" at bounding box center [783, 130] width 488 height 33
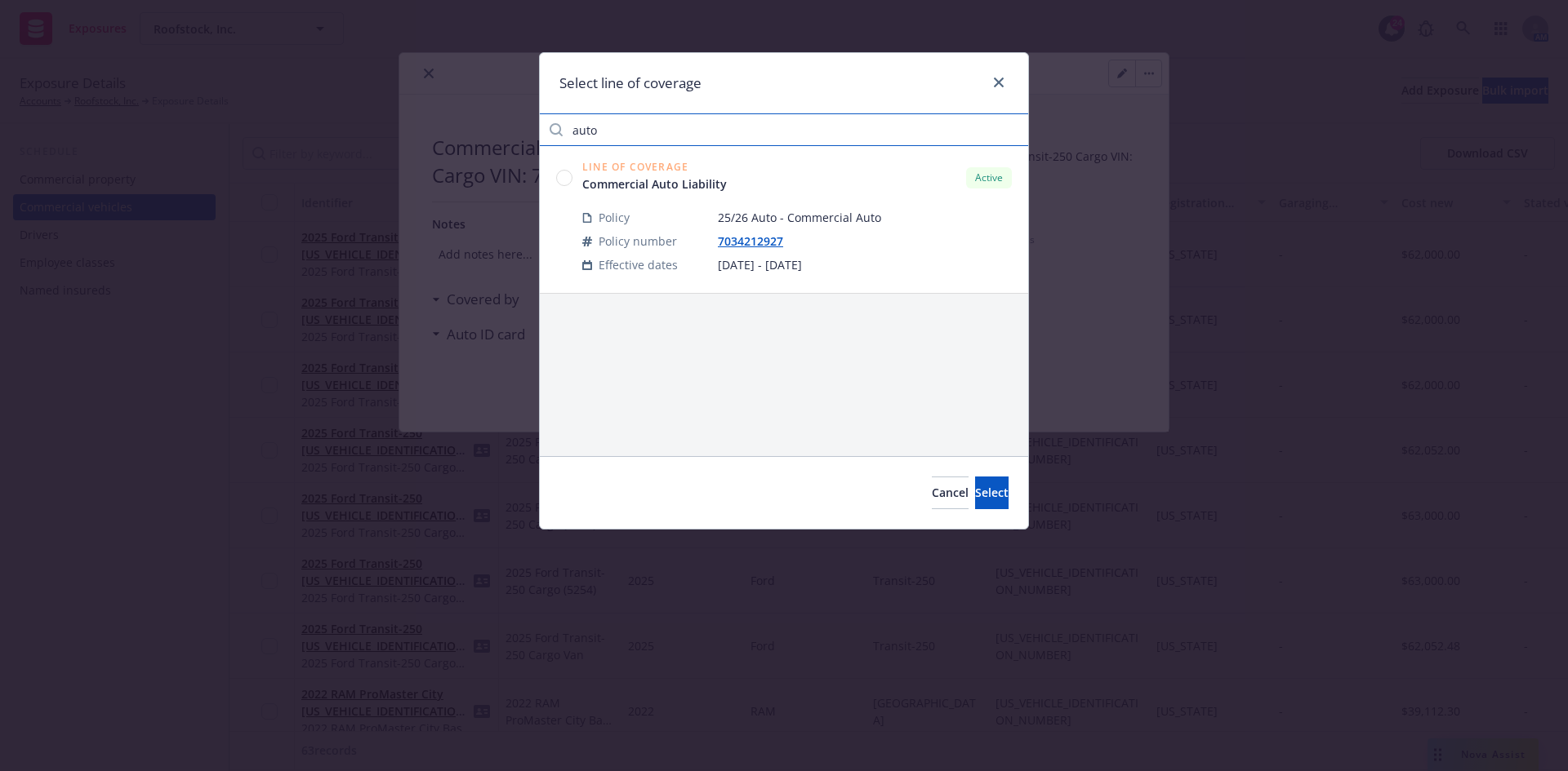
type input "auto"
drag, startPoint x: 561, startPoint y: 182, endPoint x: 597, endPoint y: 197, distance: 39.0
click at [561, 182] on circle at bounding box center [564, 177] width 15 height 15
click at [975, 486] on span "Select" at bounding box center [991, 492] width 34 height 15
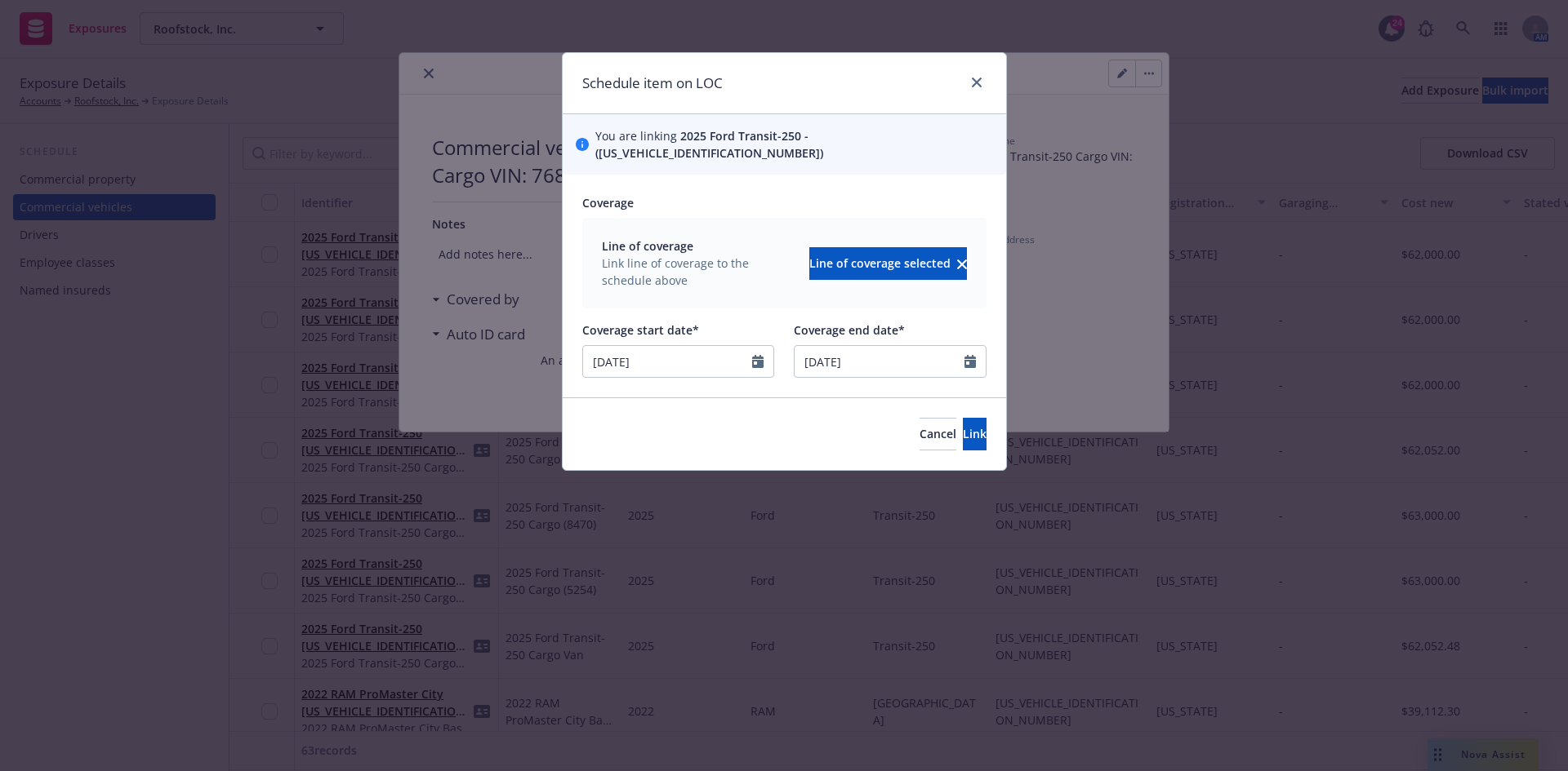
click at [764, 349] on div at bounding box center [762, 361] width 21 height 31
click at [764, 346] on div at bounding box center [762, 361] width 21 height 31
click at [760, 355] on icon "Calendar" at bounding box center [758, 361] width 12 height 13
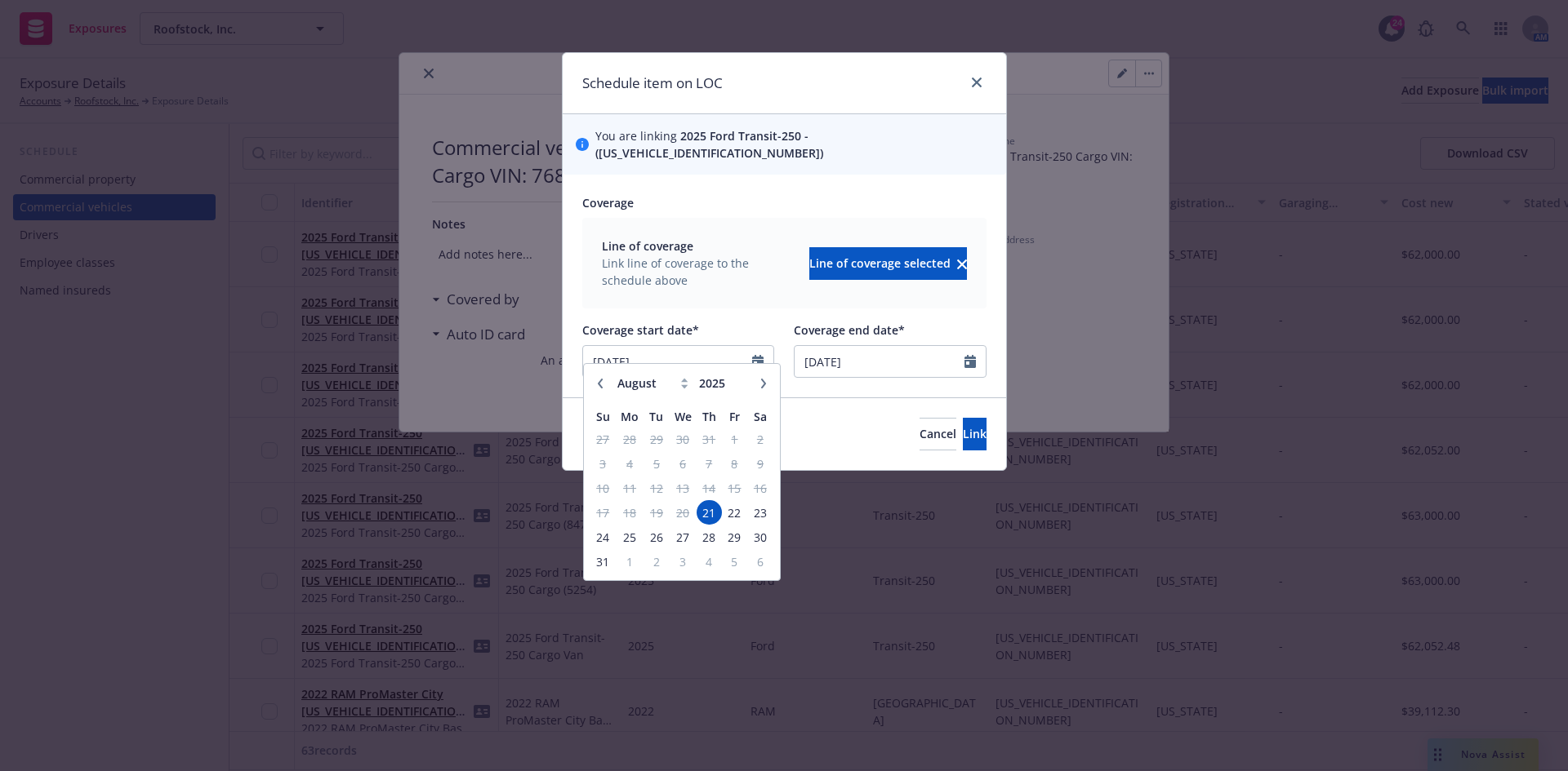
click at [759, 380] on icon "button" at bounding box center [763, 383] width 10 height 10
select select "9"
click at [655, 512] on span "23" at bounding box center [656, 513] width 22 height 20
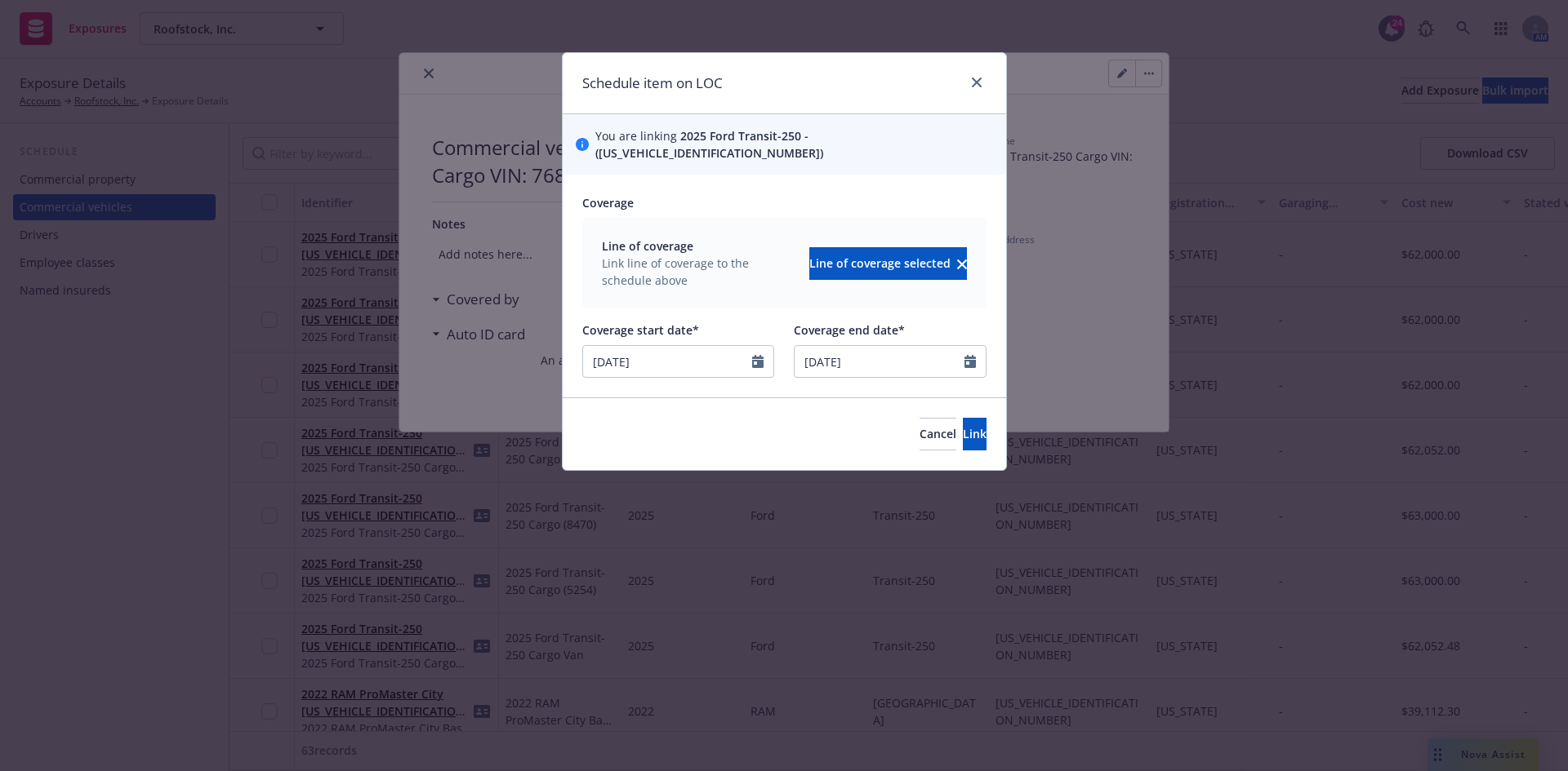
type input "[DATE]"
click at [963, 426] on span "Link" at bounding box center [975, 433] width 24 height 15
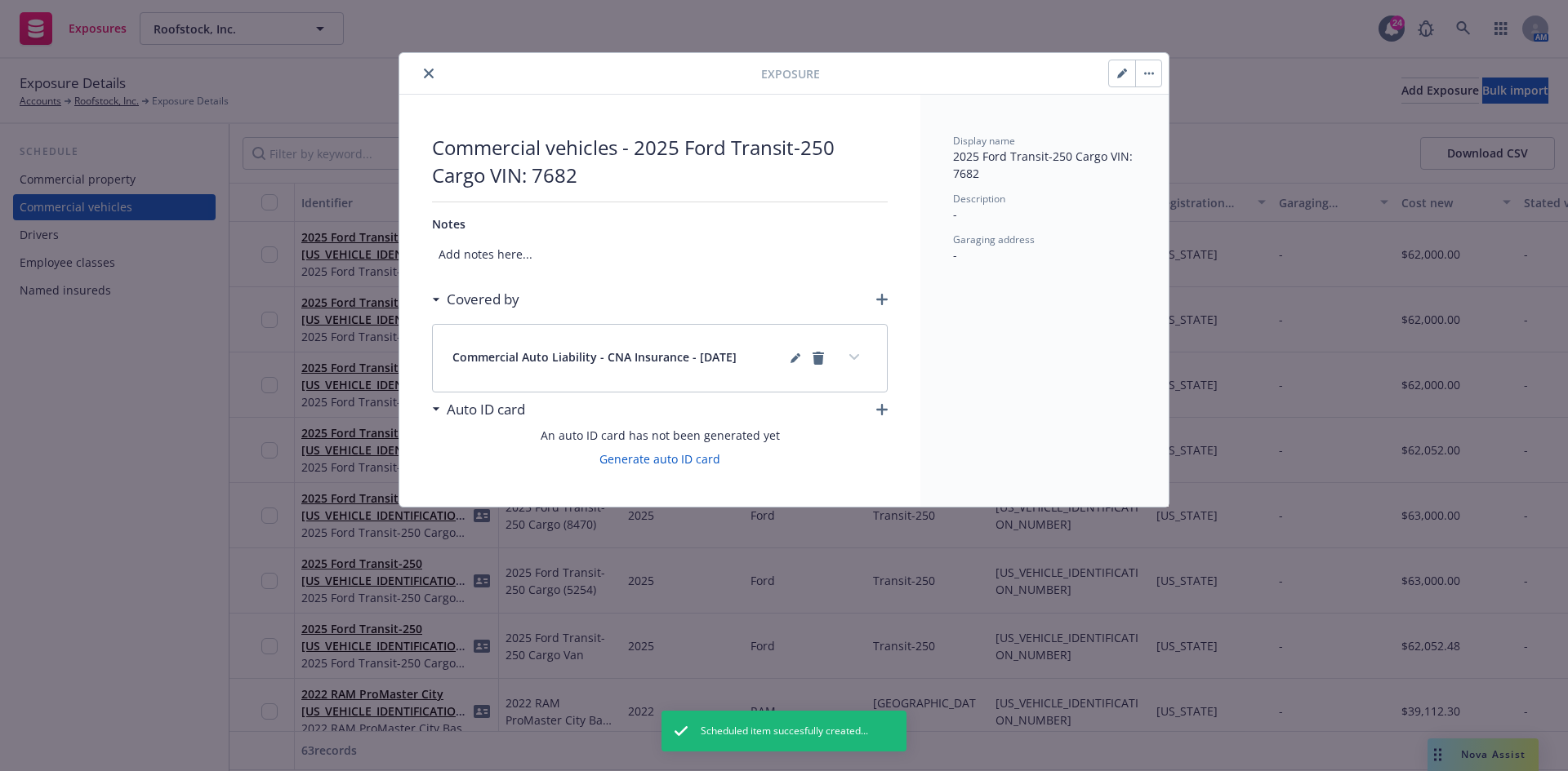
click at [876, 407] on div "Auto ID card" at bounding box center [659, 410] width 455 height 35
click at [879, 404] on icon "button" at bounding box center [881, 410] width 12 height 12
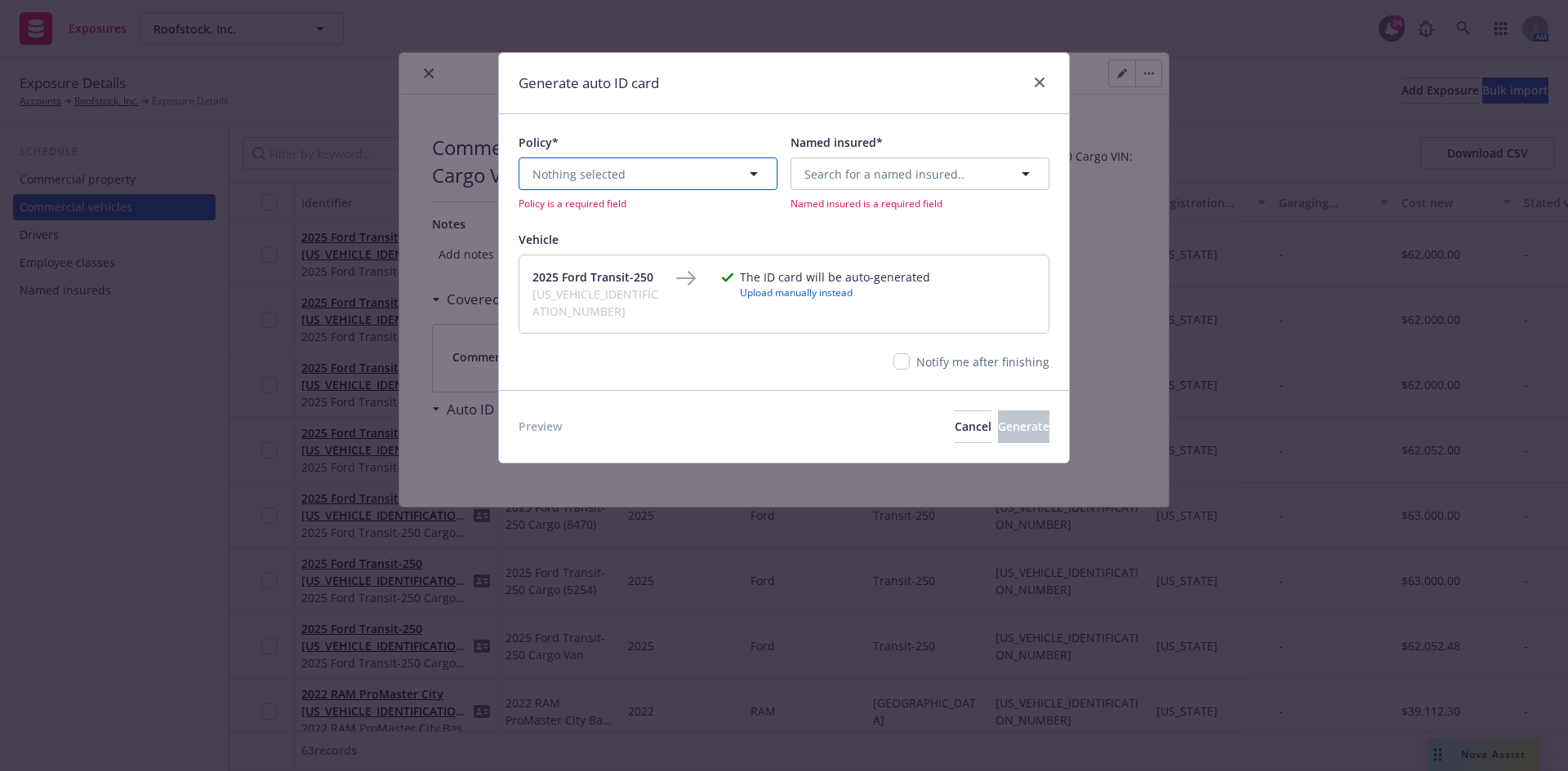
click at [673, 175] on button "Nothing selected" at bounding box center [648, 173] width 259 height 33
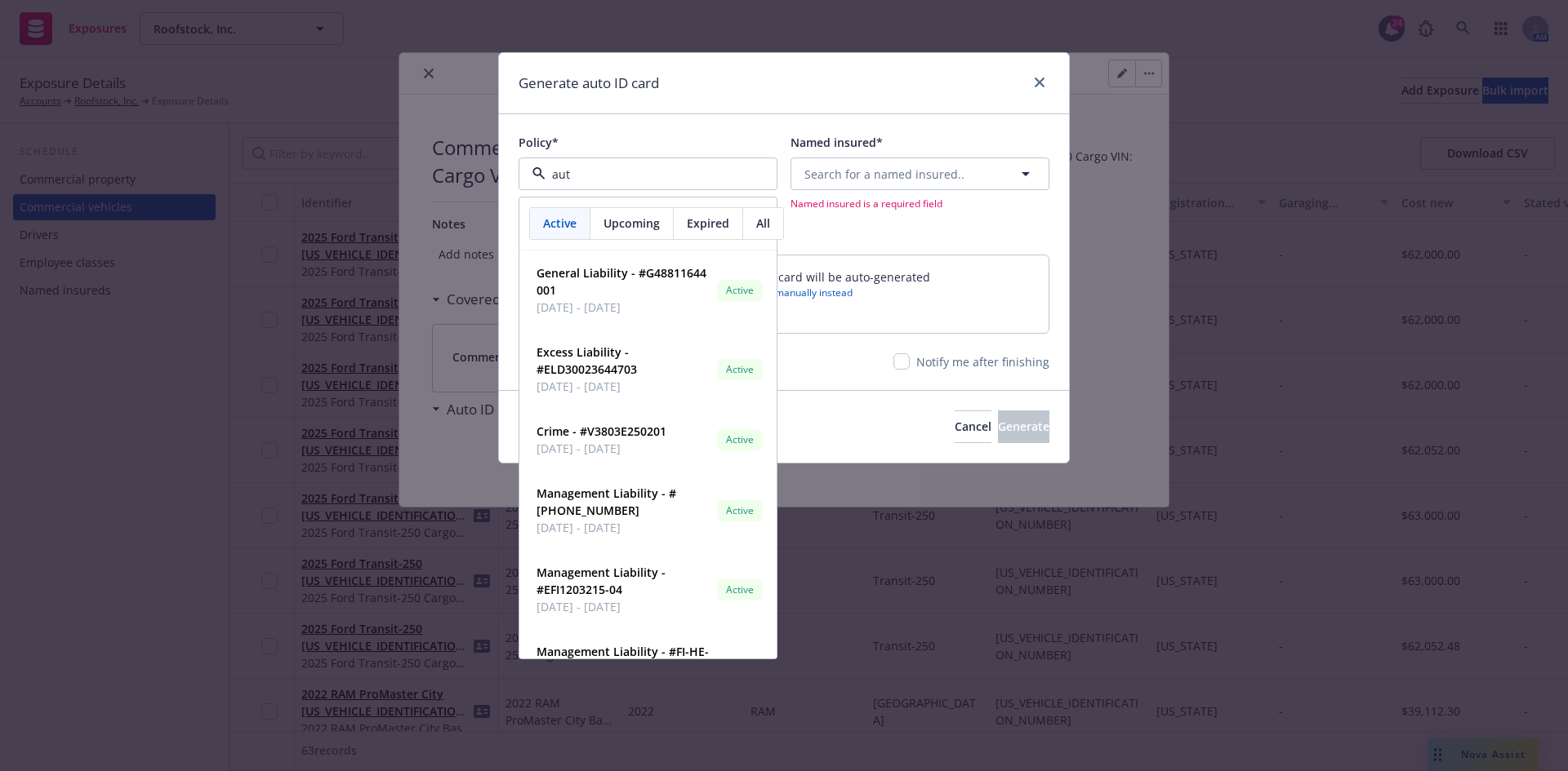
type input "auto"
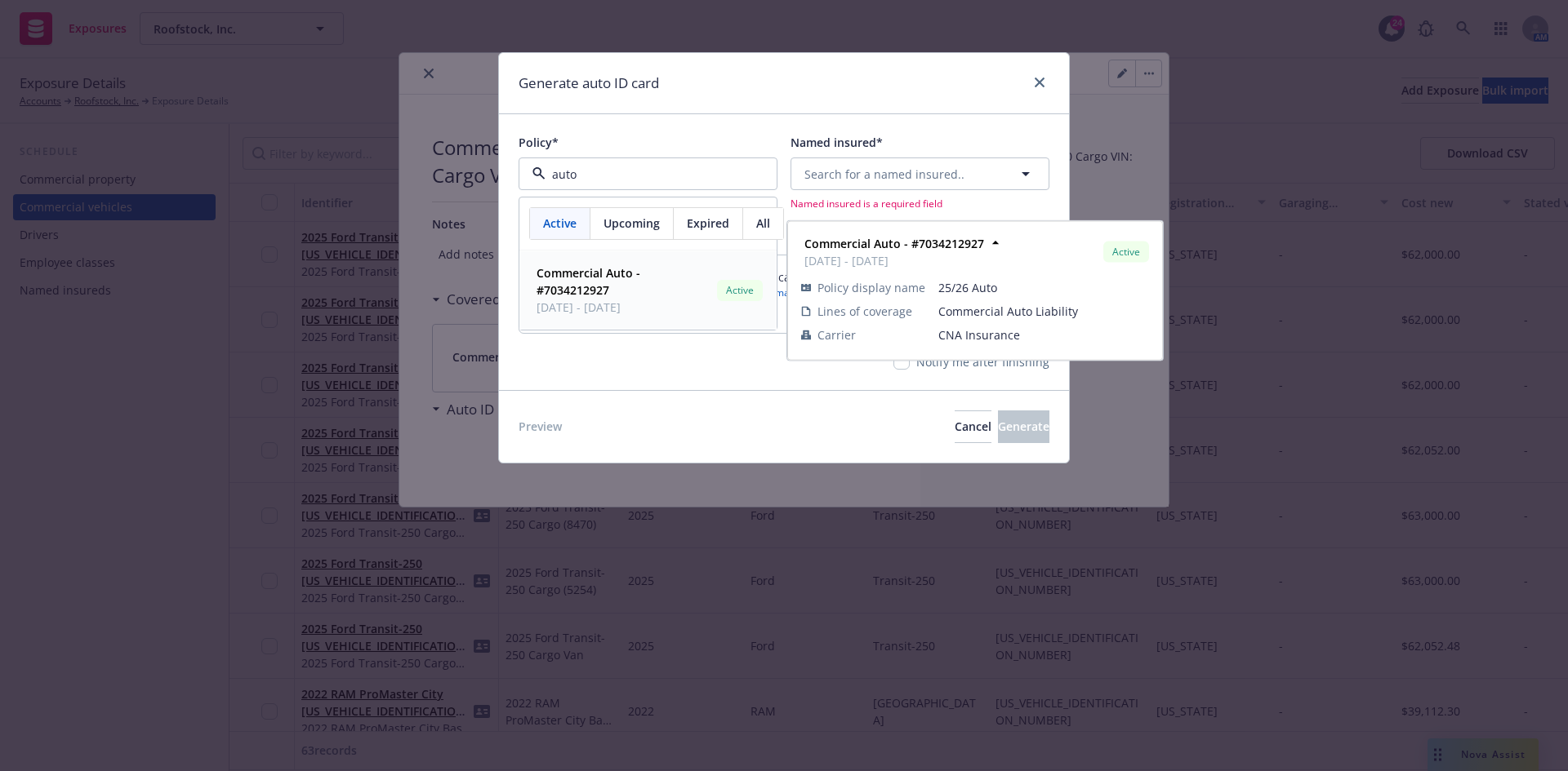
click at [612, 284] on span "Commercial Auto - #7034212927" at bounding box center [622, 282] width 174 height 35
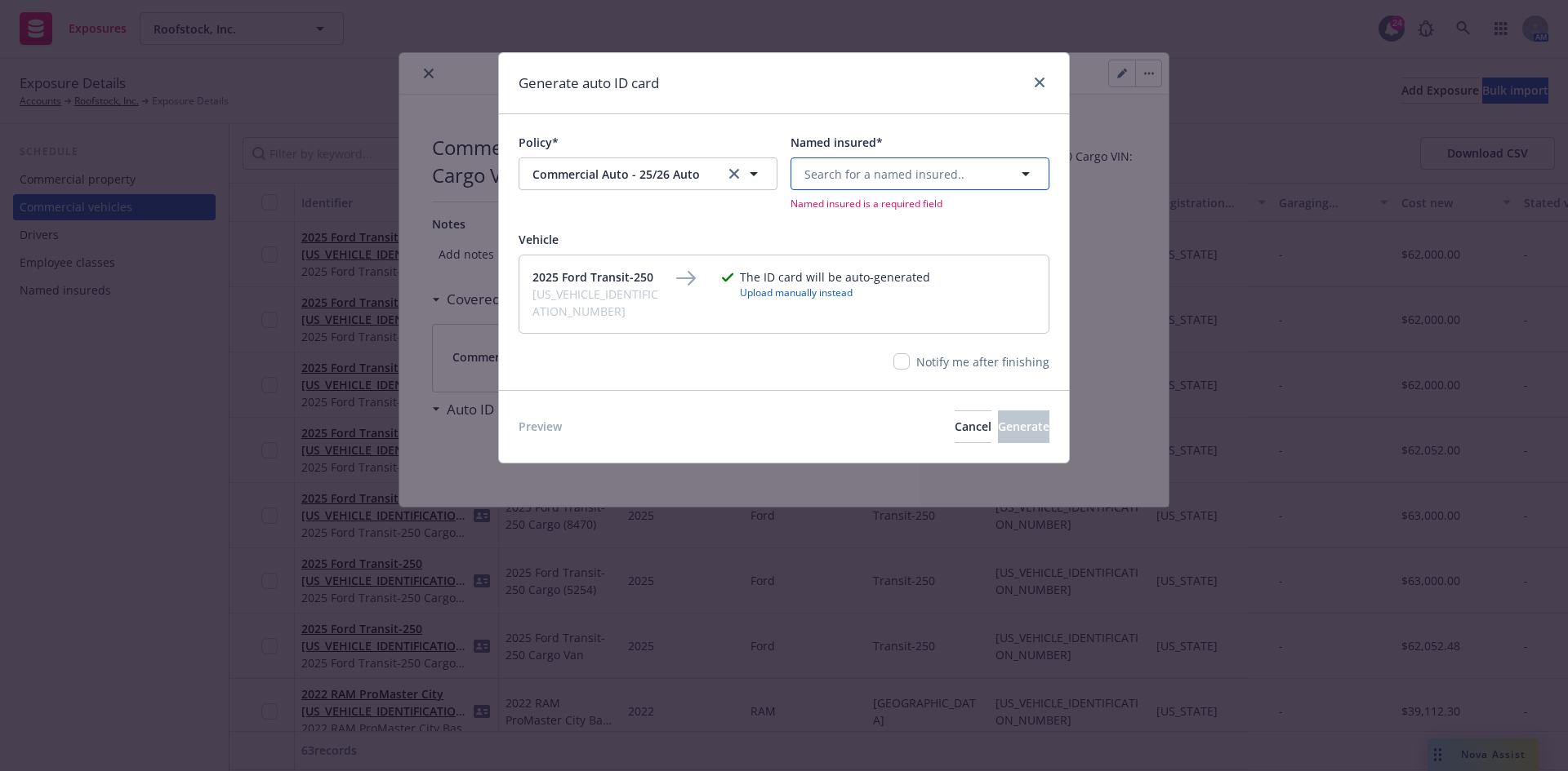
click at [862, 181] on span "Search for a named insured.." at bounding box center [884, 173] width 160 height 17
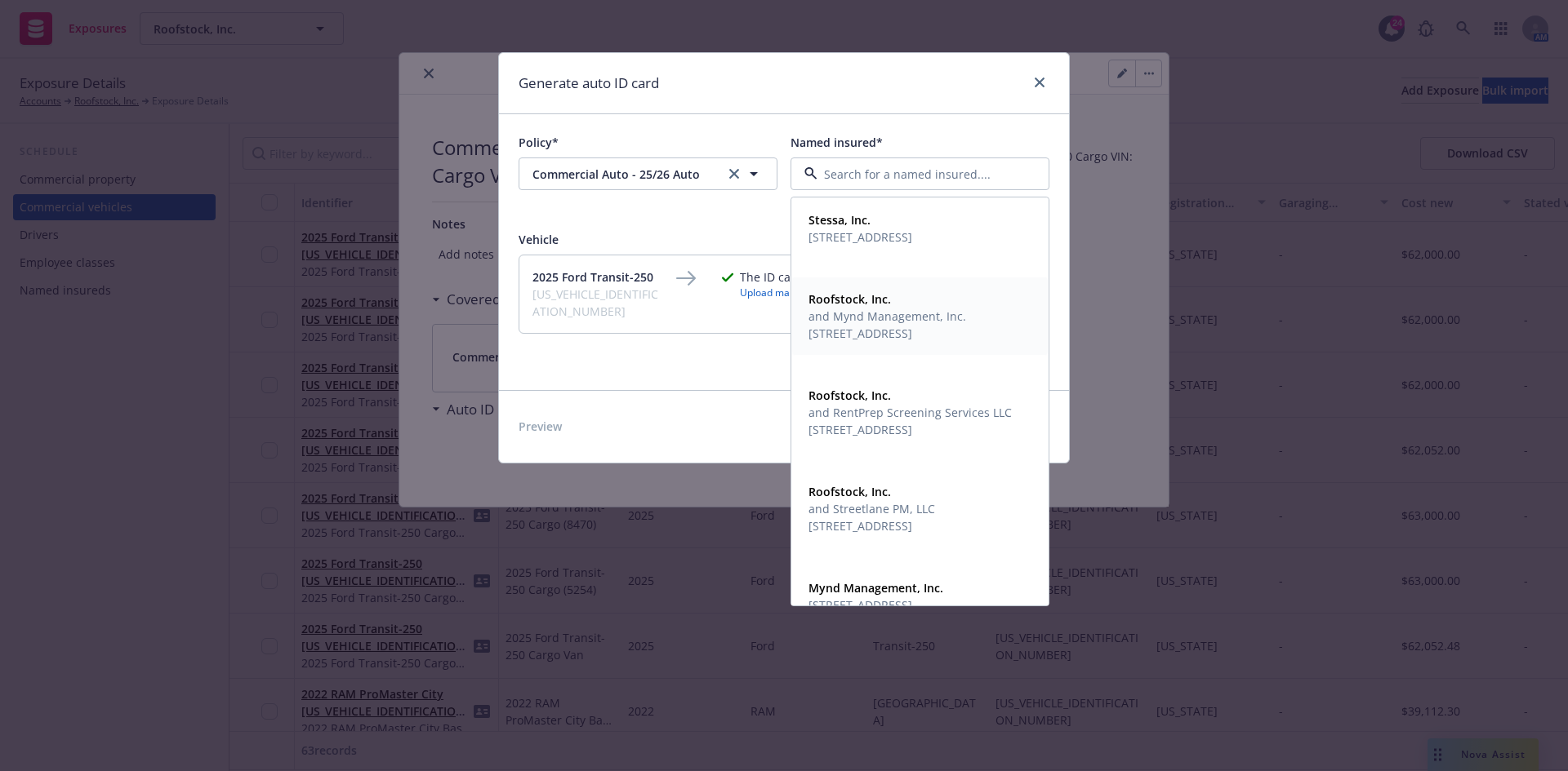
click at [850, 325] on span "[STREET_ADDRESS]" at bounding box center [887, 333] width 157 height 17
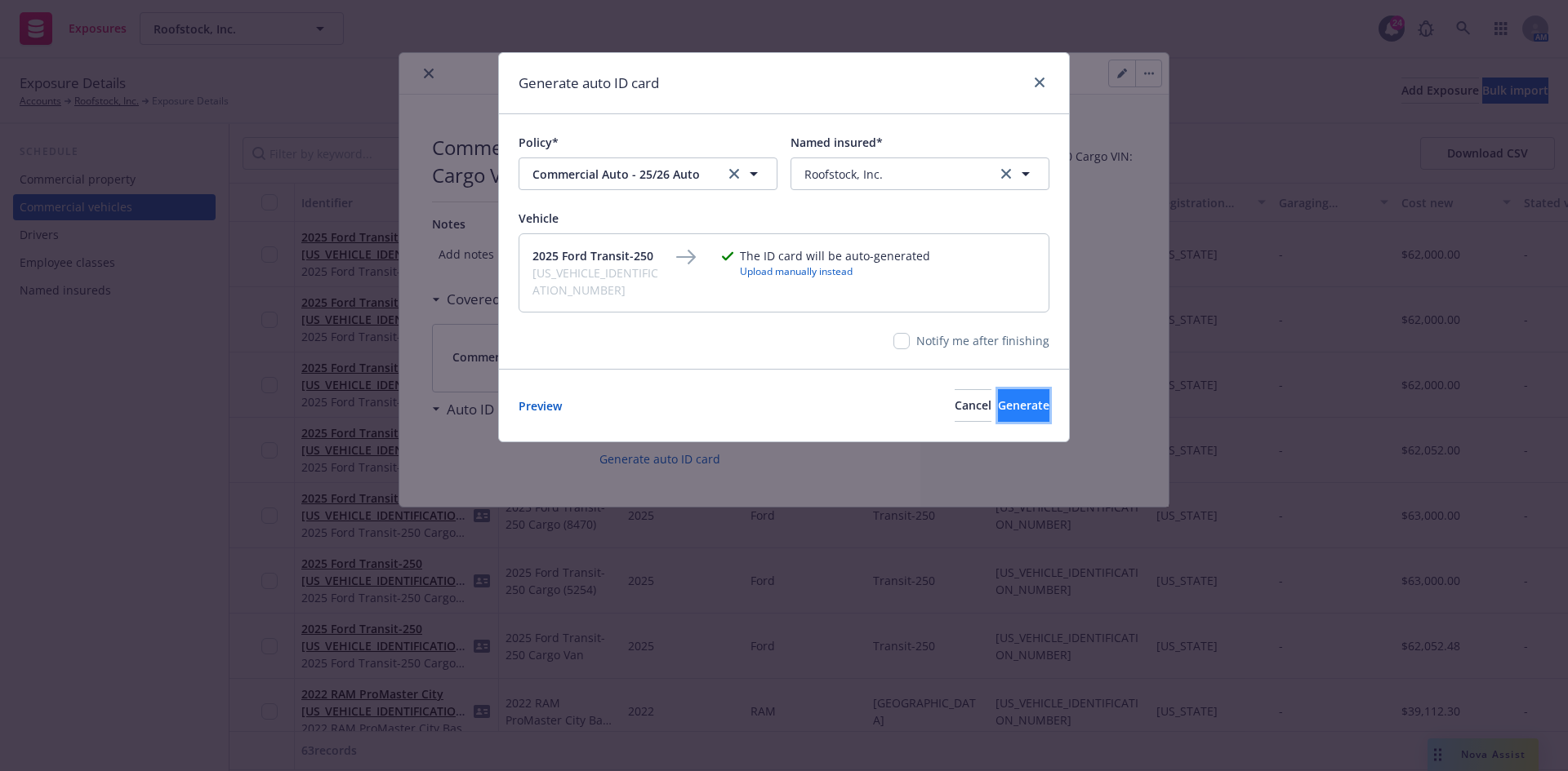
click at [1036, 410] on button "Generate" at bounding box center [1023, 406] width 52 height 33
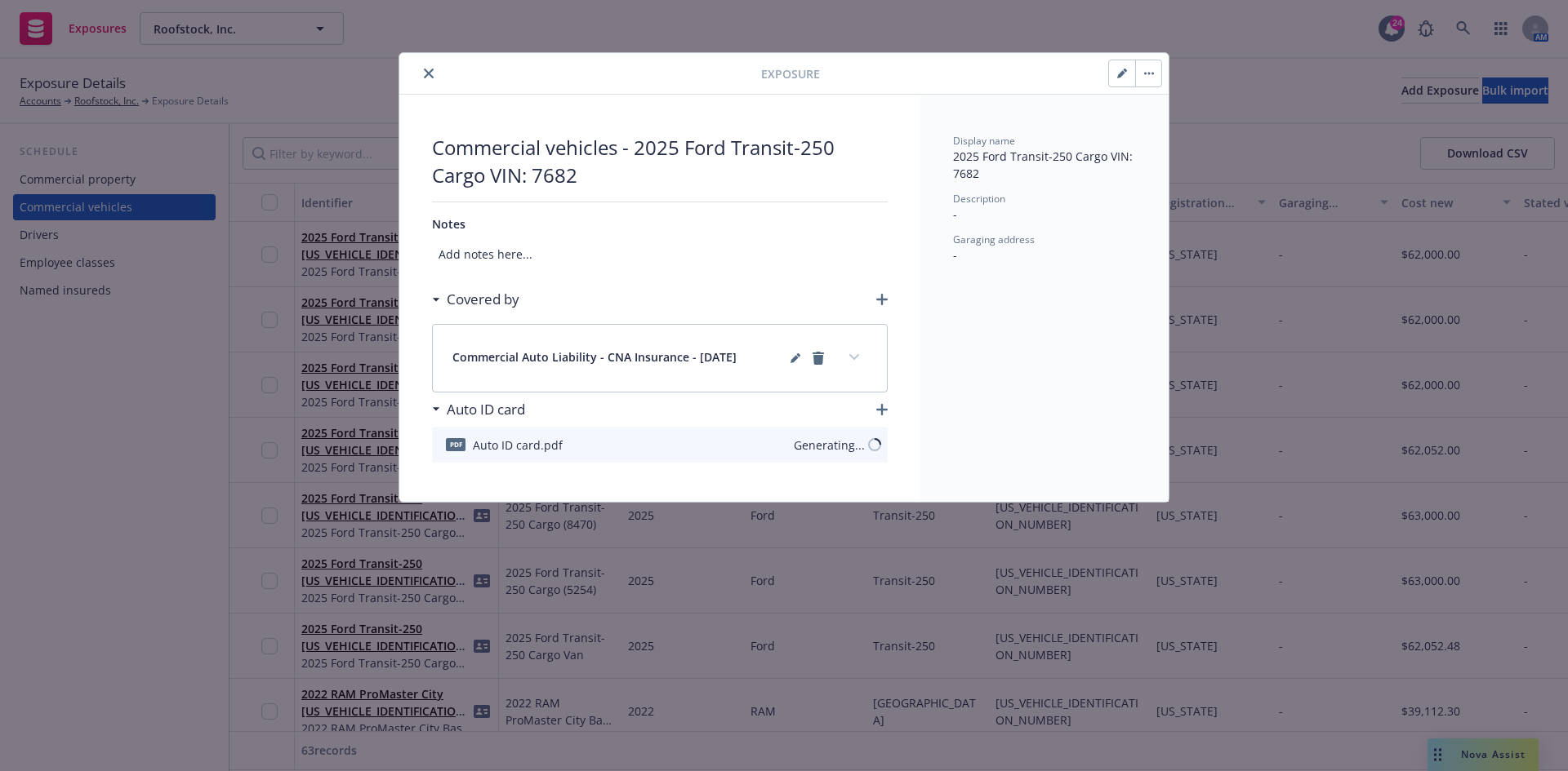
click at [420, 68] on button "close" at bounding box center [429, 74] width 20 height 20
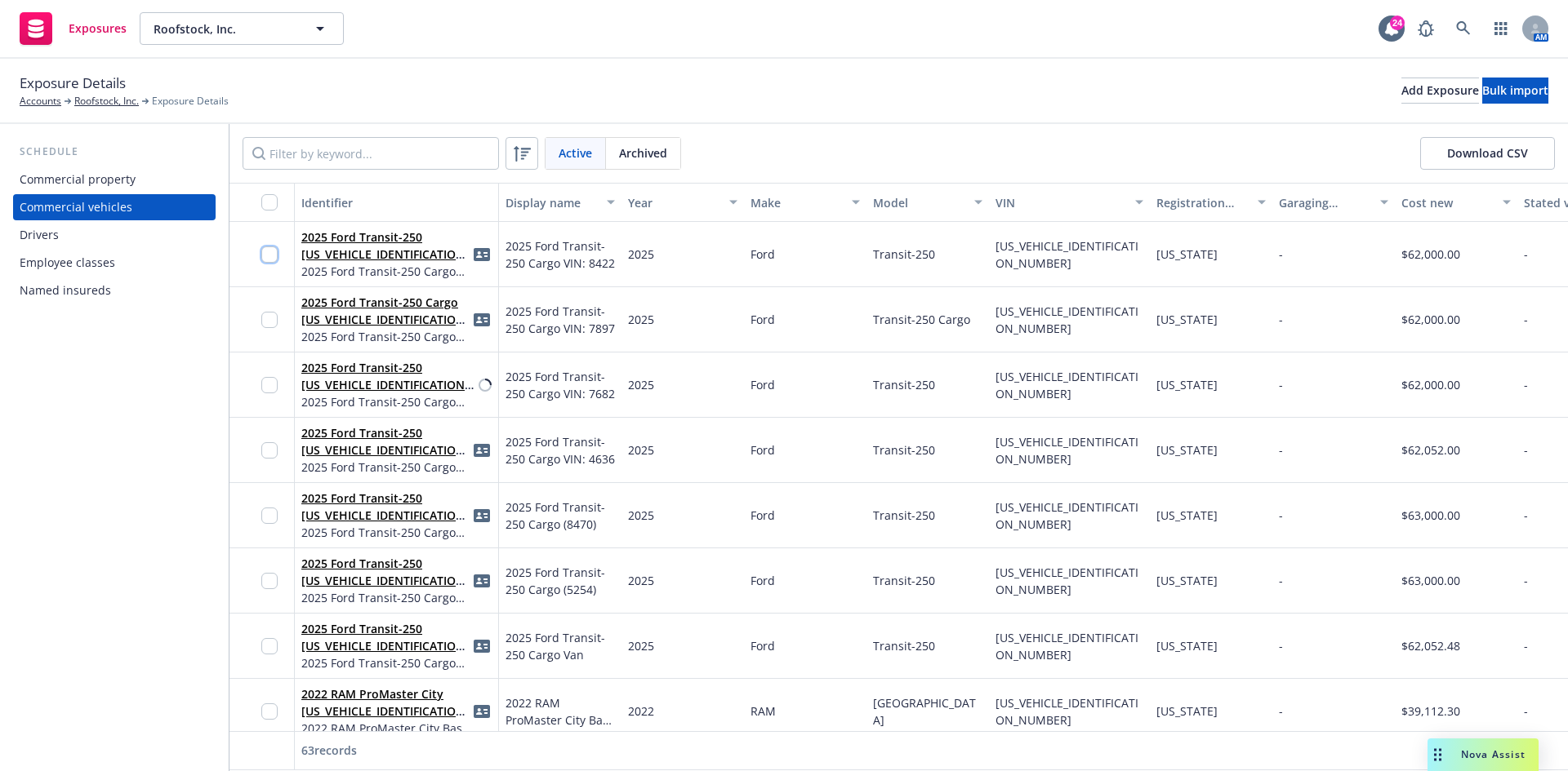
click at [273, 253] on input "checkbox" at bounding box center [270, 254] width 16 height 16
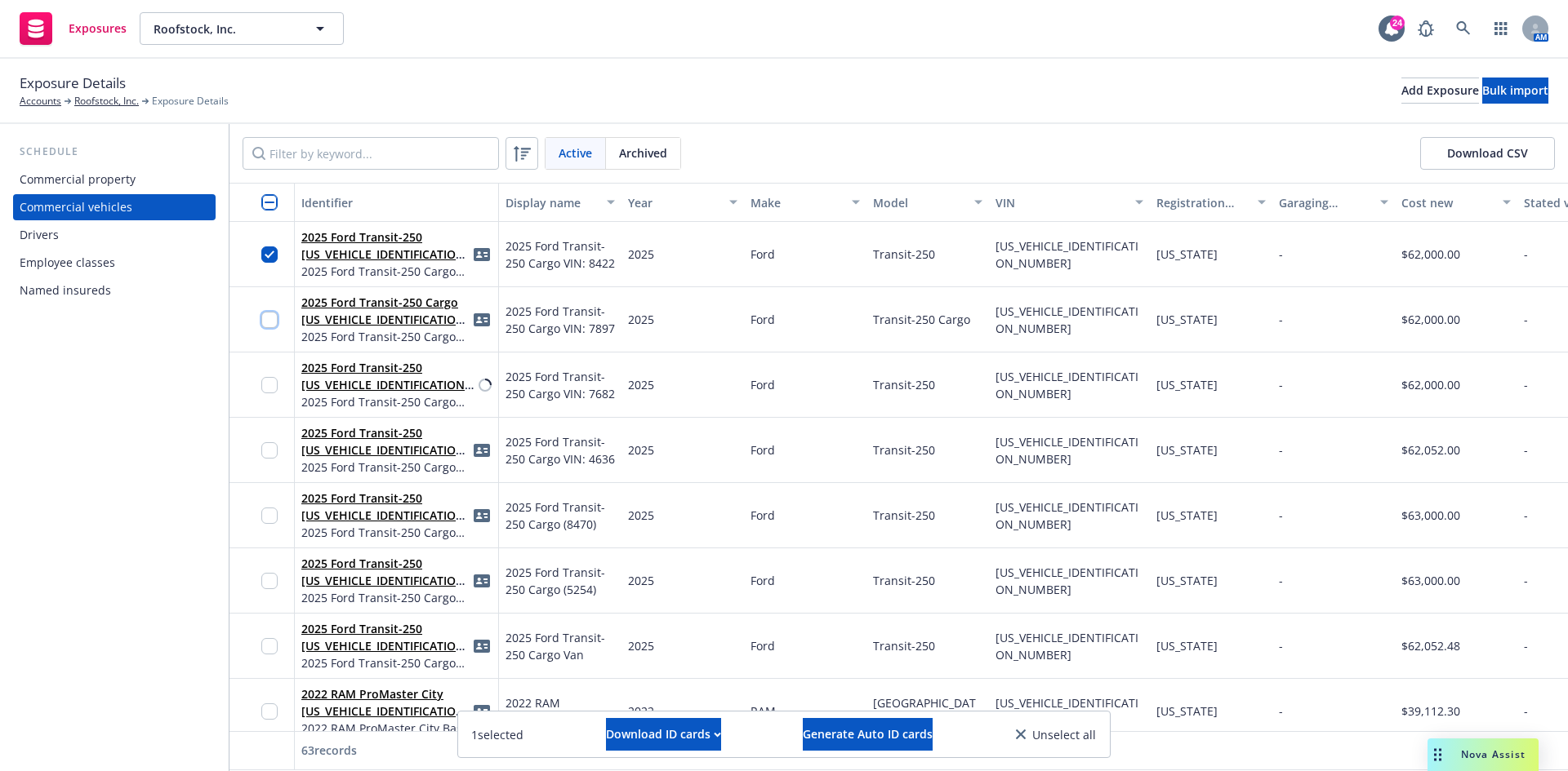
click at [264, 326] on input "checkbox" at bounding box center [270, 320] width 16 height 16
click at [269, 378] on input "checkbox" at bounding box center [270, 385] width 16 height 16
click at [713, 736] on icon "button" at bounding box center [717, 735] width 7 height 5
click at [576, 690] on link "Download uneditable ID cards" at bounding box center [630, 695] width 218 height 33
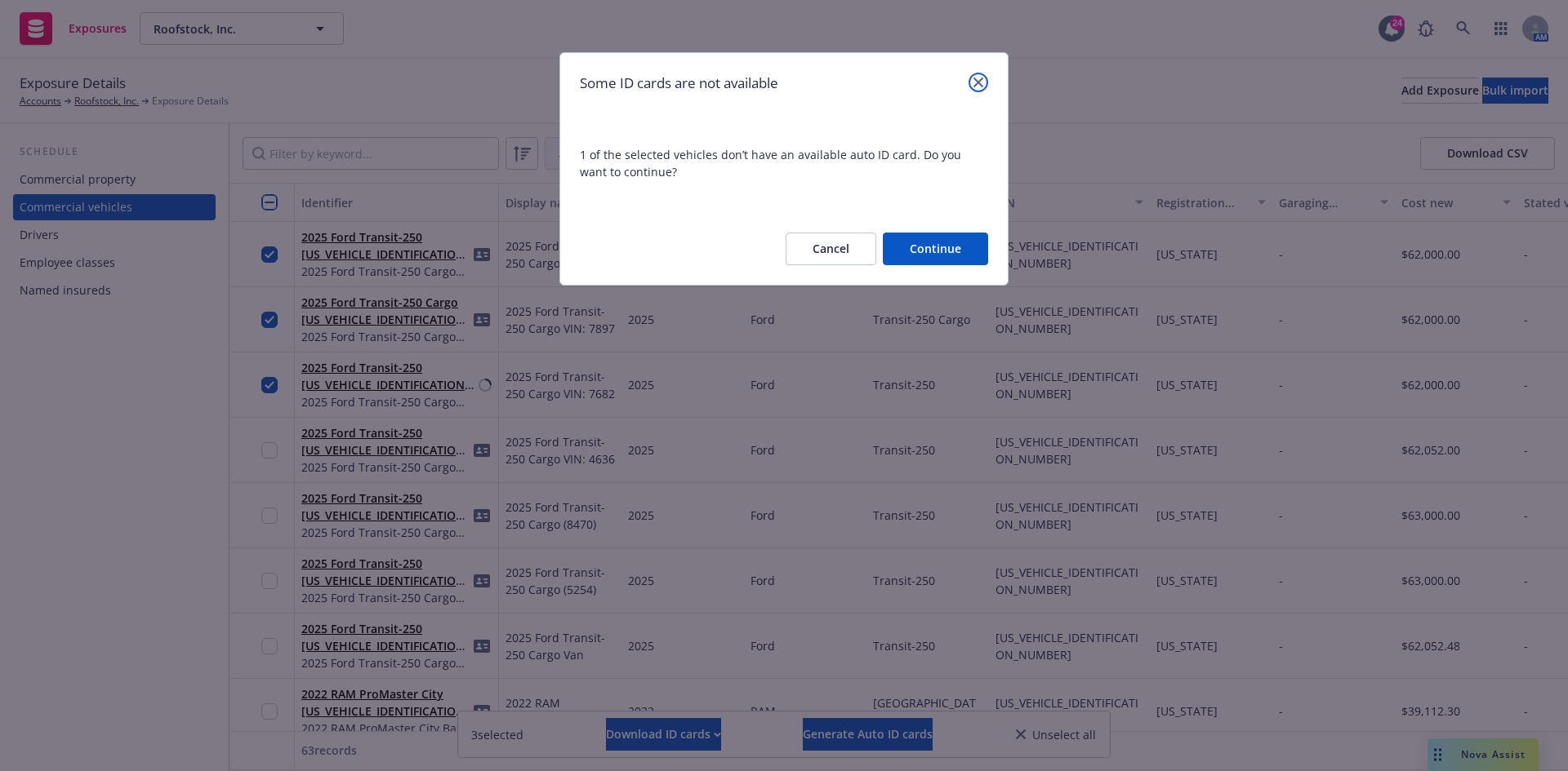
click at [983, 80] on link "close" at bounding box center [978, 83] width 20 height 20
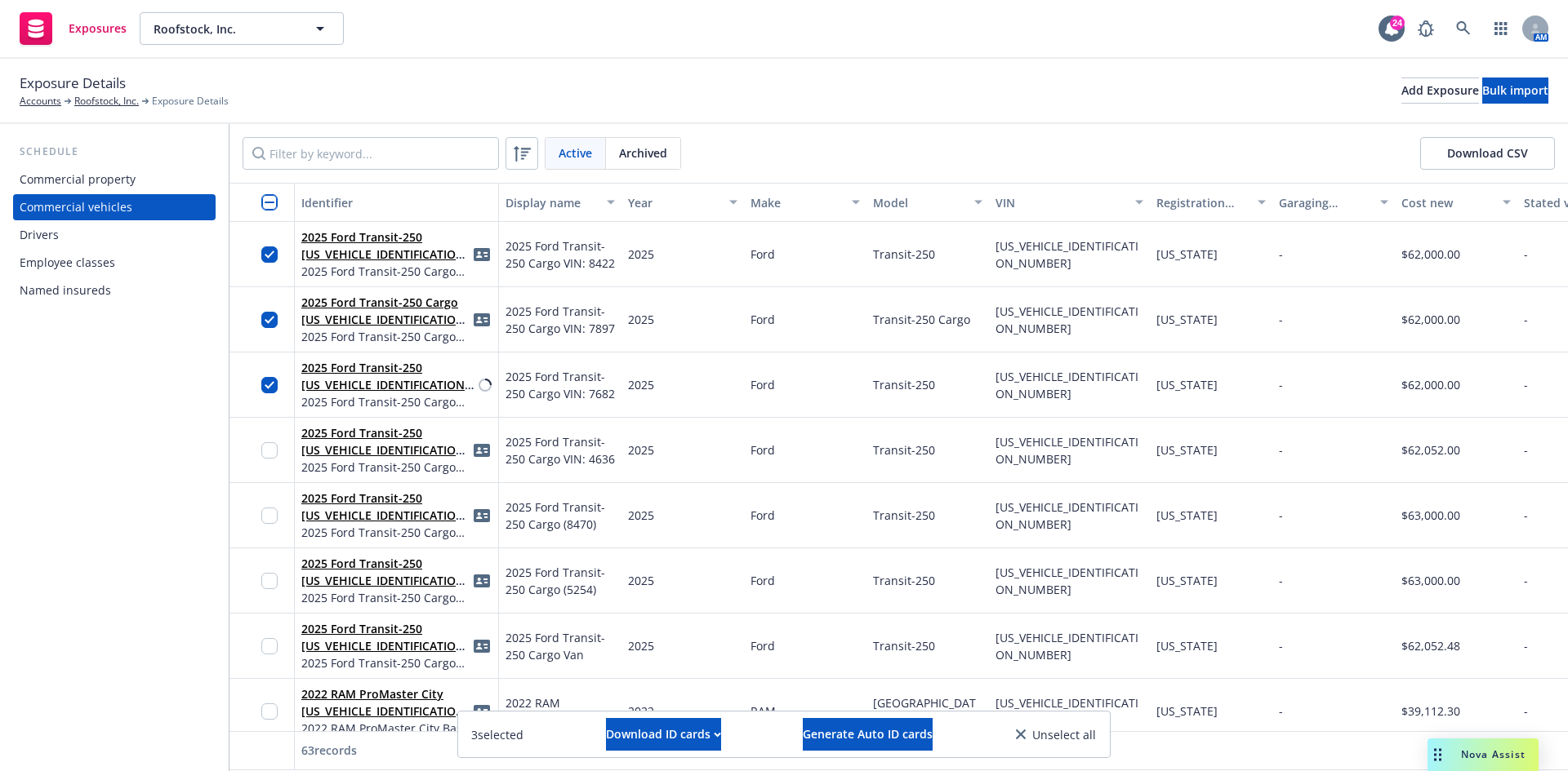
click at [923, 89] on div "Exposure Details Accounts Roofstock, Inc. Exposure Details Add Exposure Bulk im…" at bounding box center [784, 91] width 1528 height 36
click at [401, 103] on div "Exposure Details Accounts Roofstock, Inc. Exposure Details Add Exposure Bulk im…" at bounding box center [784, 91] width 1528 height 36
click at [279, 207] on div "button" at bounding box center [274, 203] width 26 height 16
click at [273, 204] on input "checkbox" at bounding box center [270, 203] width 16 height 16
click at [270, 205] on input "checkbox" at bounding box center [270, 203] width 16 height 16
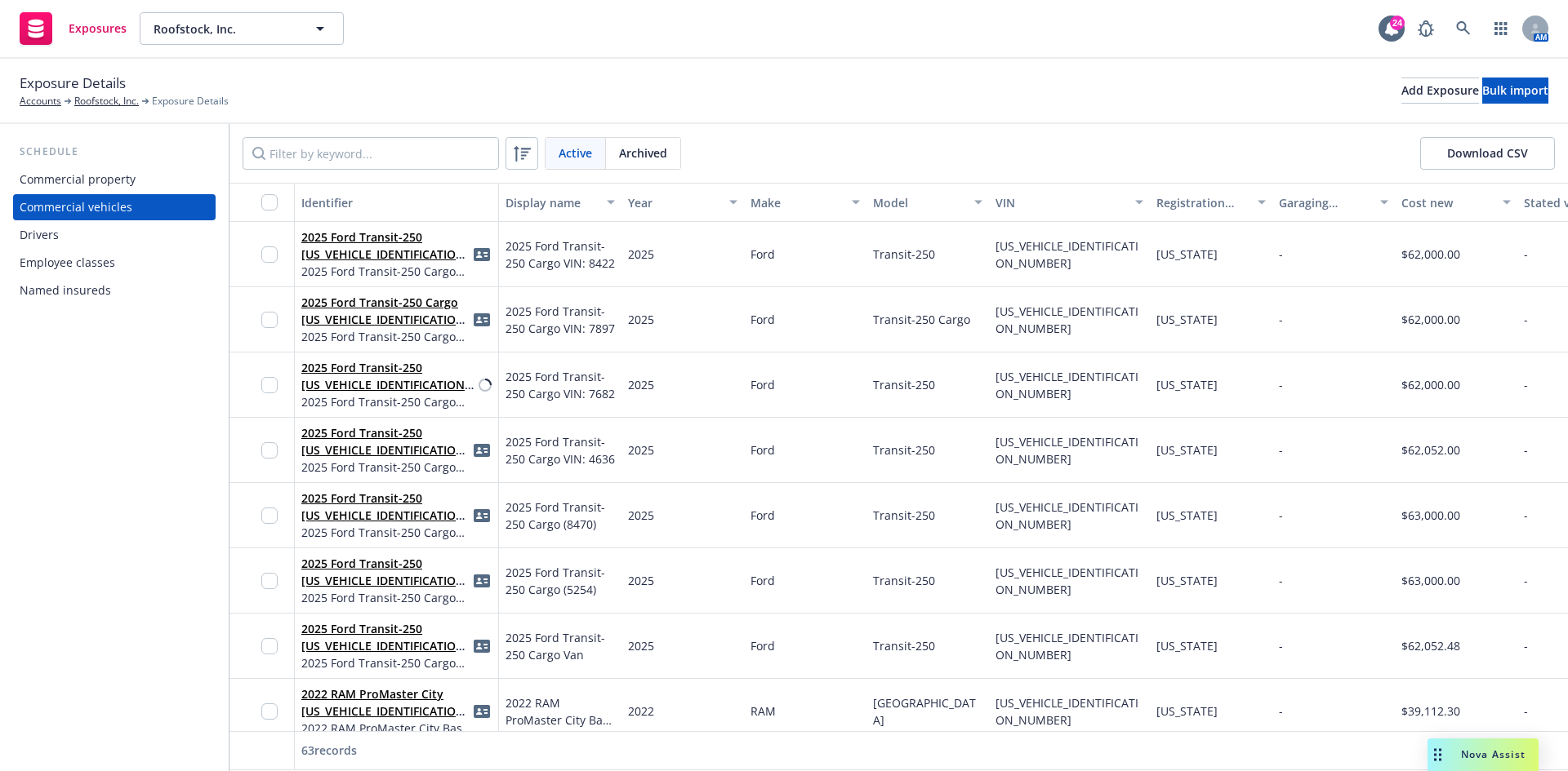
click at [743, 61] on div "Exposure Details Accounts Roofstock, Inc. Exposure Details Add Exposure Bulk im…" at bounding box center [784, 92] width 1568 height 65
click at [112, 230] on div "Drivers" at bounding box center [114, 234] width 190 height 26
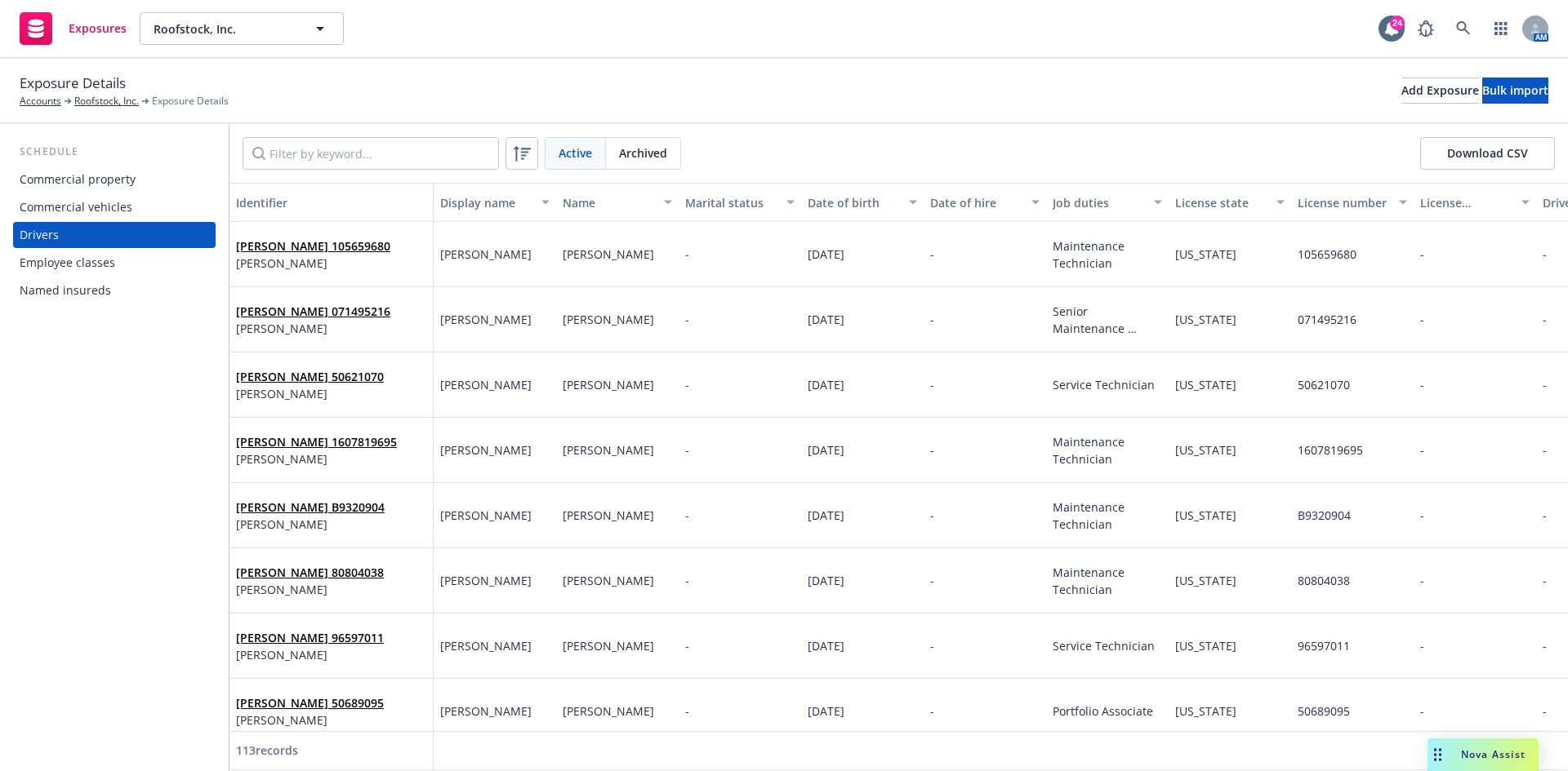
click at [94, 182] on div "Commercial property" at bounding box center [78, 179] width 116 height 26
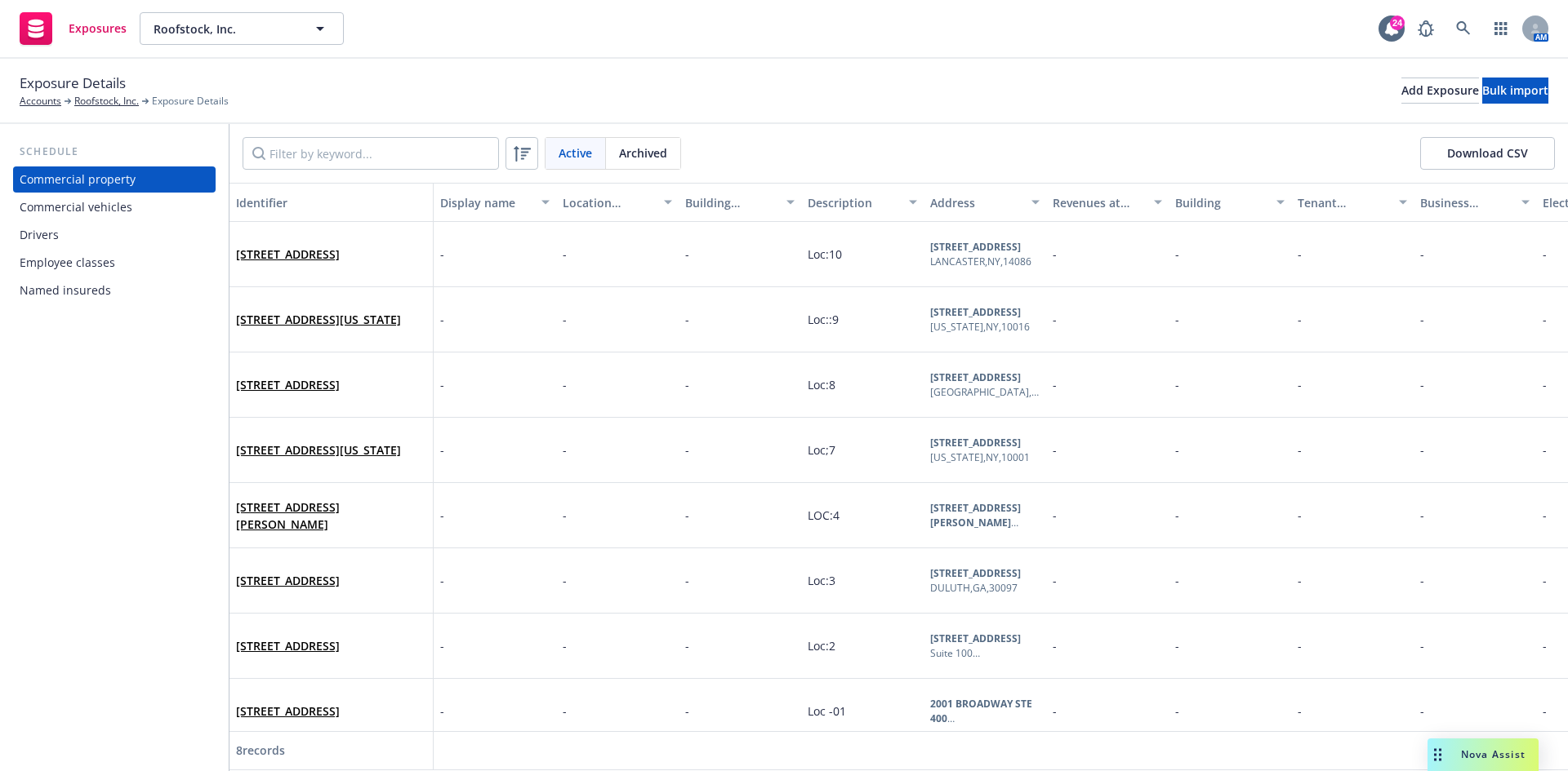
click at [77, 211] on div "Commercial vehicles" at bounding box center [76, 207] width 113 height 26
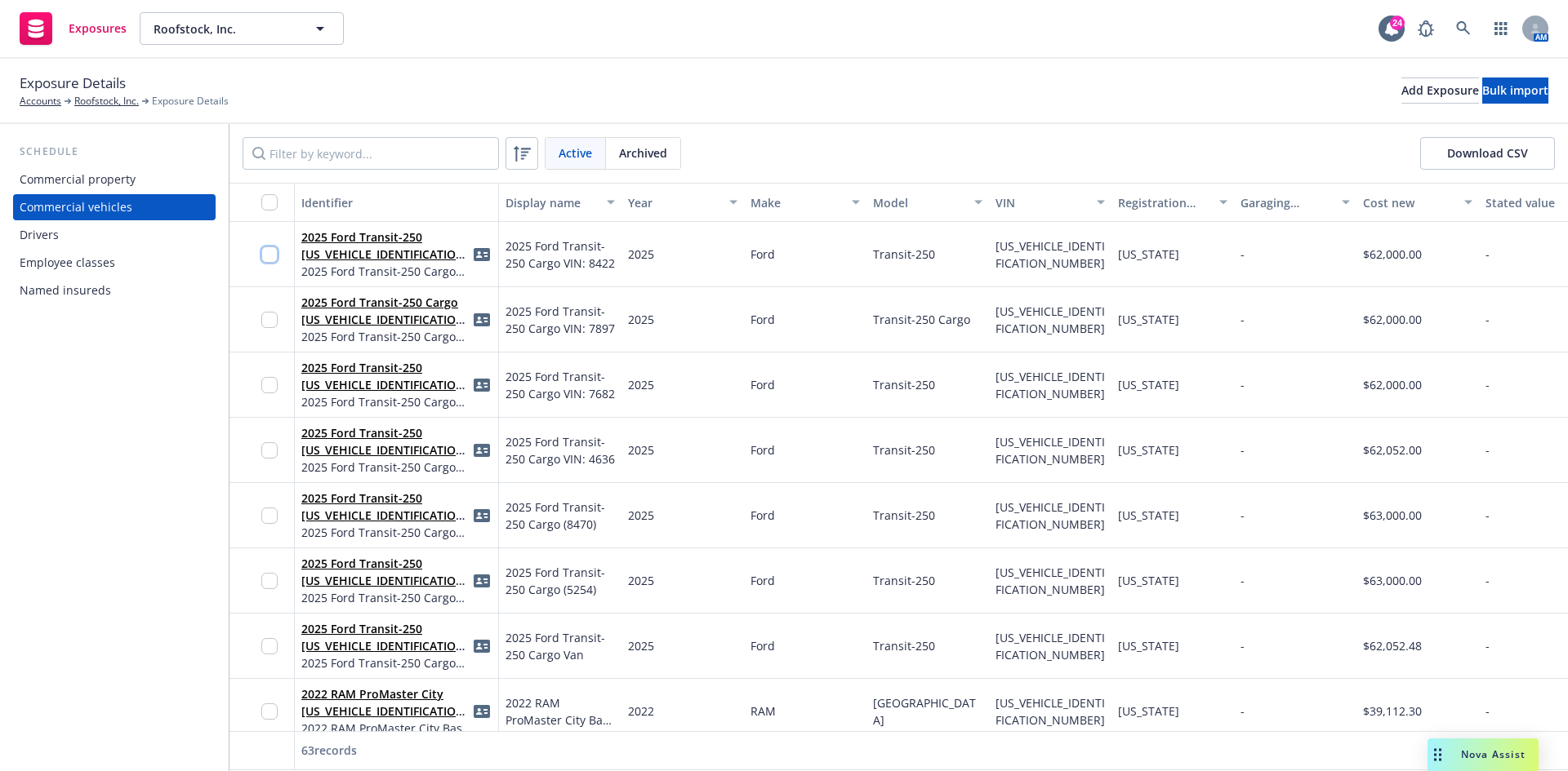
click at [266, 248] on input "checkbox" at bounding box center [270, 254] width 16 height 16
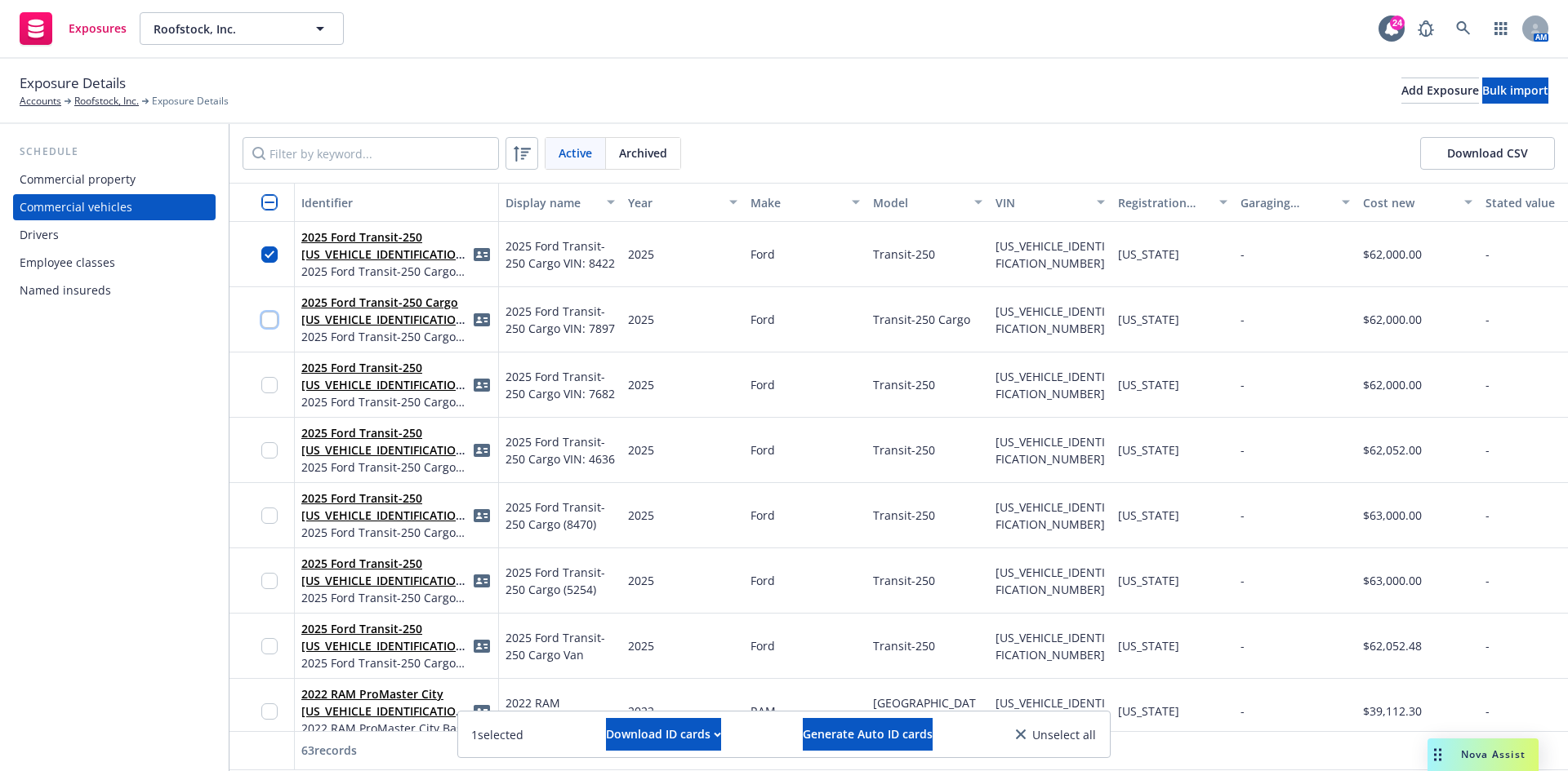
drag, startPoint x: 268, startPoint y: 318, endPoint x: 286, endPoint y: 359, distance: 44.8
click at [269, 318] on input "checkbox" at bounding box center [270, 320] width 16 height 16
click at [273, 381] on input "checkbox" at bounding box center [270, 385] width 16 height 16
click at [709, 727] on div "Download ID cards" at bounding box center [663, 735] width 115 height 31
click at [648, 697] on link "Download uneditable ID cards" at bounding box center [630, 695] width 218 height 33
